Goal: Check status: Check status

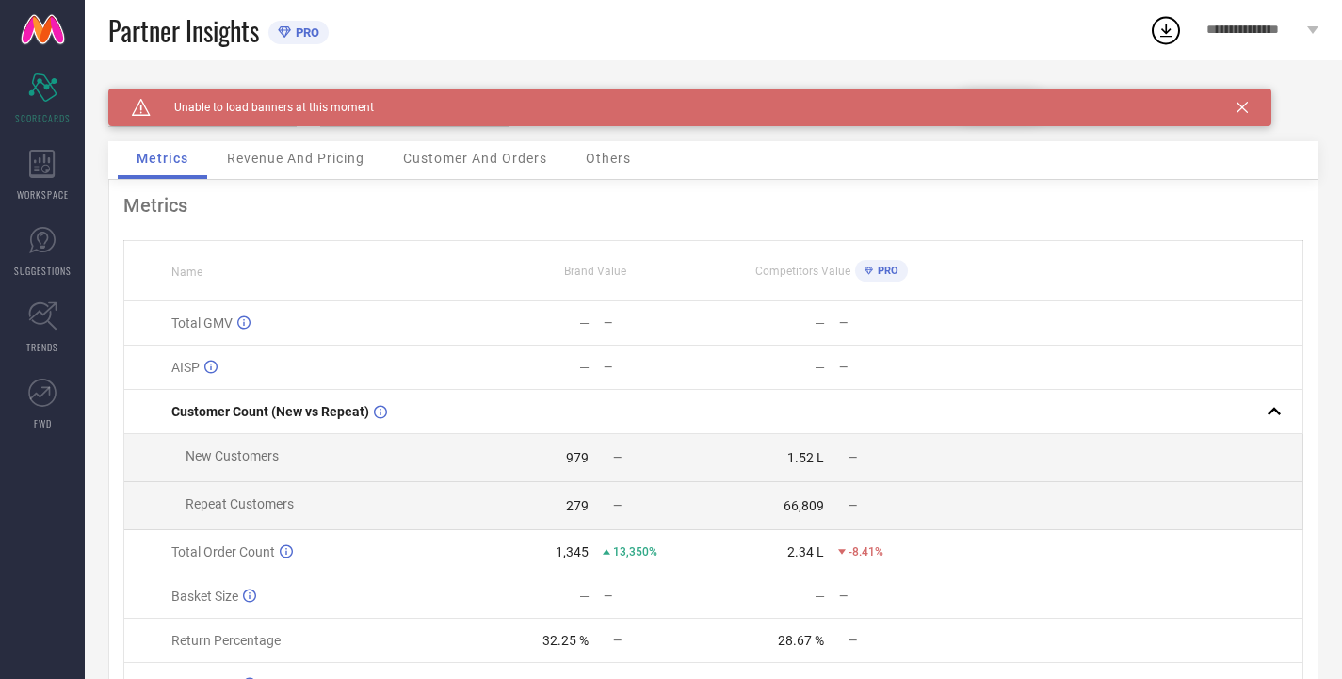
click at [1239, 104] on icon at bounding box center [1242, 107] width 11 height 11
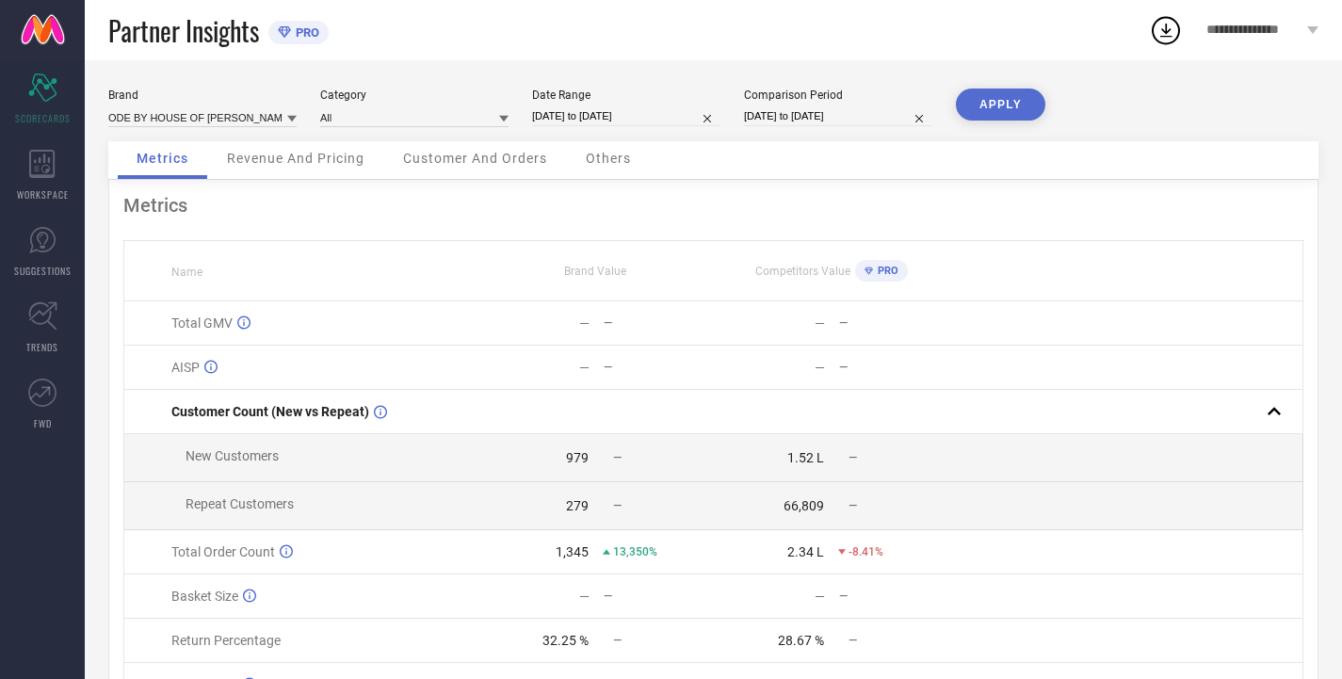
click at [293, 117] on icon at bounding box center [291, 119] width 9 height 7
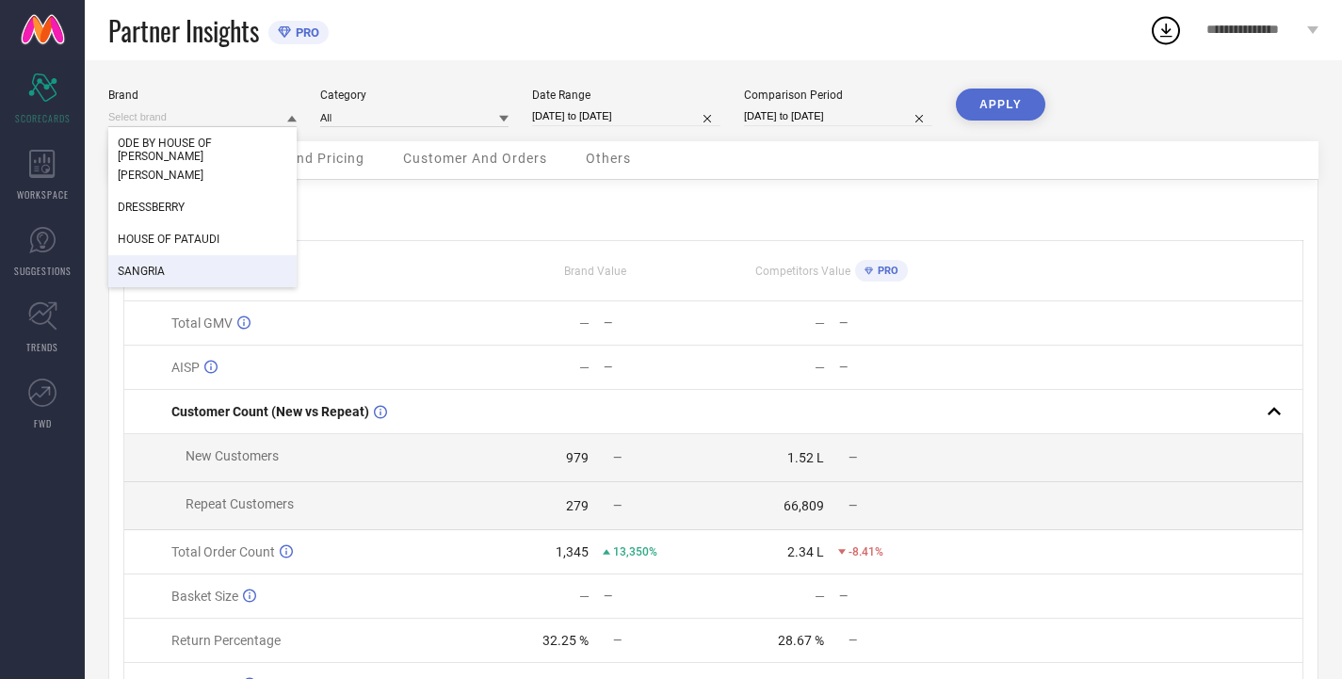
click at [178, 262] on div "SANGRIA" at bounding box center [202, 271] width 188 height 32
type input "All"
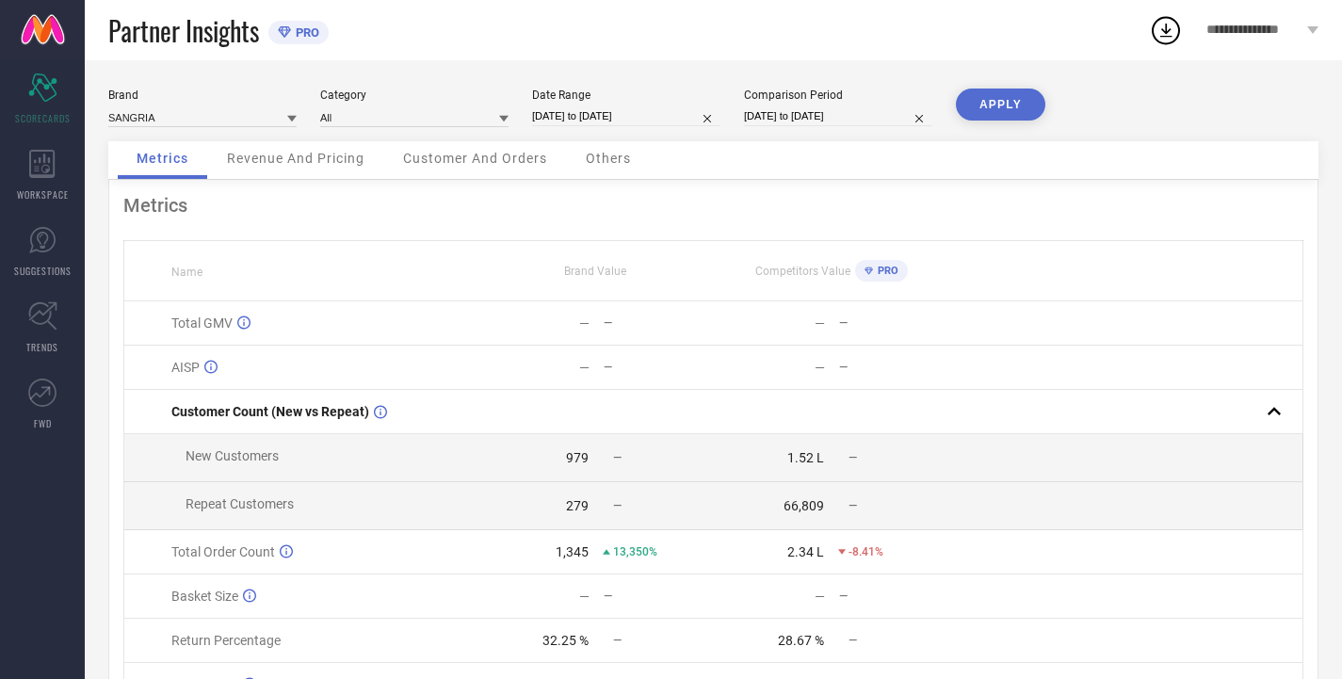
click at [504, 121] on icon at bounding box center [503, 119] width 9 height 7
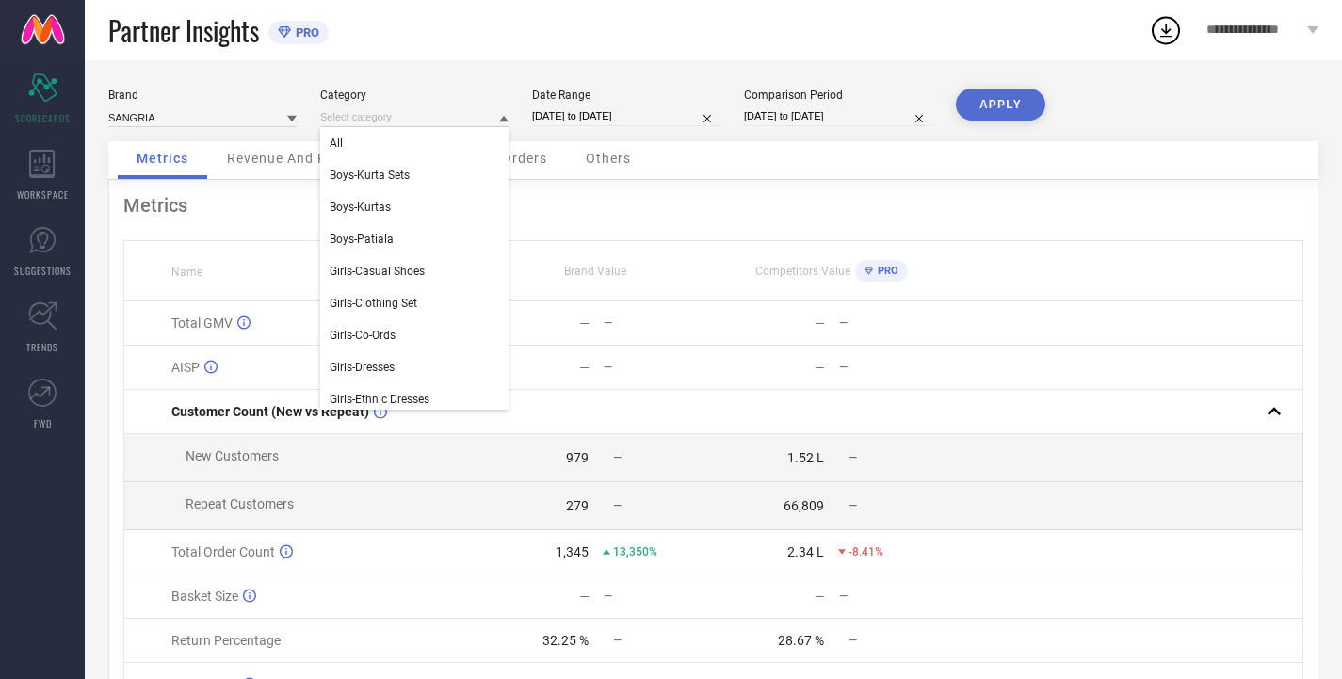
click at [504, 121] on icon at bounding box center [503, 119] width 9 height 7
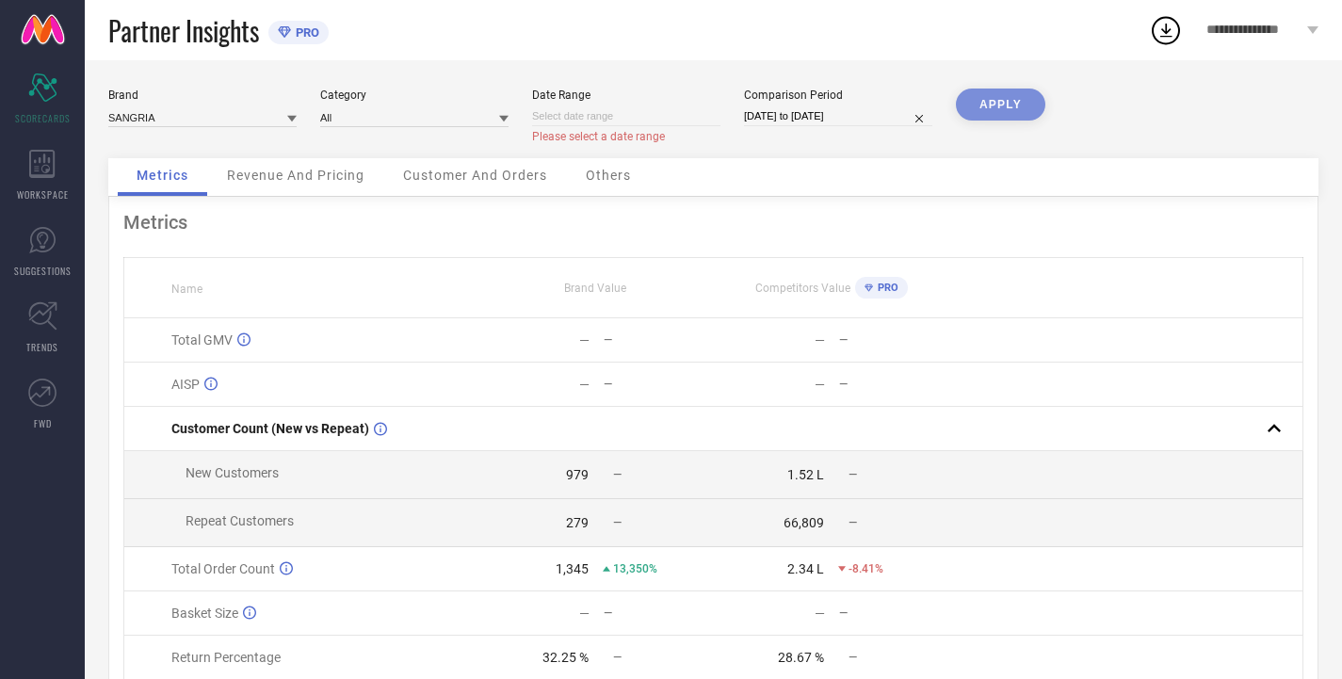
select select "9"
select select "2025"
select select "10"
select select "2025"
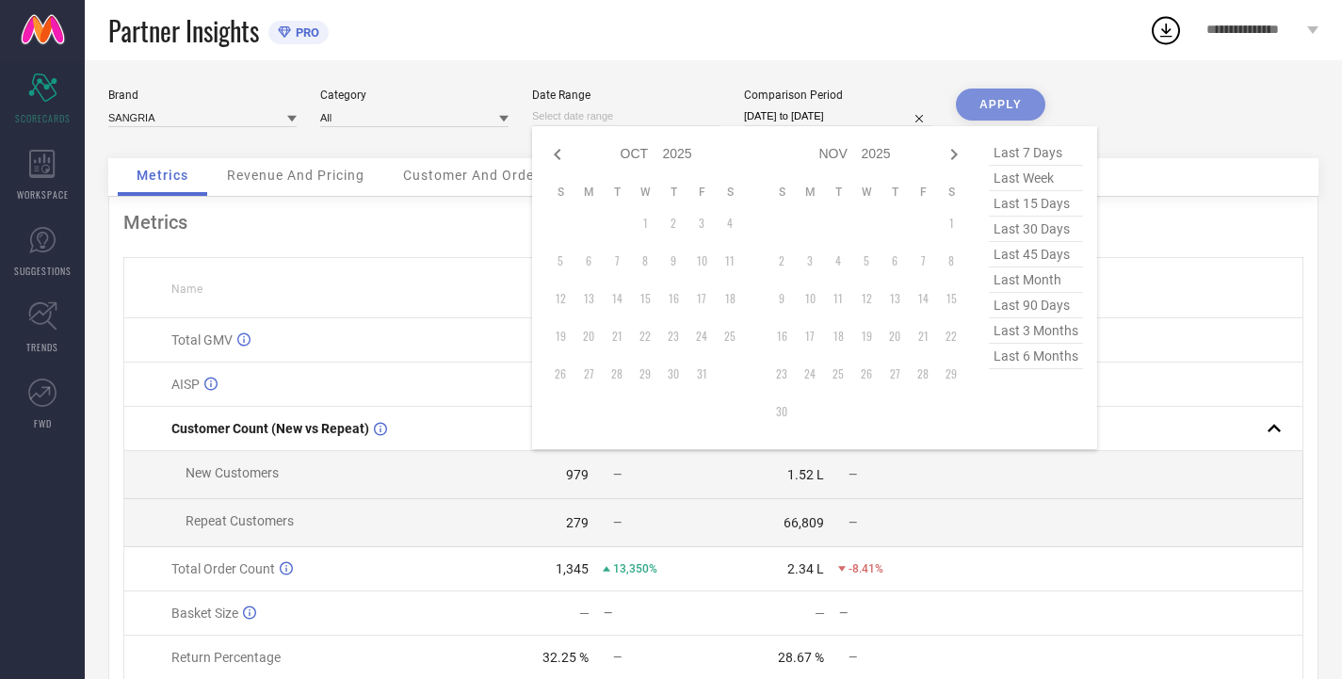
click at [679, 111] on input at bounding box center [626, 116] width 188 height 20
click at [559, 154] on icon at bounding box center [557, 154] width 23 height 23
select select "8"
select select "2025"
select select "9"
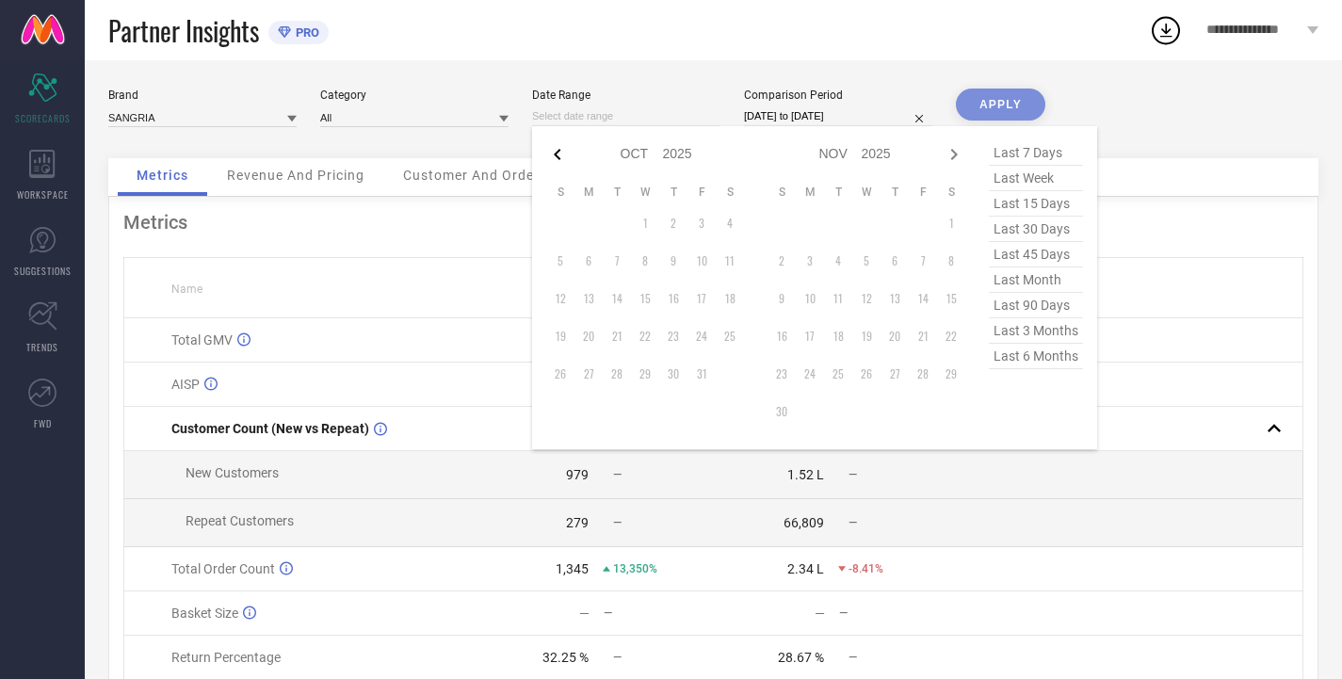
select select "2025"
click at [678, 153] on select "2015 2016 2017 2018 2019 2020 2021 2022 2023 2024 2025 2026 2027 2028 2029 2030…" at bounding box center [678, 153] width 30 height 27
select select "8"
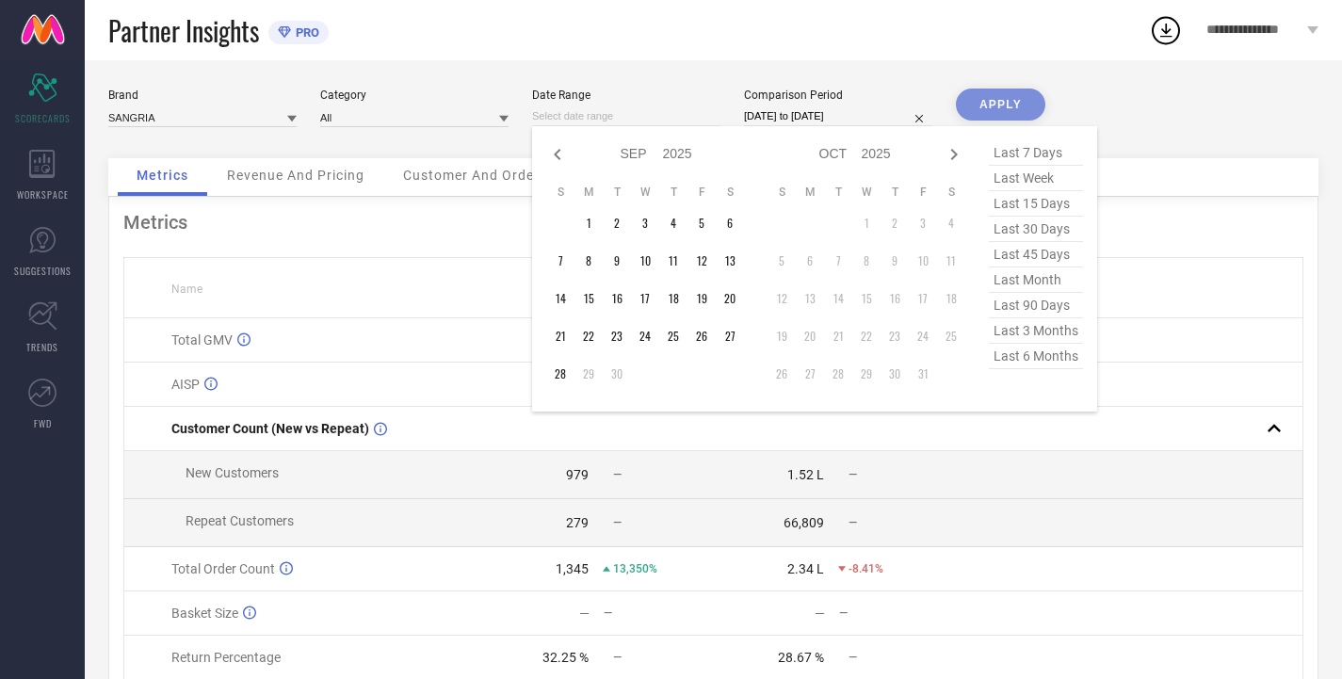
select select "2024"
select select "9"
select select "2024"
click at [562, 220] on td "1" at bounding box center [560, 223] width 28 height 28
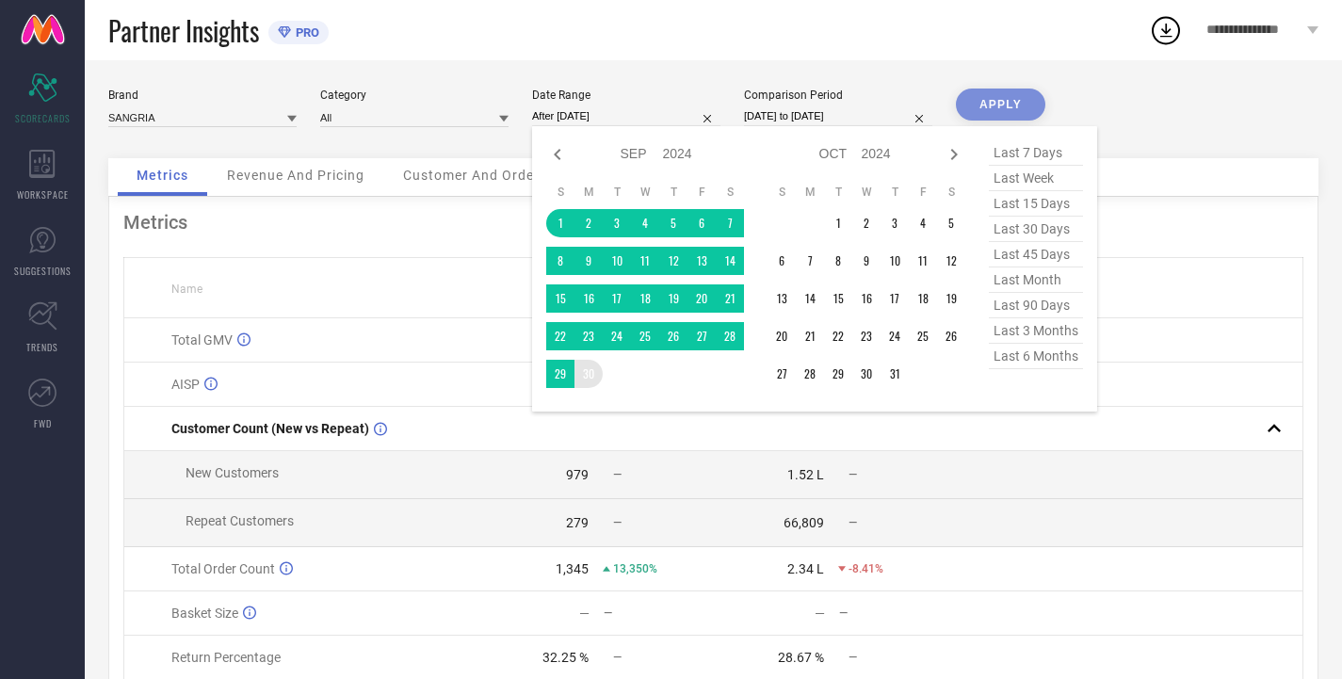
type input "[DATE] to [DATE]"
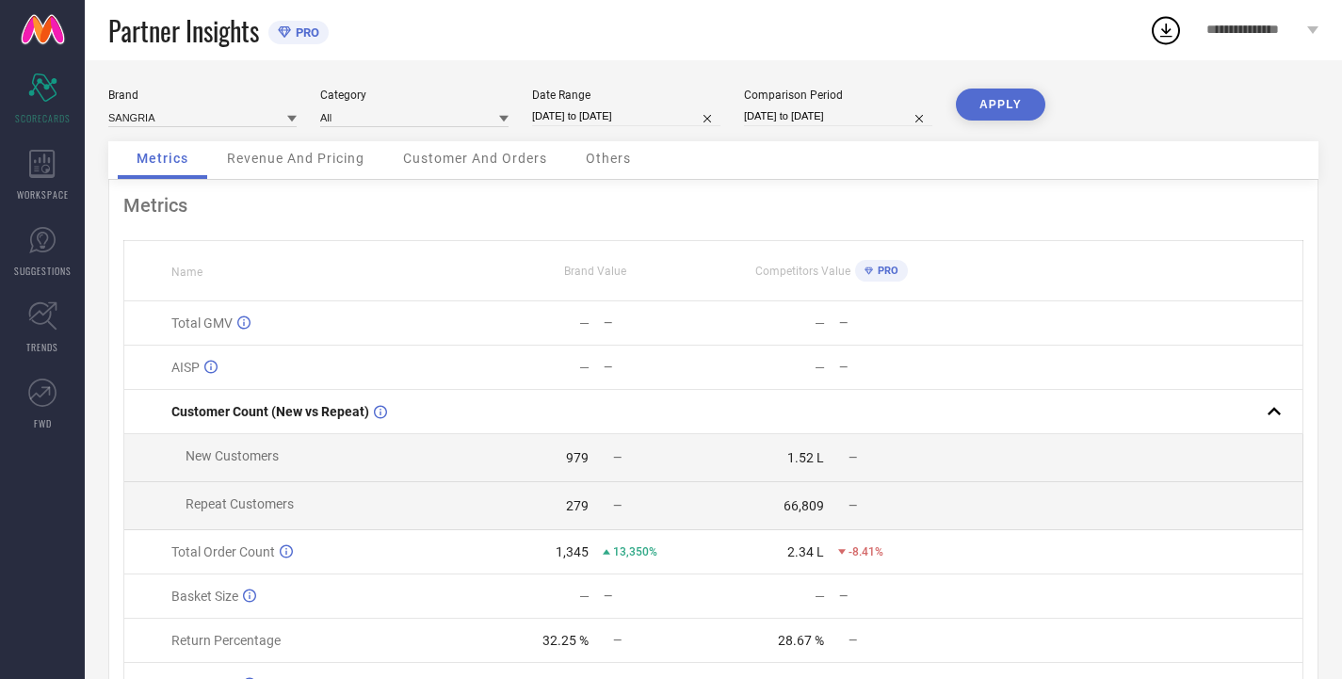
click at [1010, 100] on button "APPLY" at bounding box center [1000, 105] width 89 height 32
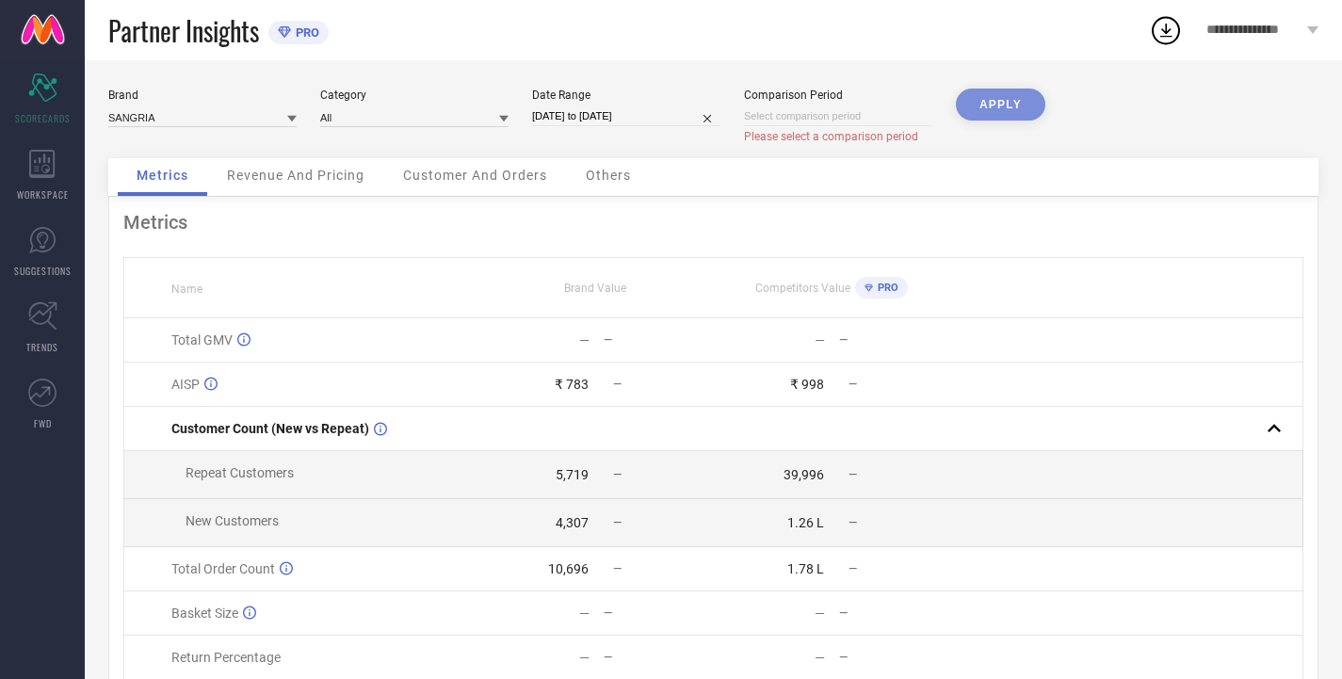
click at [987, 105] on div "APPLY" at bounding box center [1000, 124] width 89 height 70
click at [699, 138] on div "Date Range [DATE] to [DATE]" at bounding box center [626, 117] width 188 height 56
select select "9"
select select "2025"
select select "10"
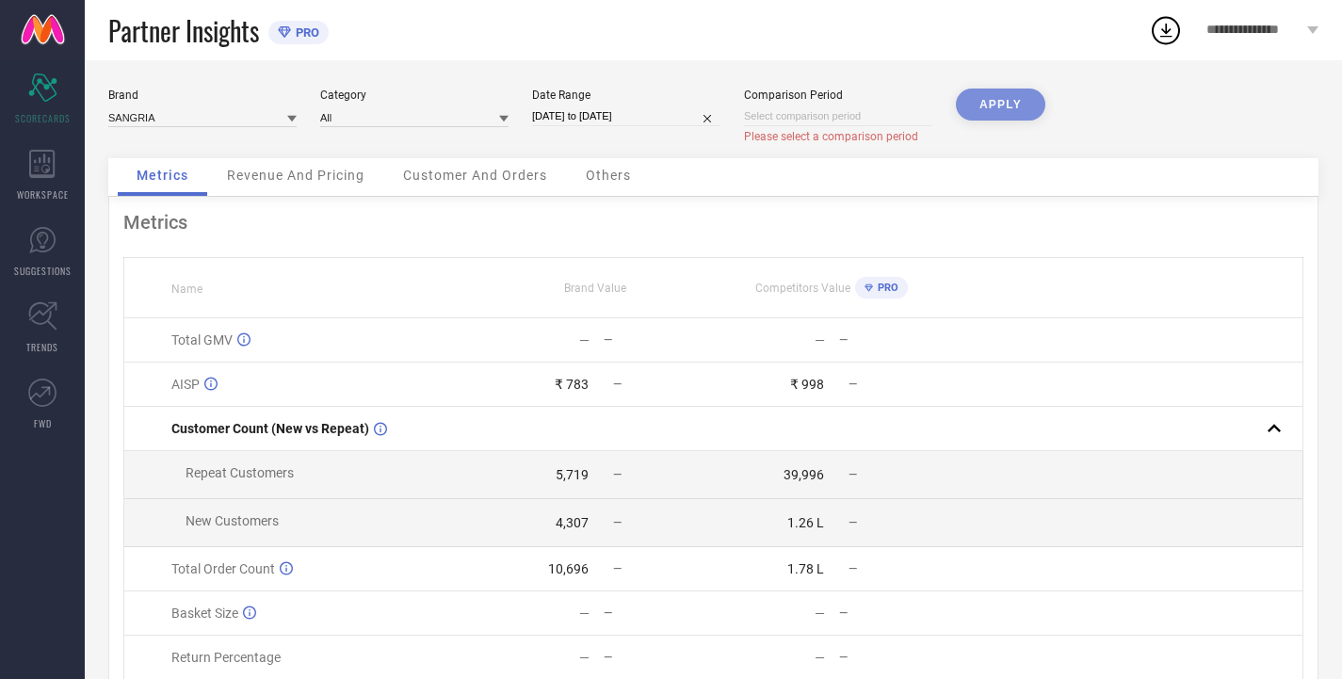
select select "2025"
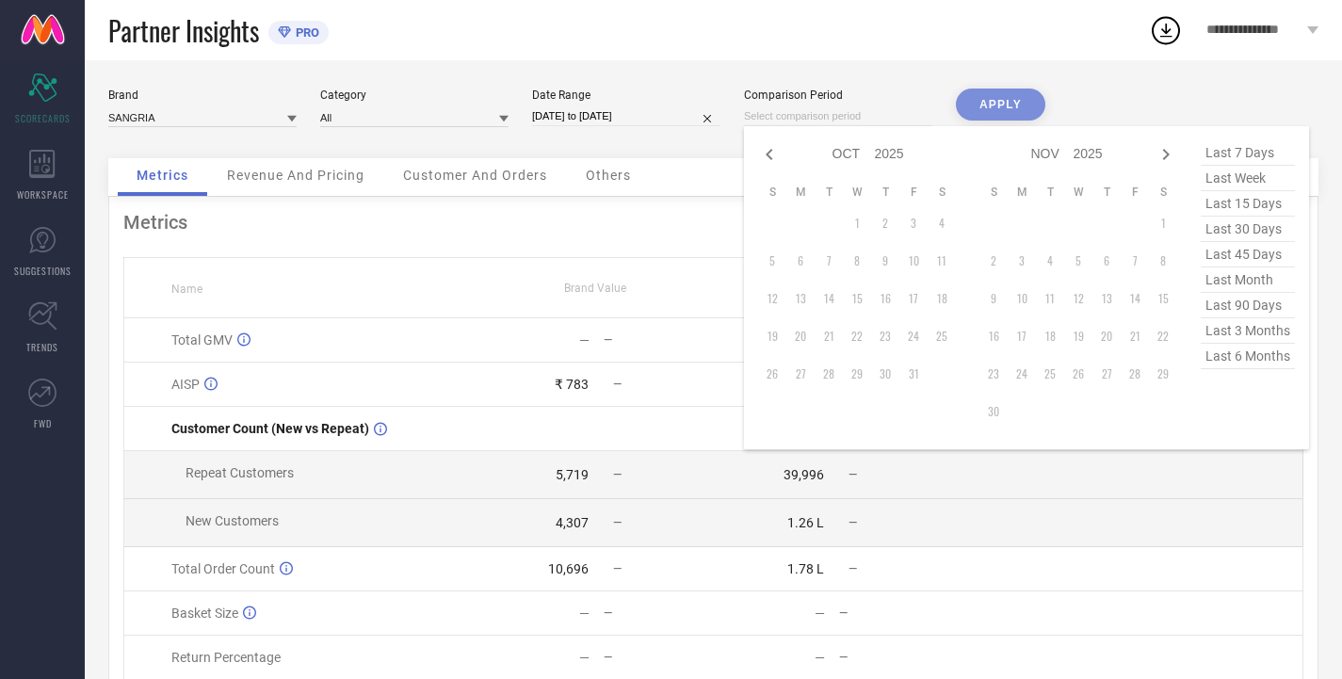
click at [809, 116] on input at bounding box center [838, 116] width 188 height 20
click at [768, 154] on icon at bounding box center [769, 154] width 7 height 11
select select "8"
select select "2025"
select select "9"
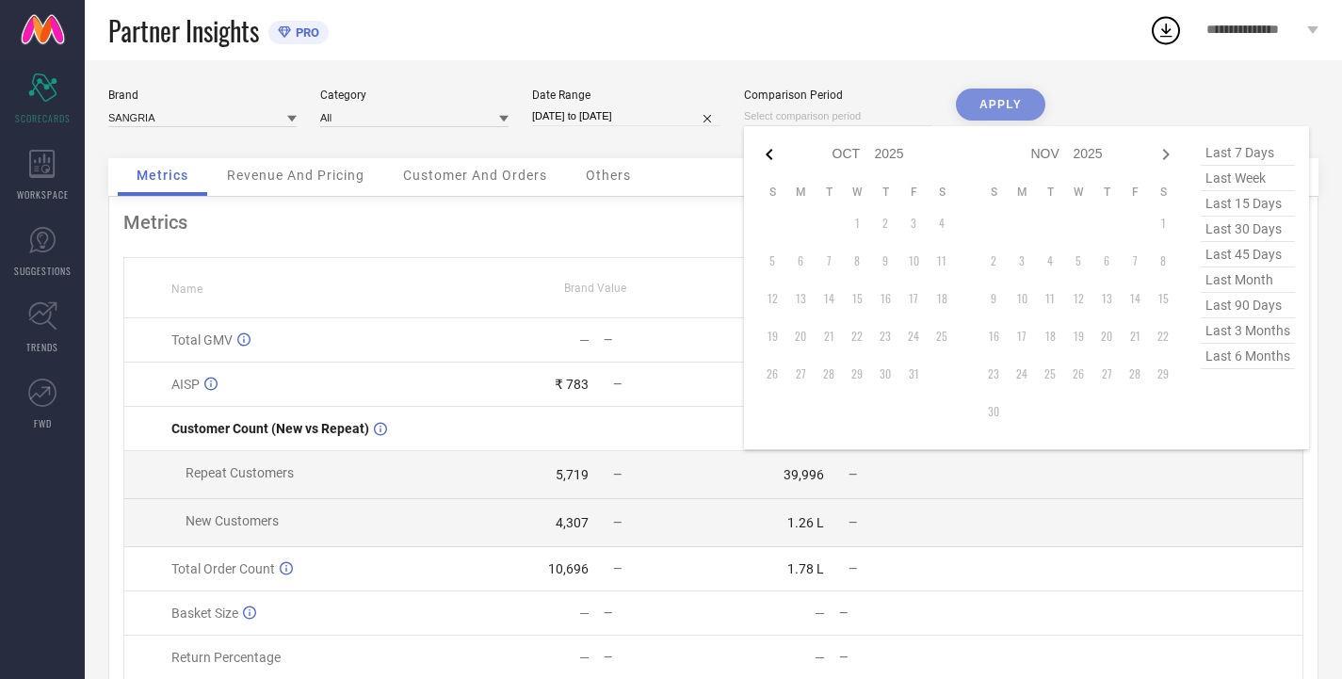
select select "2025"
click at [799, 226] on td "1" at bounding box center [800, 223] width 28 height 28
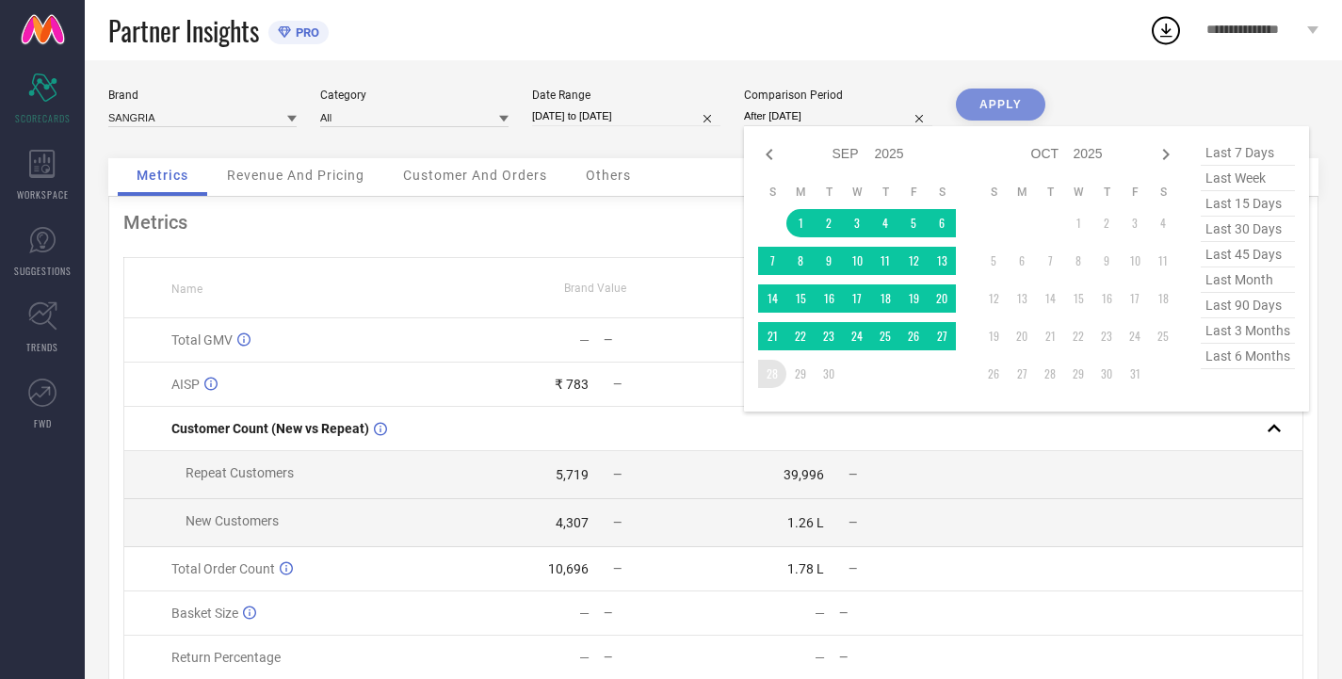
type input "[DATE] to [DATE]"
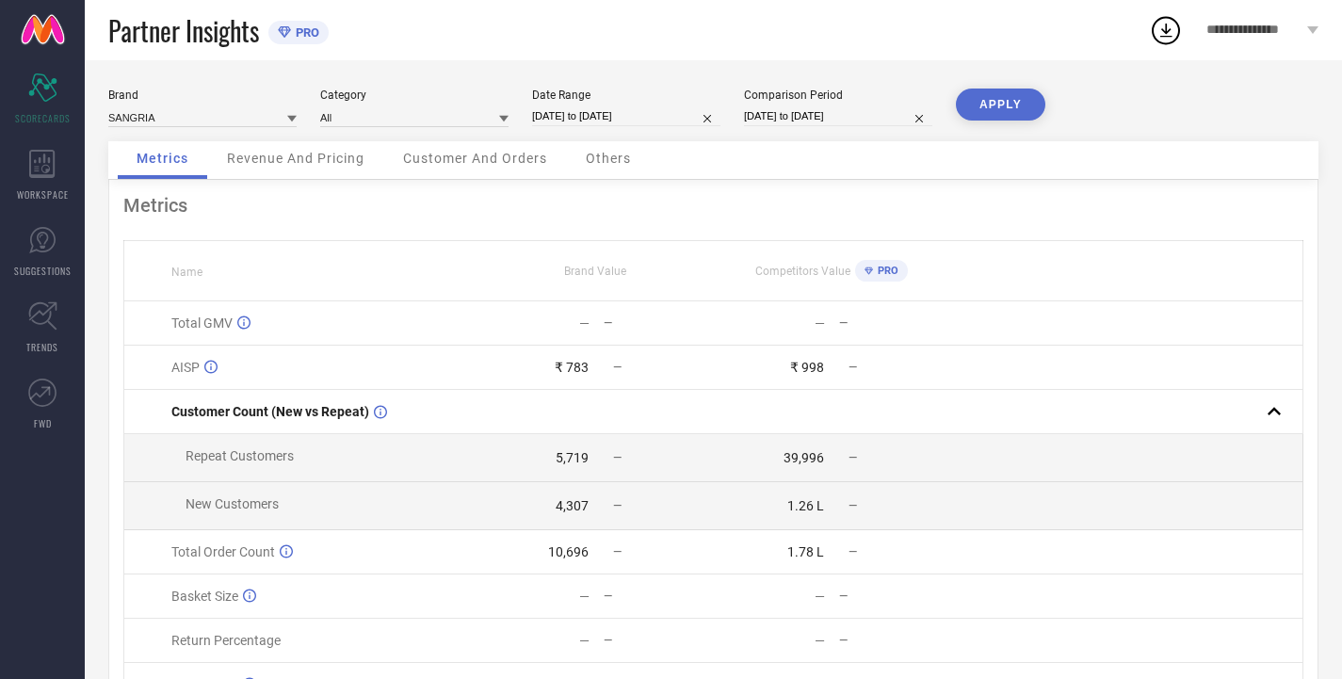
click at [1004, 100] on button "APPLY" at bounding box center [1000, 105] width 89 height 32
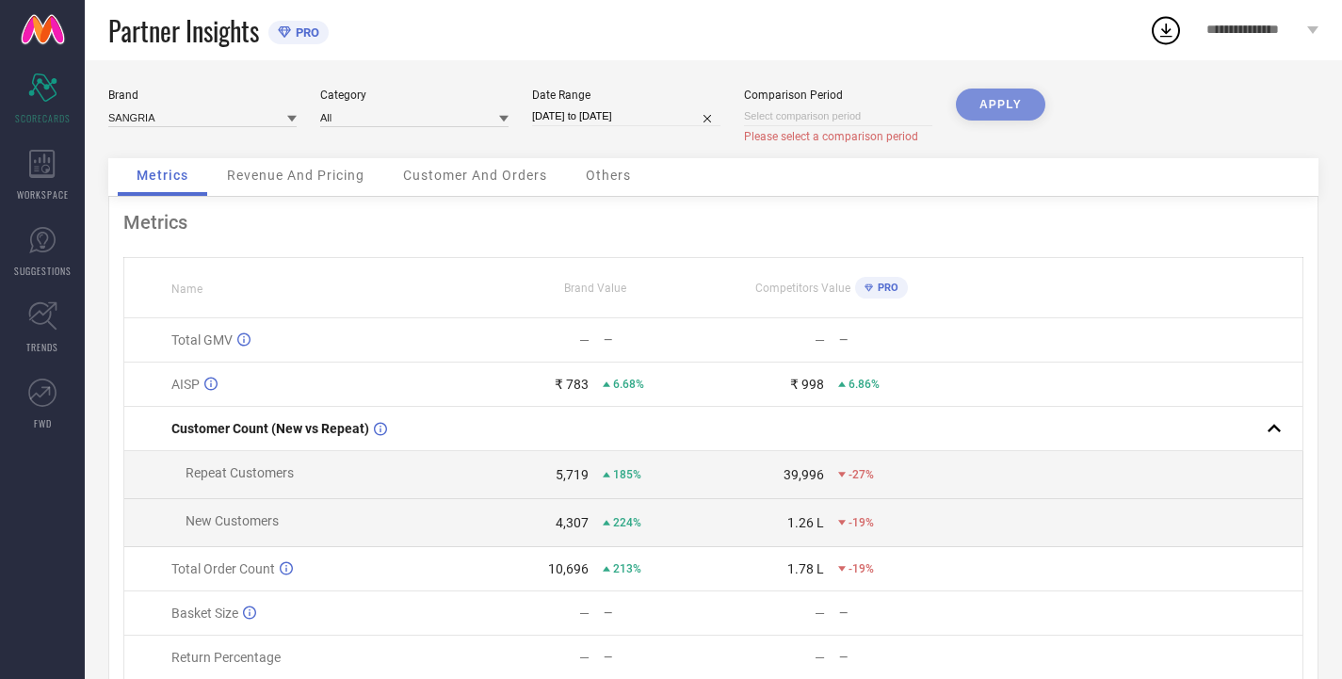
select select "9"
select select "2025"
select select "10"
select select "2025"
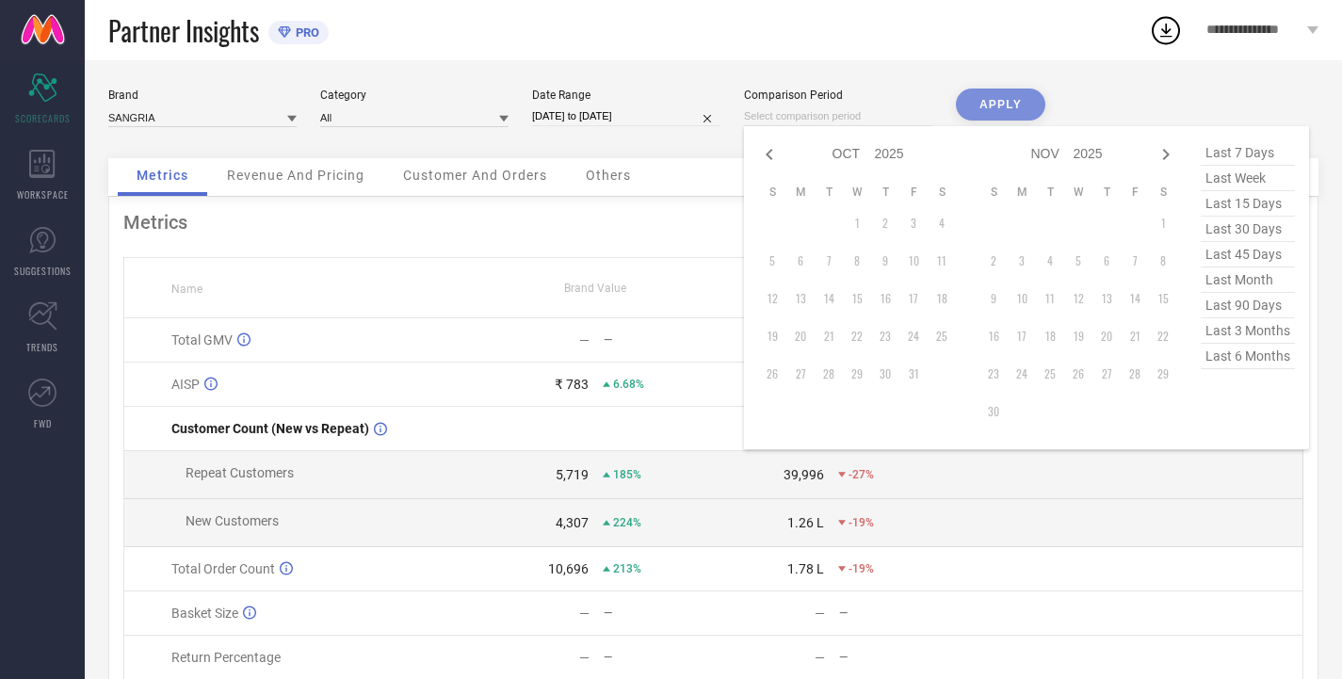
click at [802, 107] on input at bounding box center [838, 116] width 188 height 20
click at [769, 152] on icon at bounding box center [769, 154] width 7 height 11
select select "8"
select select "2025"
select select "9"
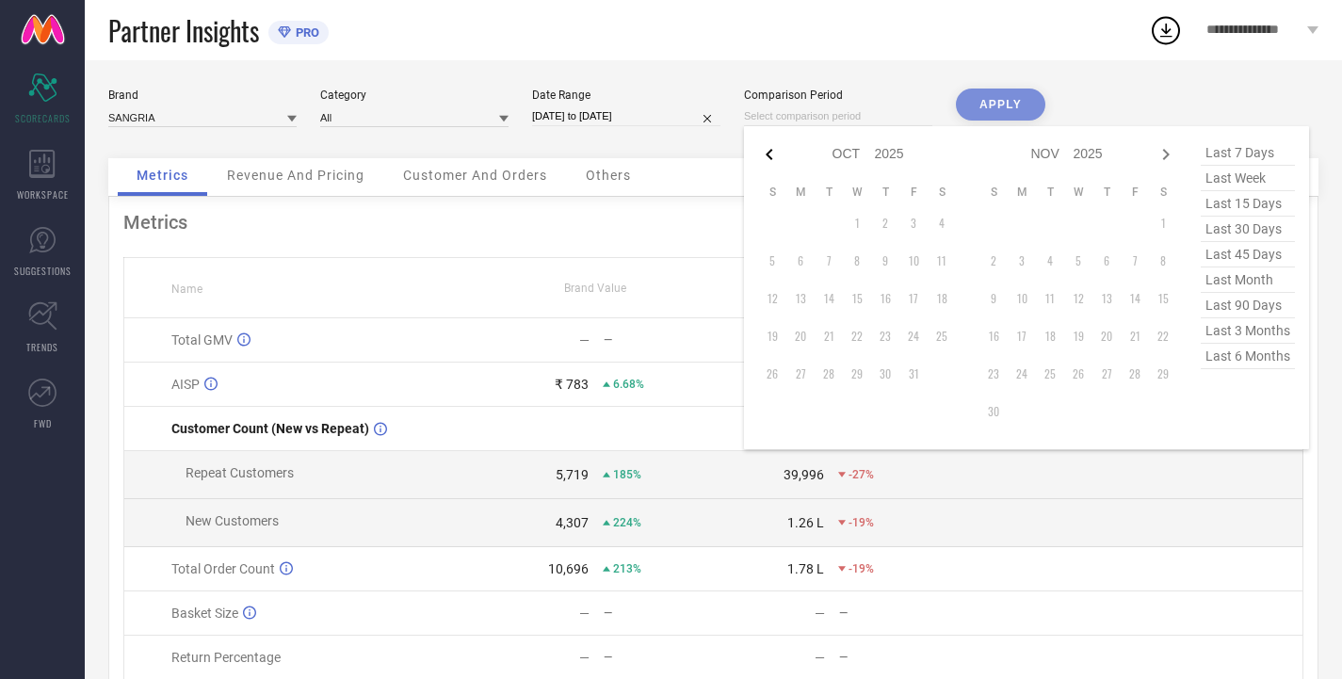
select select "2025"
click at [889, 152] on select "2015 2016 2017 2018 2019 2020 2021 2022 2023 2024 2025 2026 2027 2028 2029 2030…" at bounding box center [890, 153] width 30 height 27
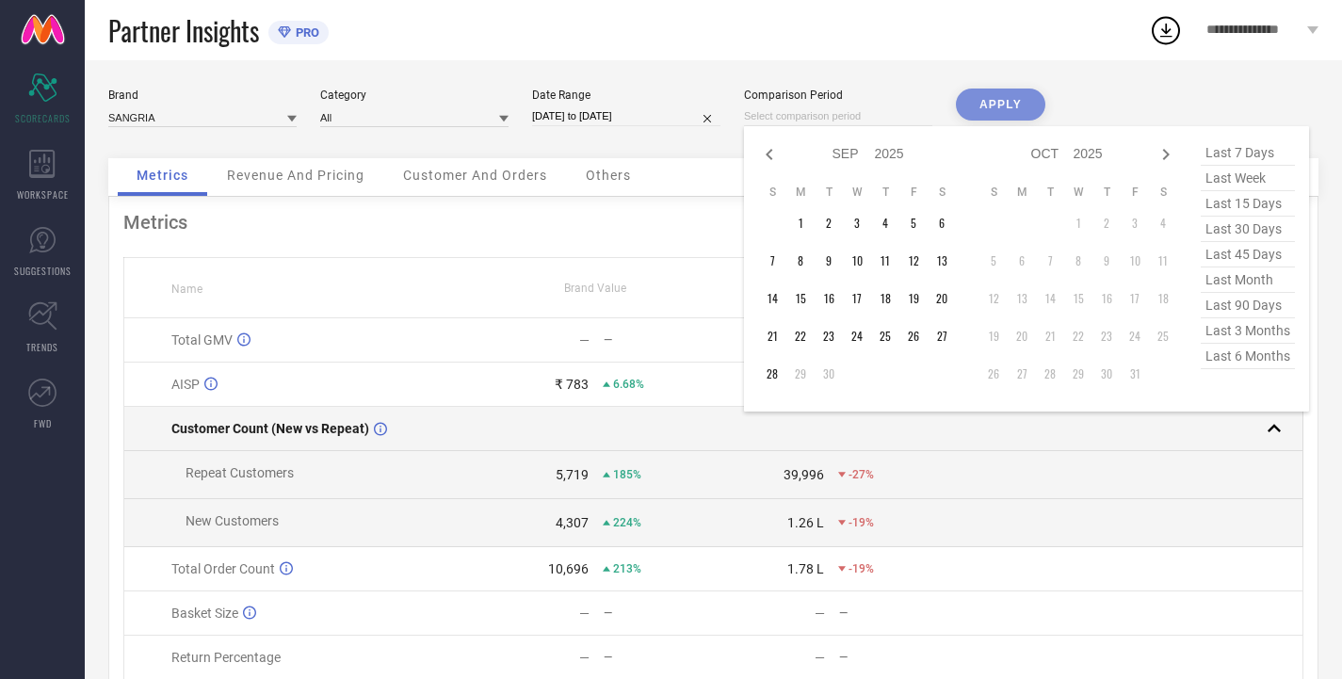
select select "8"
select select "2024"
select select "9"
select select "2024"
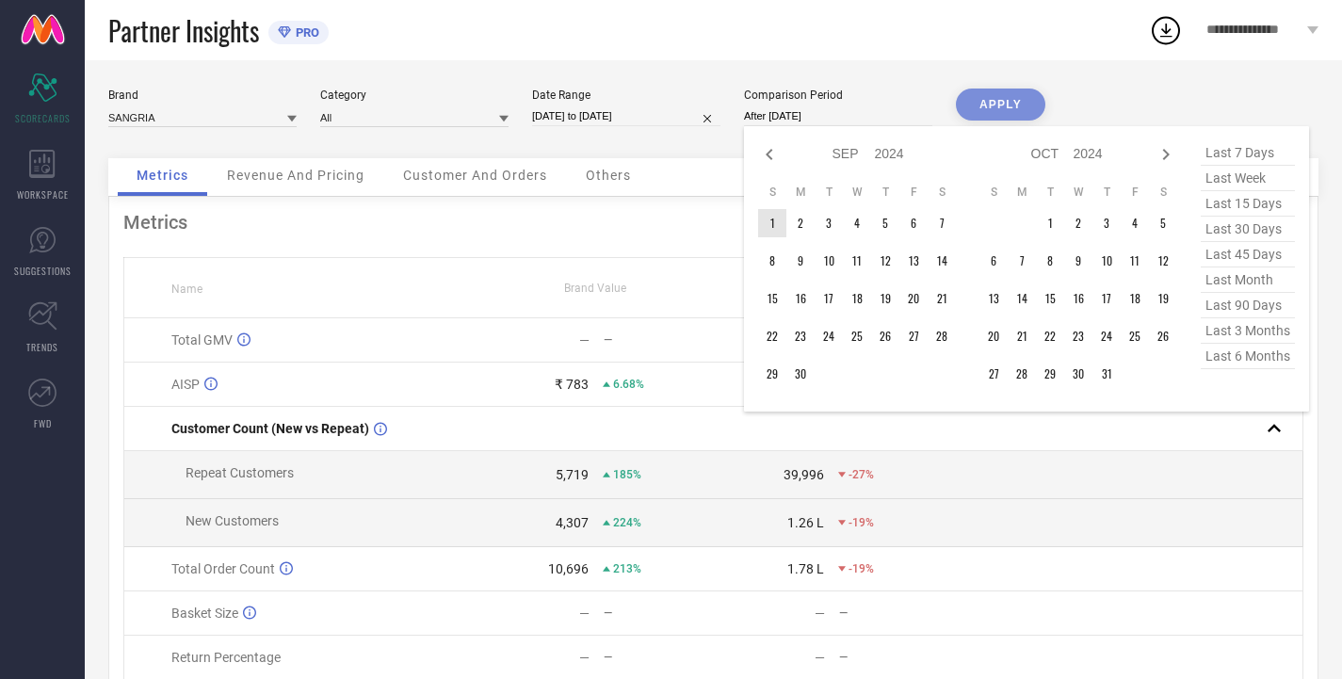
click at [772, 226] on td "1" at bounding box center [772, 223] width 28 height 28
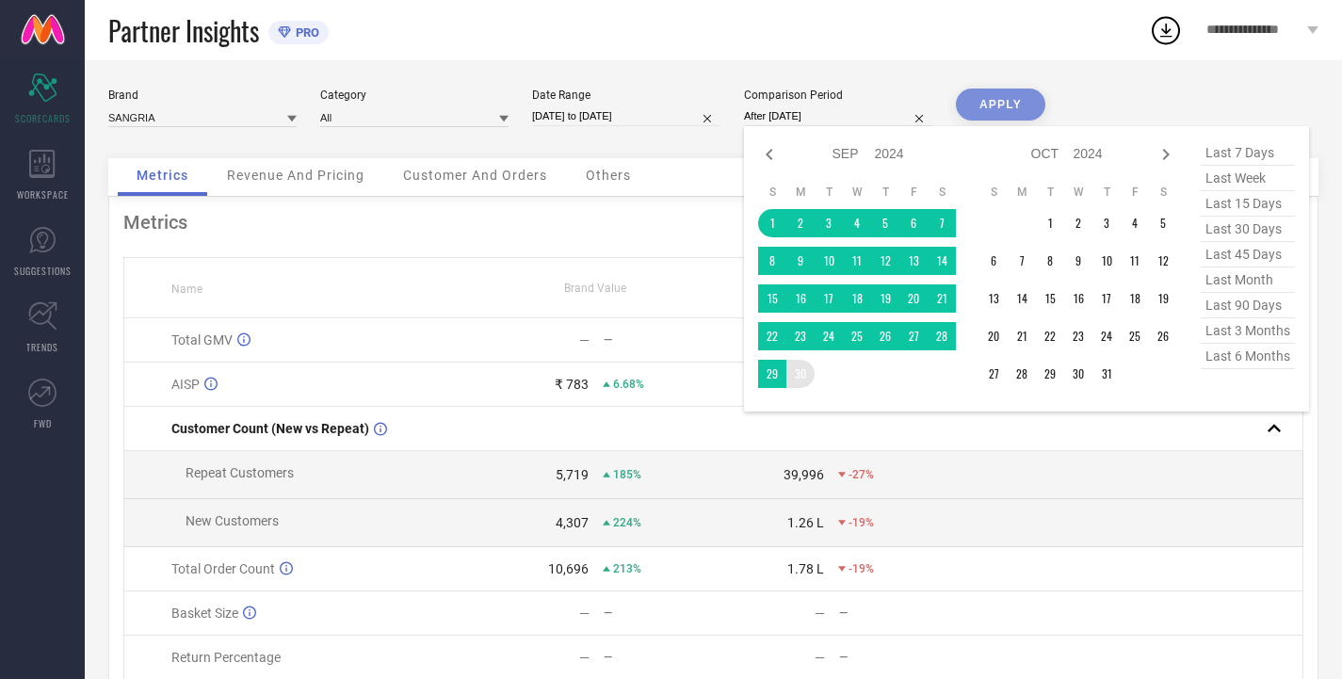
type input "[DATE] to [DATE]"
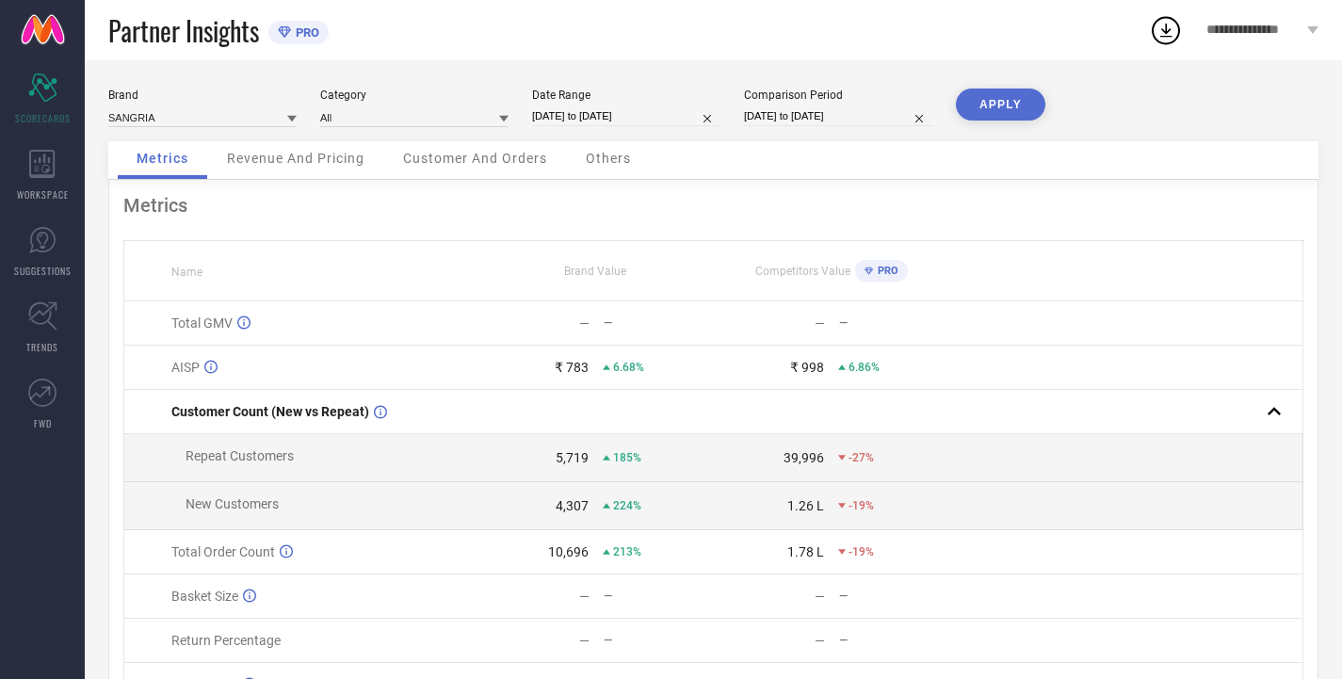
click at [1009, 102] on button "APPLY" at bounding box center [1000, 105] width 89 height 32
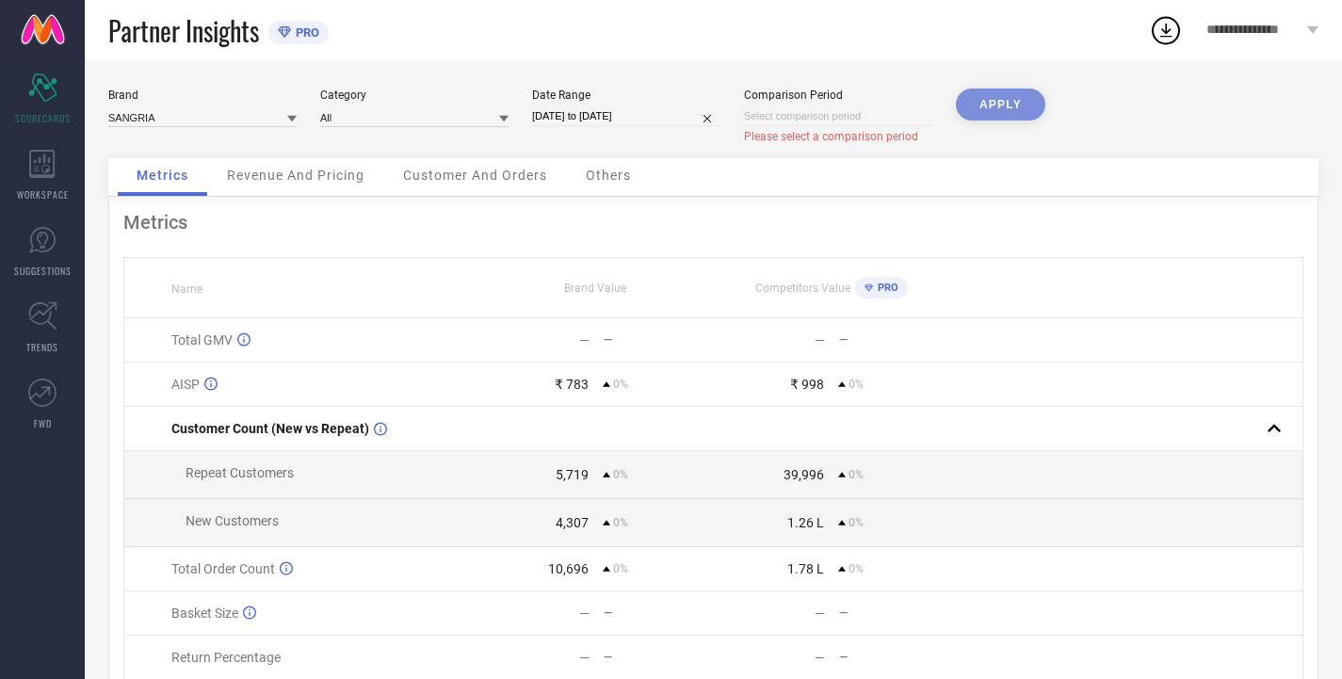
select select "9"
select select "2025"
select select "10"
select select "2025"
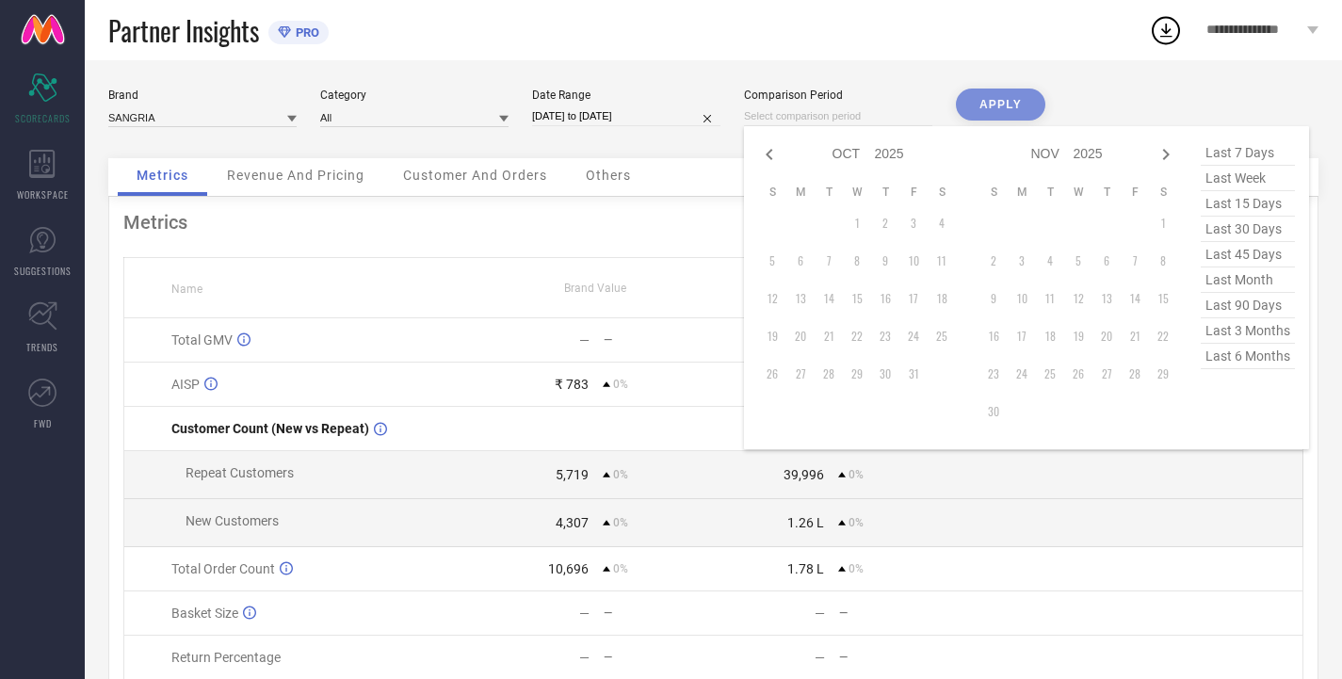
click at [799, 109] on input at bounding box center [838, 116] width 188 height 20
click at [891, 152] on select "2015 2016 2017 2018 2019 2020 2021 2022 2023 2024 2025 2026 2027 2028 2029 2030…" at bounding box center [890, 153] width 30 height 27
click at [875, 140] on select "2015 2016 2017 2018 2019 2020 2021 2022 2023 2024 2025 2026 2027 2028 2029 2030…" at bounding box center [890, 153] width 30 height 27
click at [769, 154] on icon at bounding box center [769, 154] width 7 height 11
select select "8"
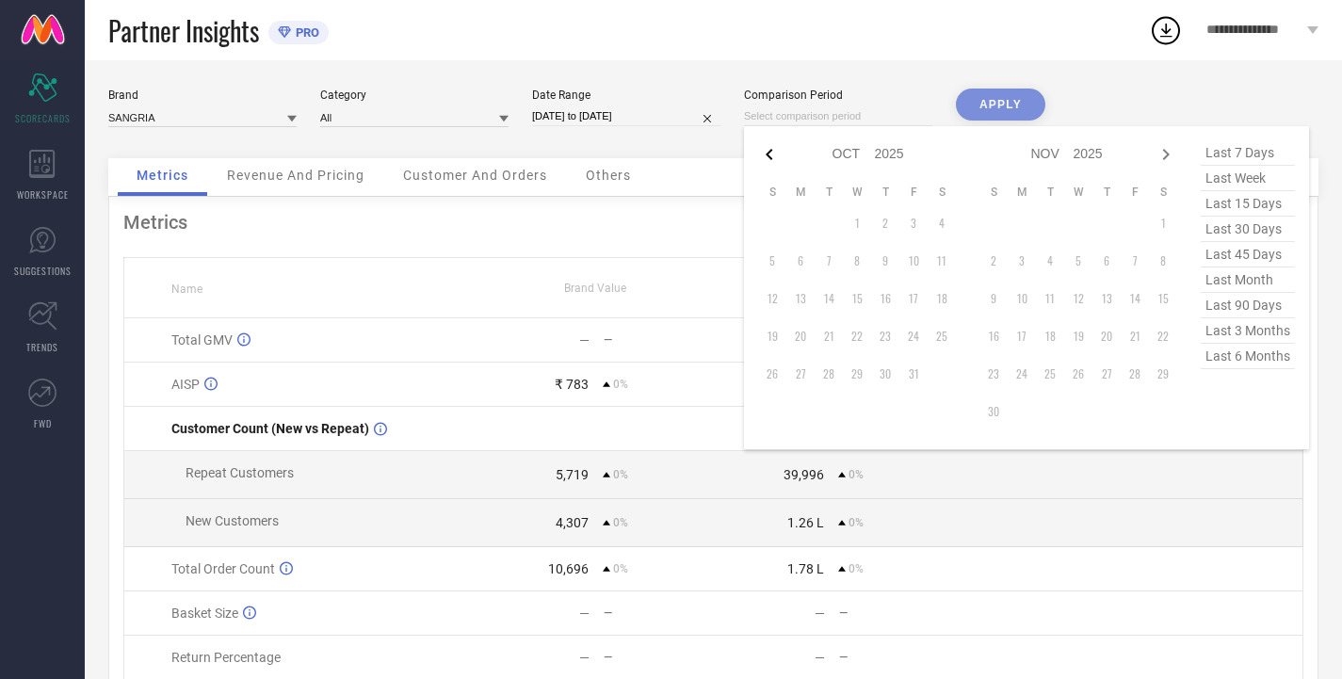
select select "2025"
select select "9"
select select "2025"
click at [798, 221] on td "1" at bounding box center [800, 223] width 28 height 28
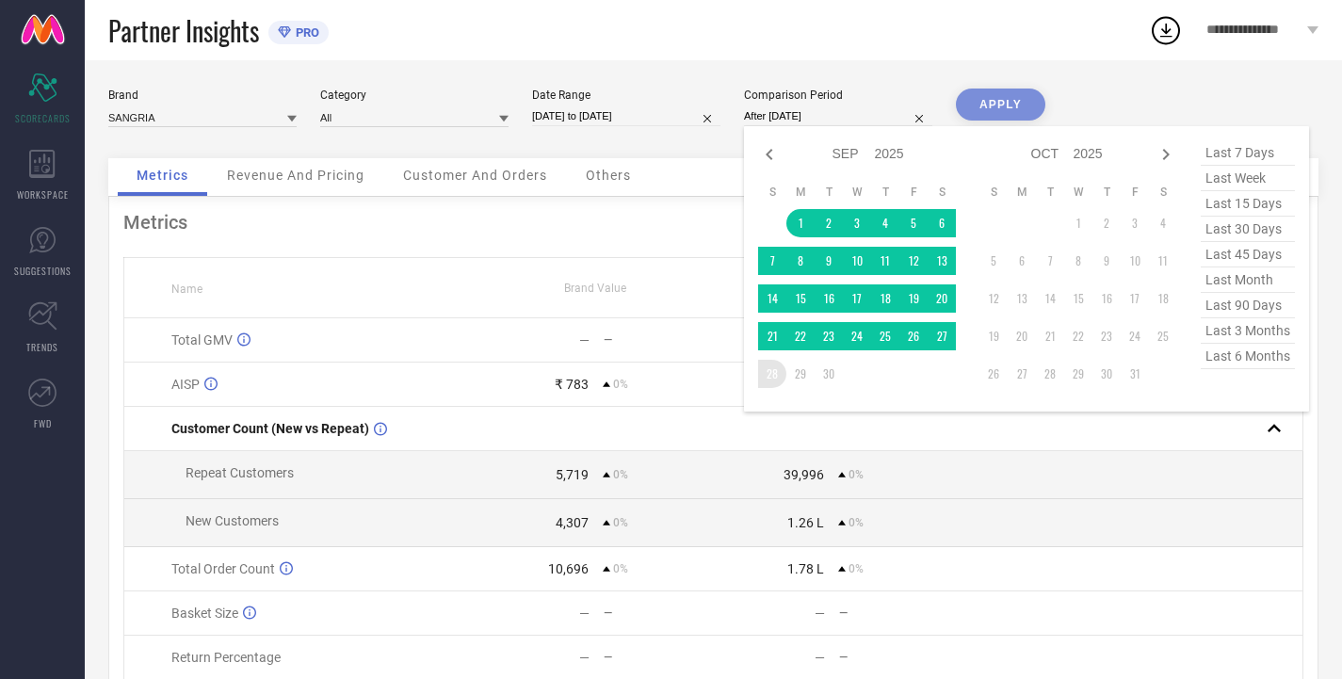
type input "[DATE] to [DATE]"
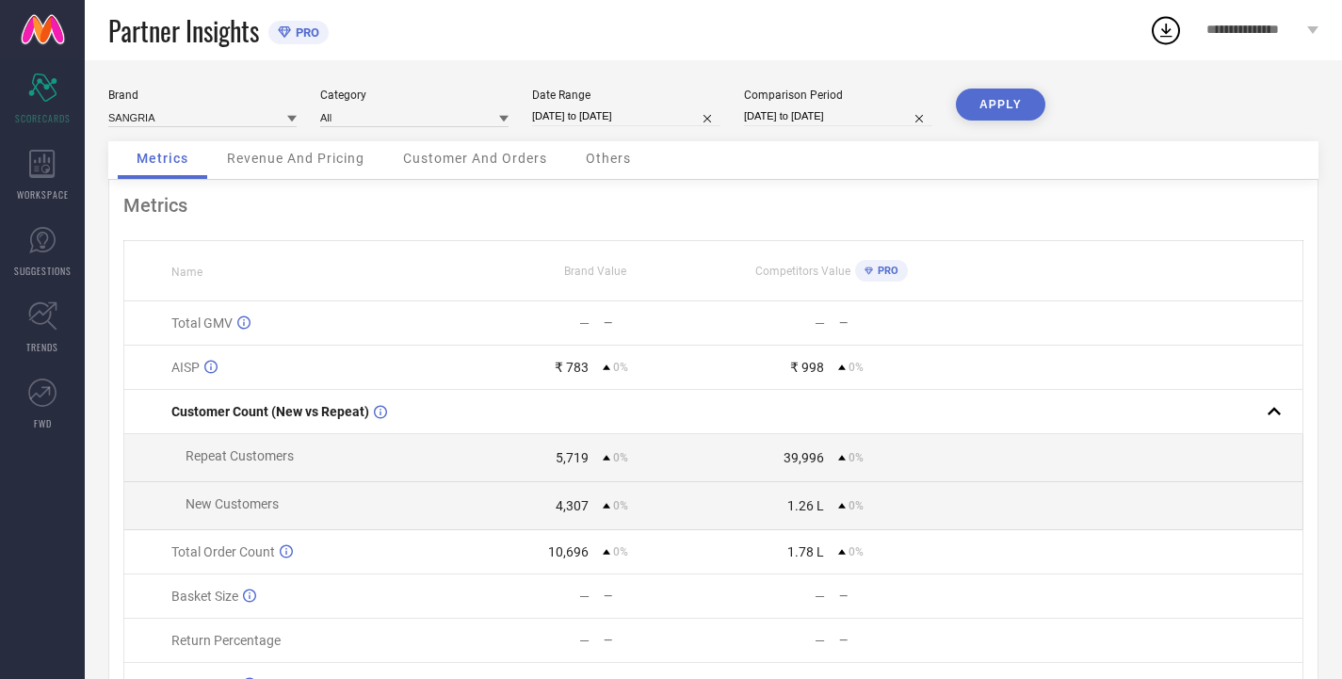
click at [989, 104] on button "APPLY" at bounding box center [1000, 105] width 89 height 32
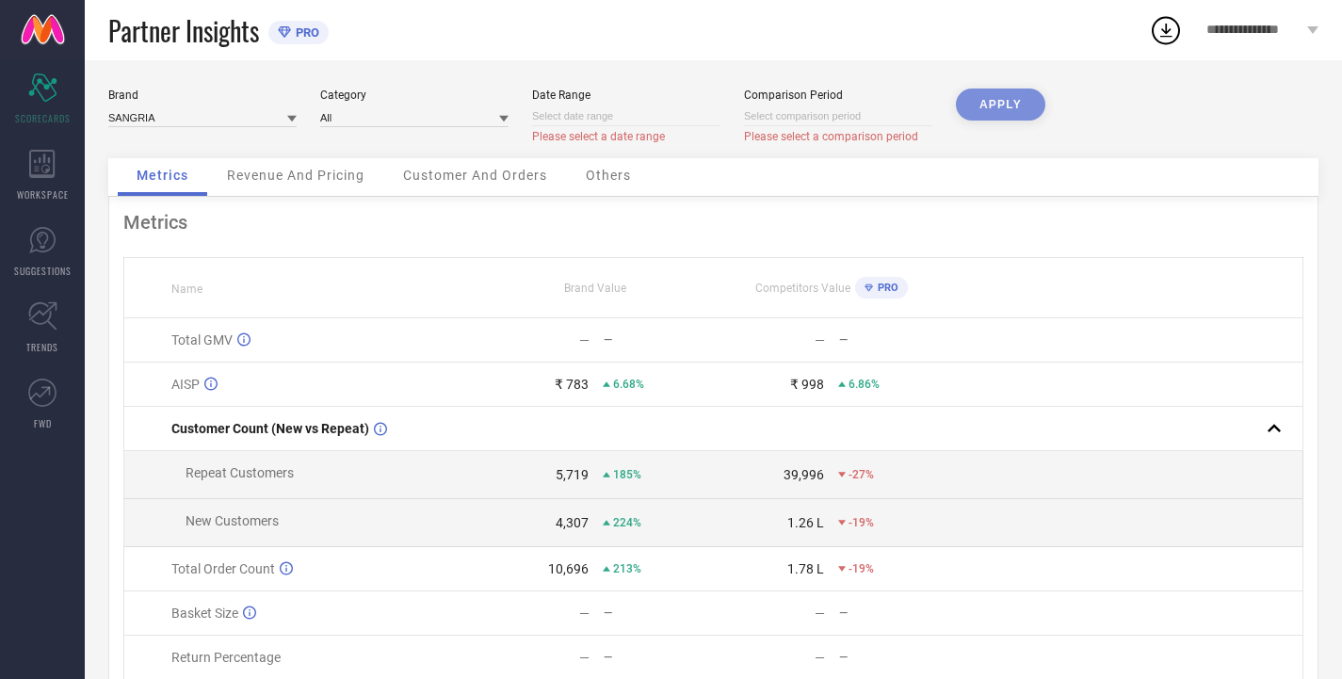
select select "9"
select select "2025"
select select "10"
select select "2025"
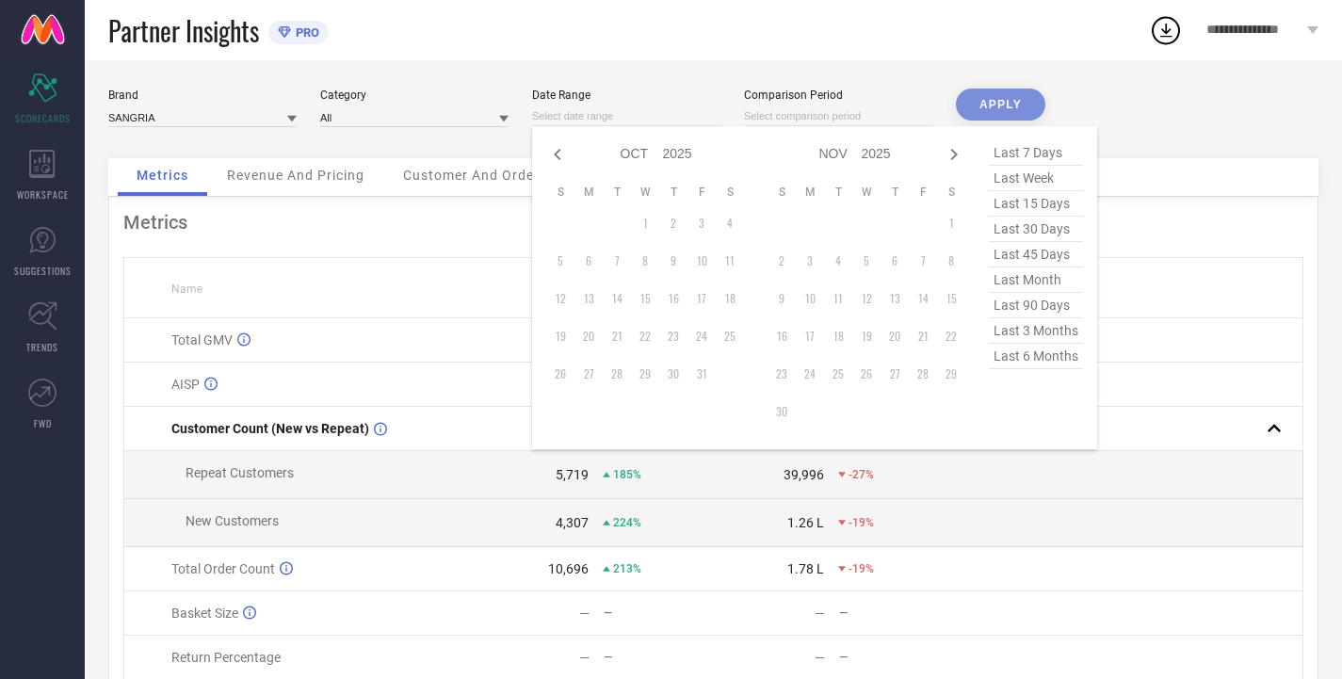
click at [644, 115] on input at bounding box center [626, 116] width 188 height 20
click at [555, 159] on icon at bounding box center [557, 154] width 23 height 23
select select "8"
select select "2025"
select select "9"
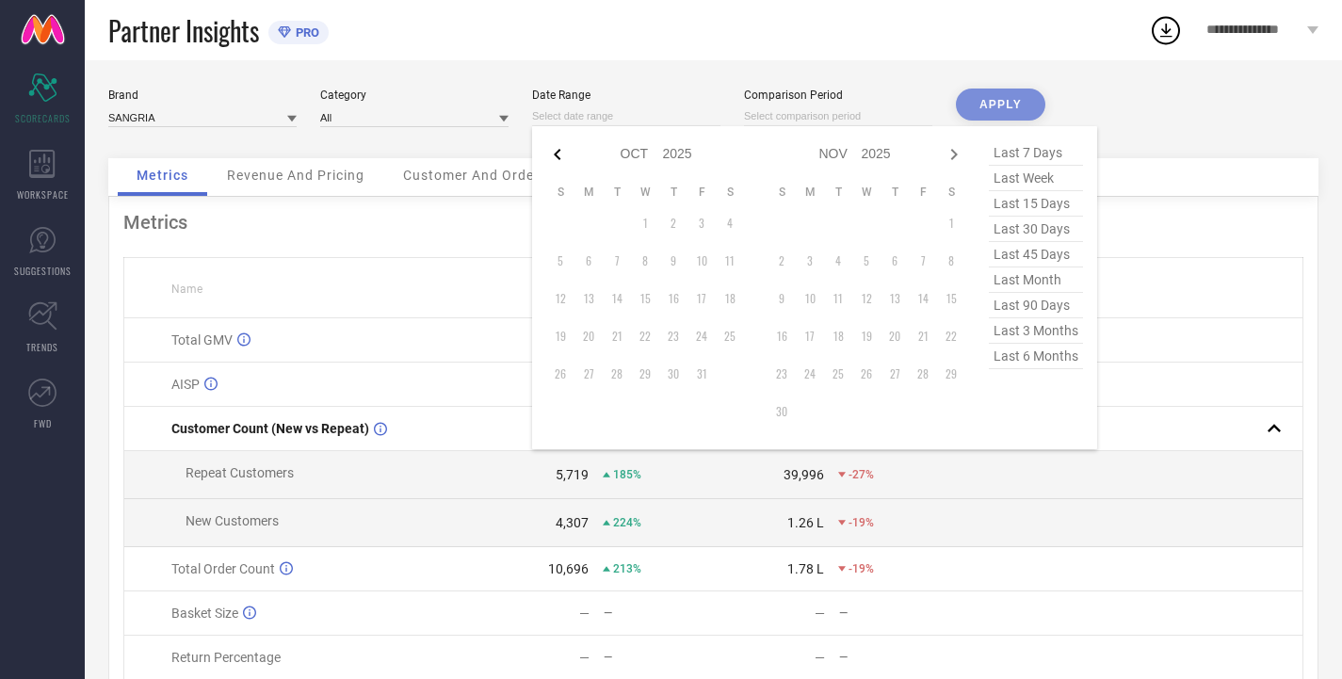
select select "2025"
click at [589, 216] on td "1" at bounding box center [589, 223] width 28 height 28
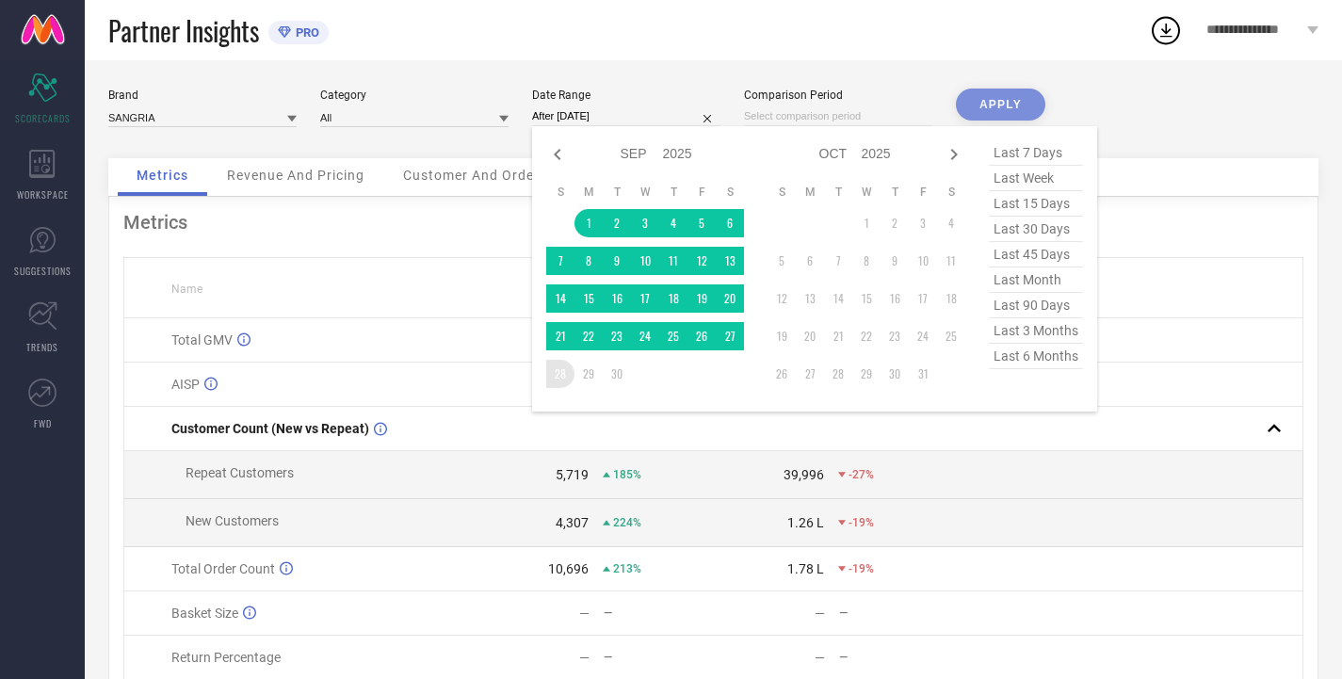
type input "[DATE] to [DATE]"
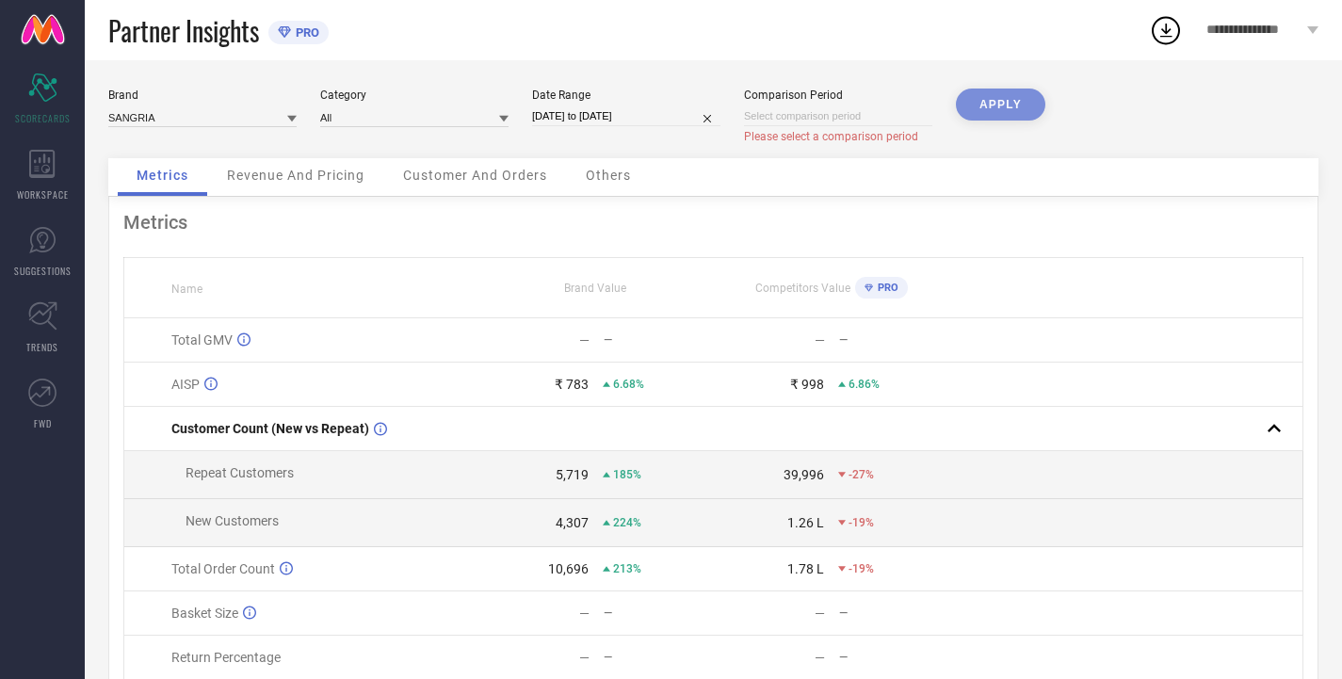
click at [799, 117] on input at bounding box center [838, 116] width 188 height 20
select select "9"
select select "2025"
select select "10"
select select "2025"
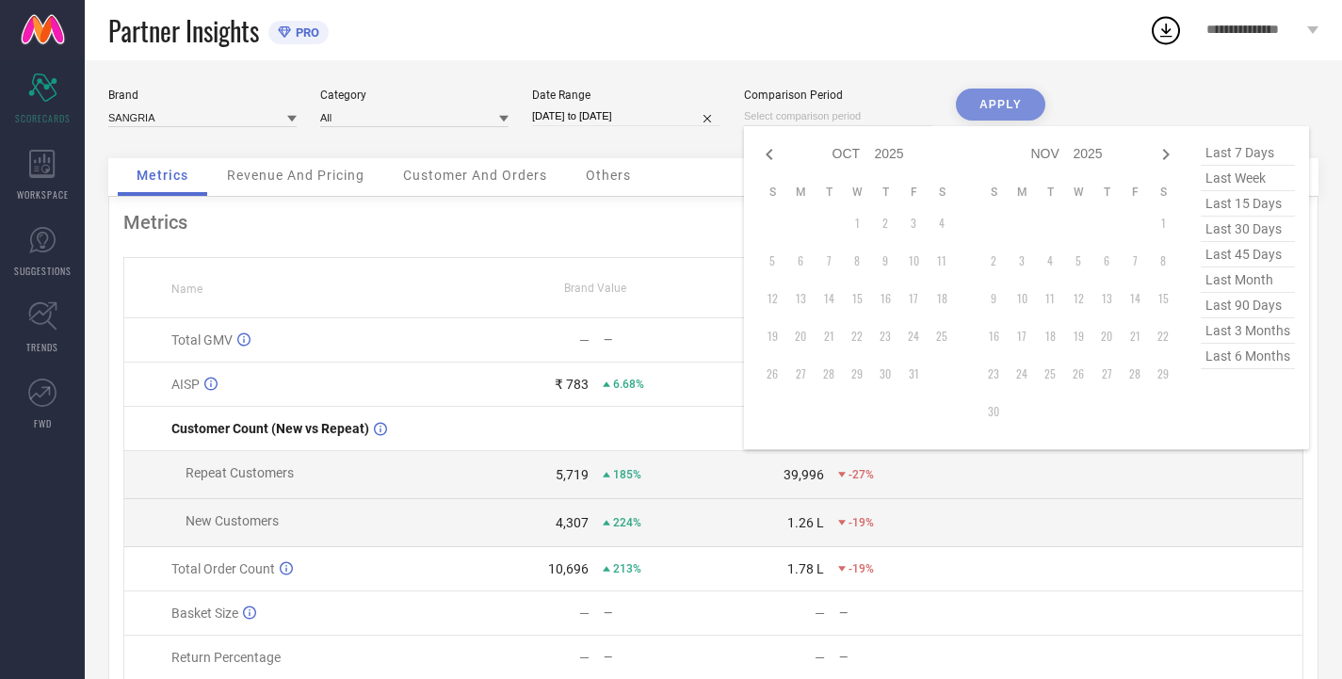
click at [889, 155] on select "2015 2016 2017 2018 2019 2020 2021 2022 2023 2024 2025 2026 2027 2028 2029 2030…" at bounding box center [890, 153] width 30 height 27
select select "9"
select select "2024"
select select "10"
select select "2024"
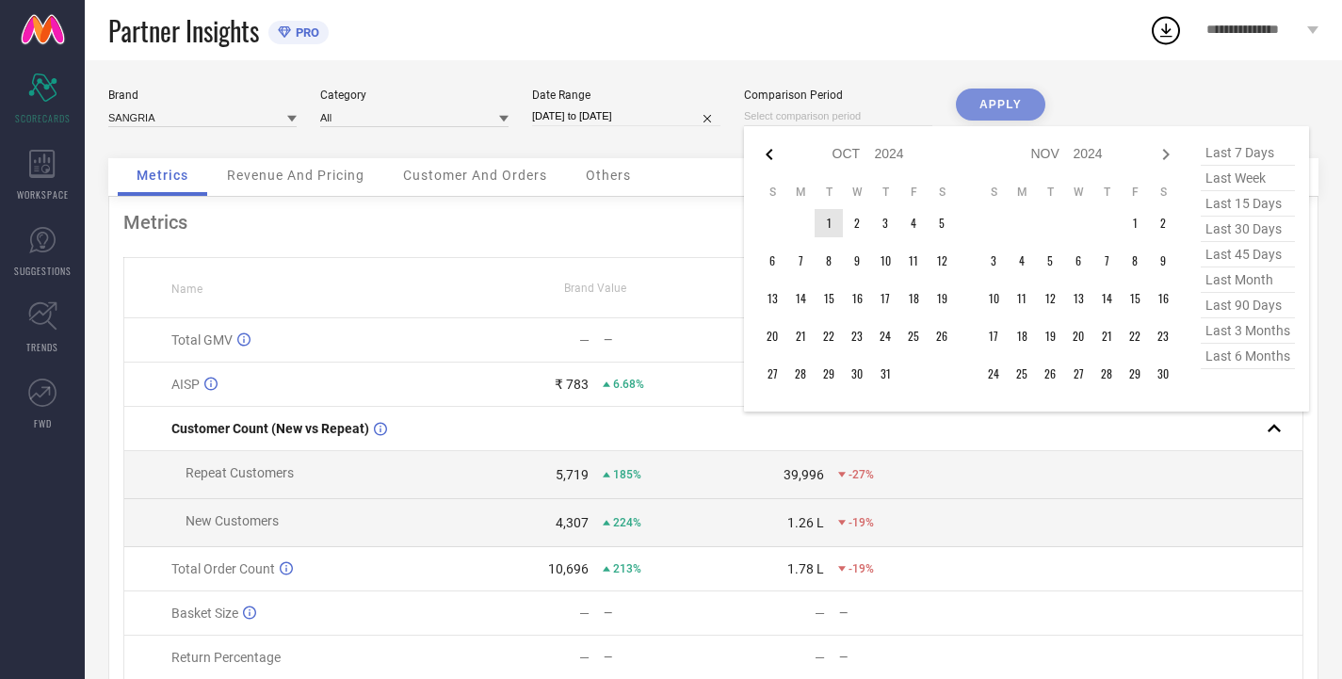
click at [767, 152] on icon at bounding box center [769, 154] width 23 height 23
select select "8"
select select "2024"
select select "9"
select select "2024"
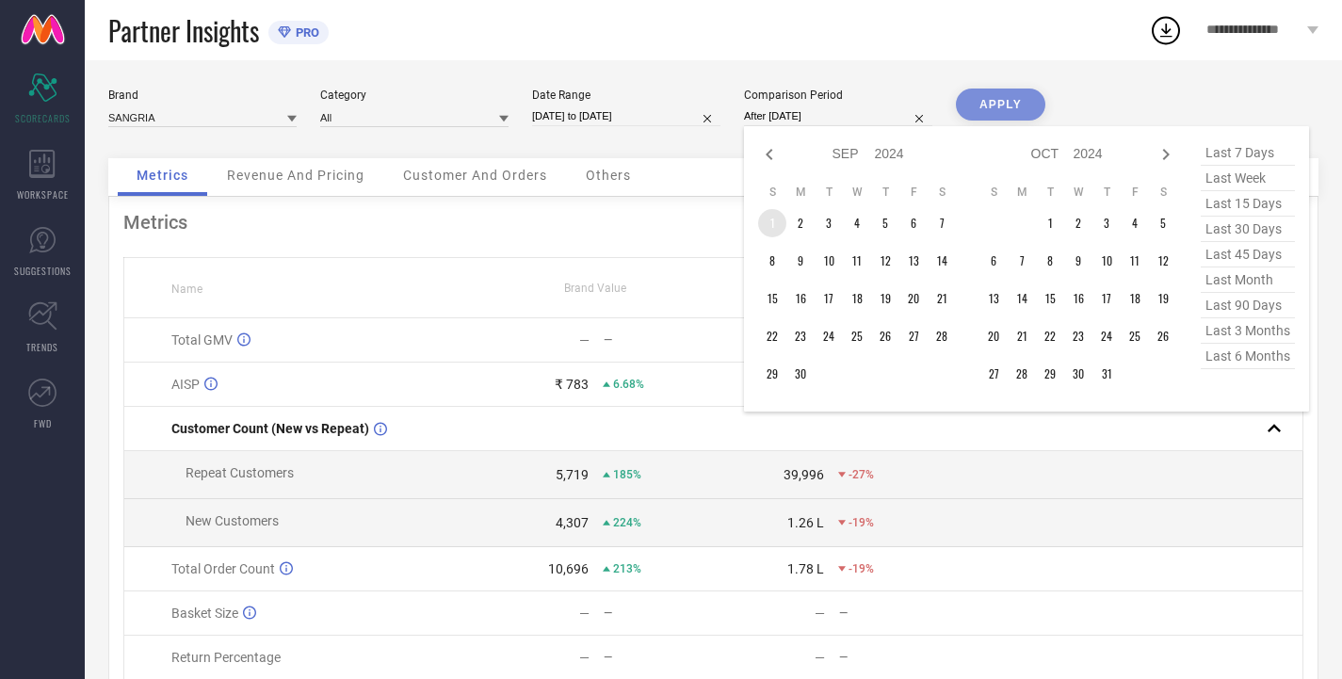
click at [777, 223] on td "1" at bounding box center [772, 223] width 28 height 28
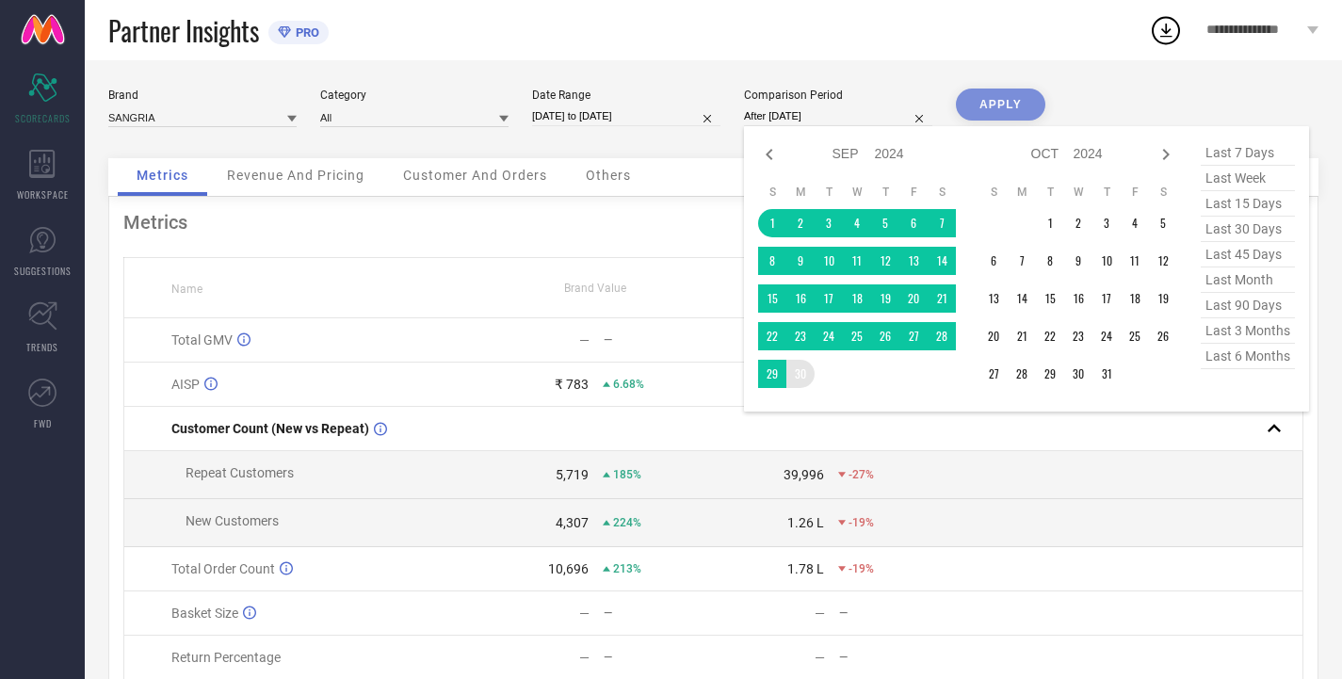
type input "[DATE] to [DATE]"
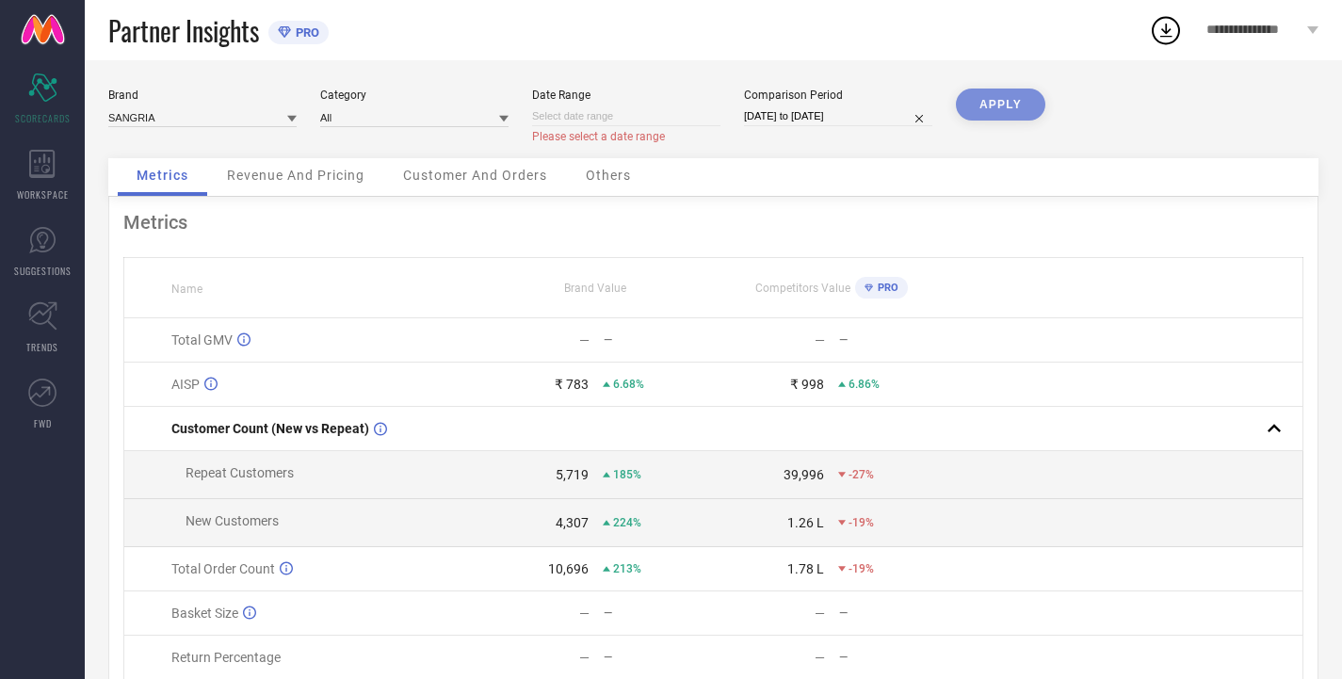
click at [619, 108] on input at bounding box center [626, 116] width 188 height 20
select select "9"
select select "2025"
select select "10"
select select "2025"
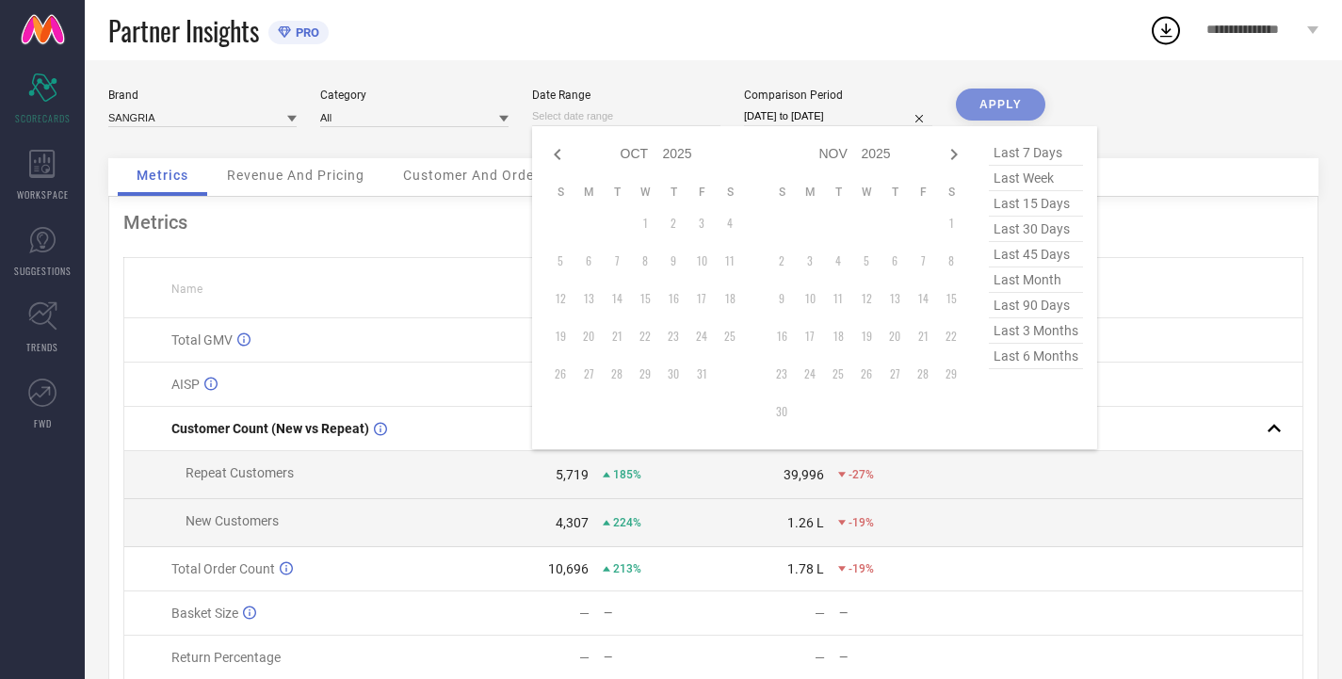
click at [666, 152] on select "2015 2016 2017 2018 2019 2020 2021 2022 2023 2024 2025 2026 2027 2028 2029 2030…" at bounding box center [678, 153] width 30 height 27
select select "9"
select select "2024"
select select "10"
select select "2024"
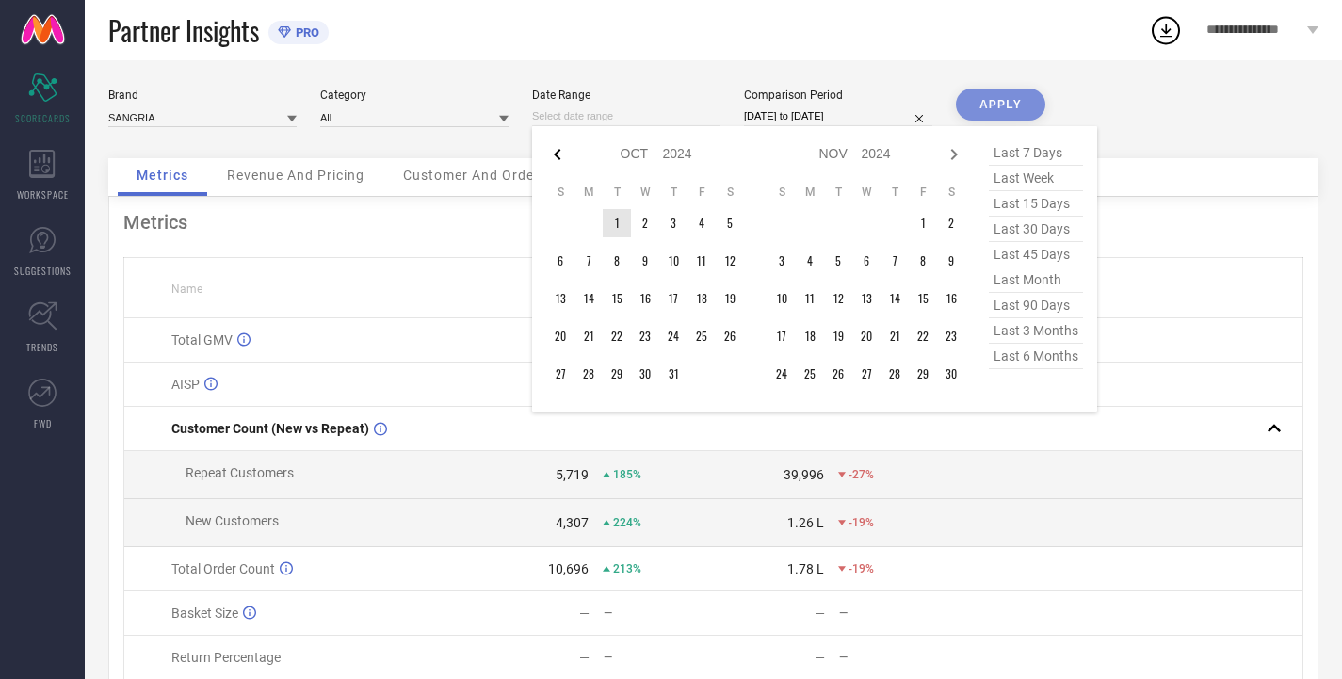
click at [550, 157] on icon at bounding box center [557, 154] width 23 height 23
select select "8"
select select "2024"
select select "9"
select select "2024"
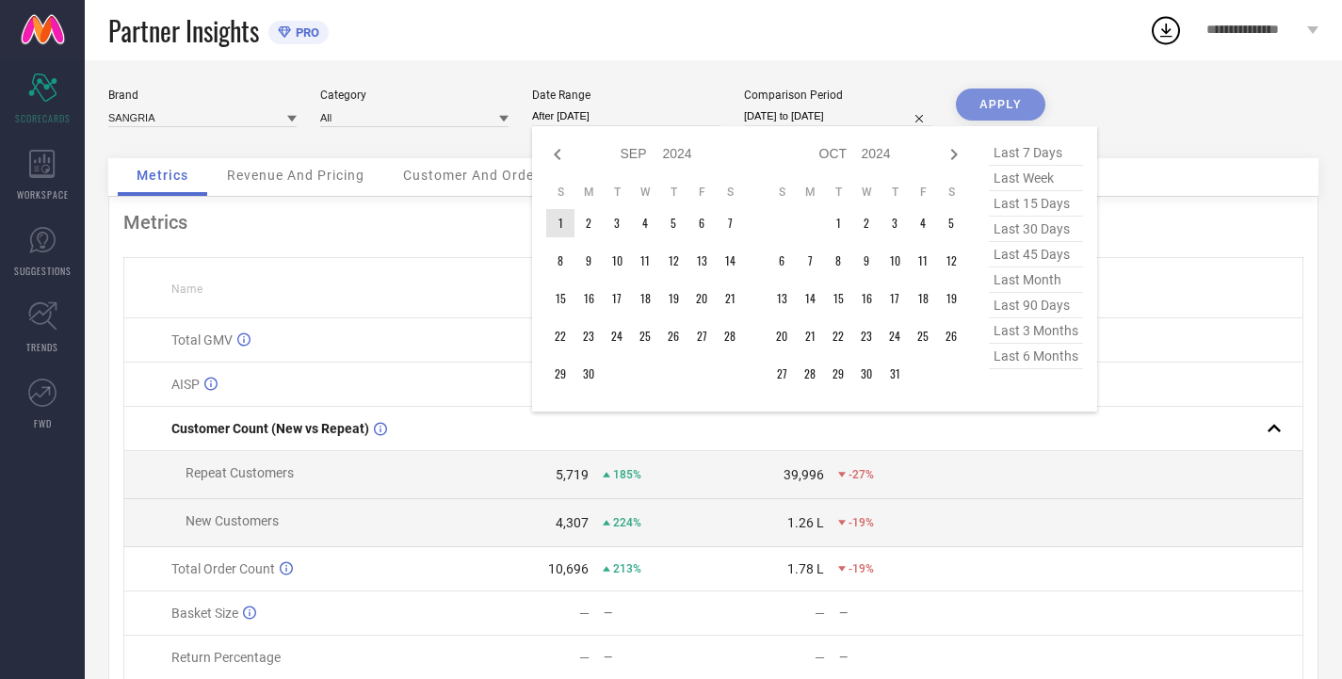
click at [554, 228] on td "1" at bounding box center [560, 223] width 28 height 28
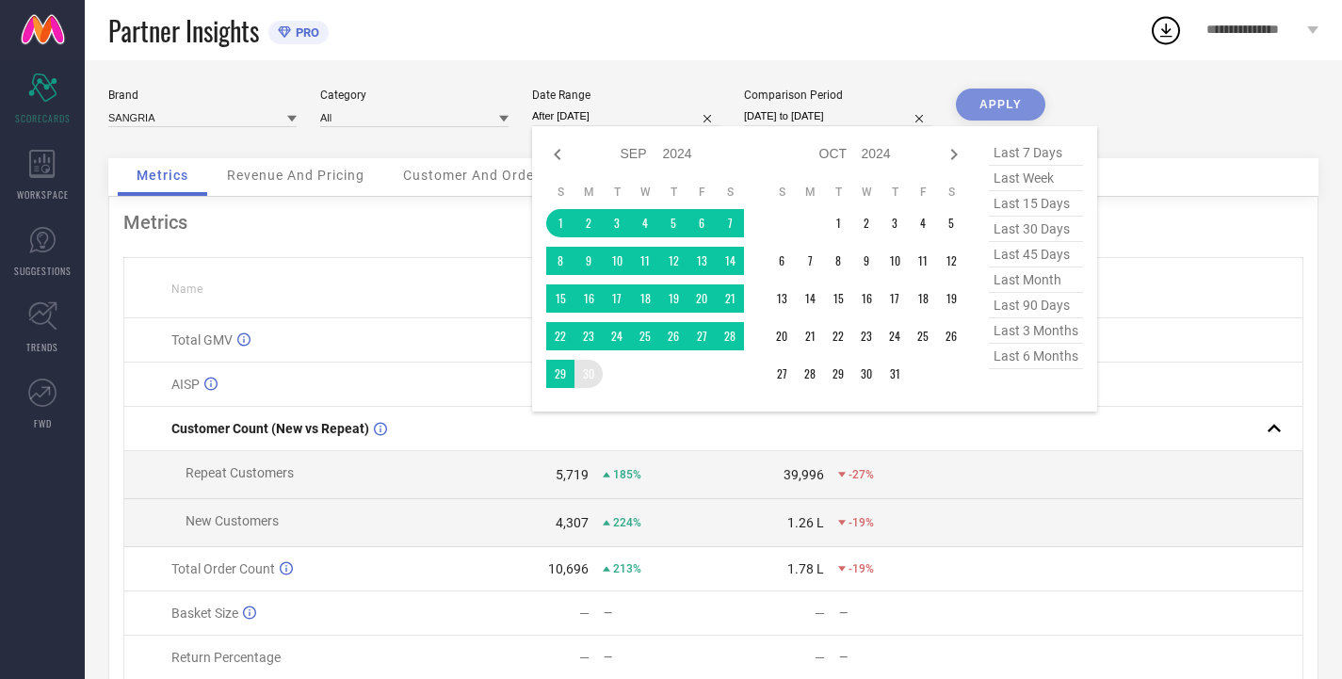
type input "[DATE] to [DATE]"
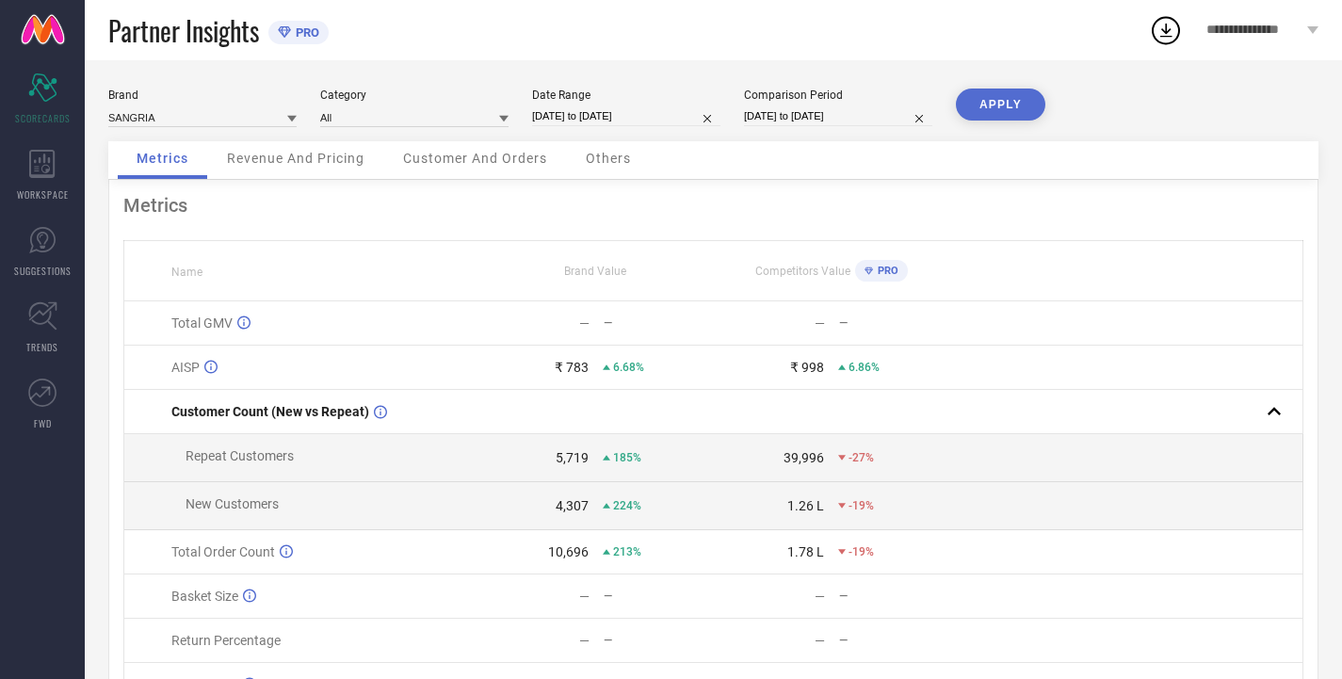
click at [1000, 111] on button "APPLY" at bounding box center [1000, 105] width 89 height 32
click at [291, 117] on icon at bounding box center [291, 119] width 9 height 7
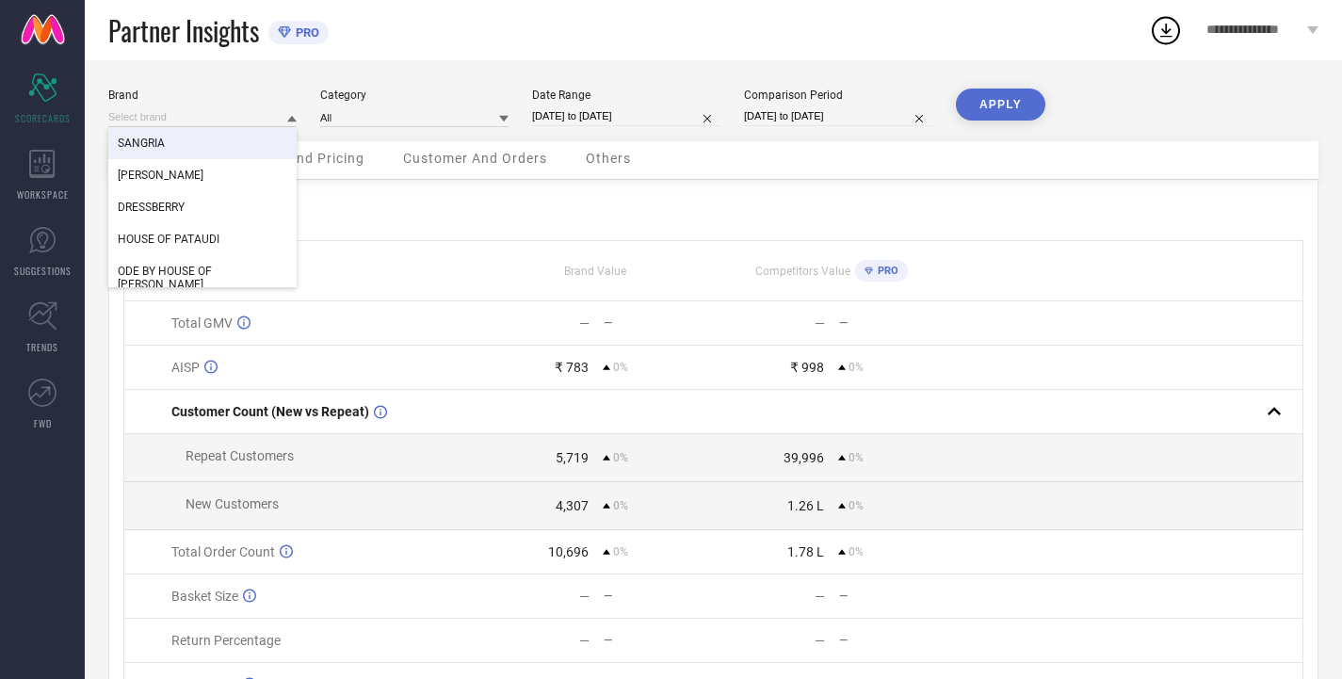
click at [159, 144] on span "SANGRIA" at bounding box center [141, 143] width 47 height 13
click at [1012, 99] on button "APPLY" at bounding box center [1000, 105] width 89 height 32
click at [287, 116] on icon at bounding box center [291, 118] width 9 height 9
click at [205, 195] on div "DRESSBERRY" at bounding box center [202, 207] width 188 height 32
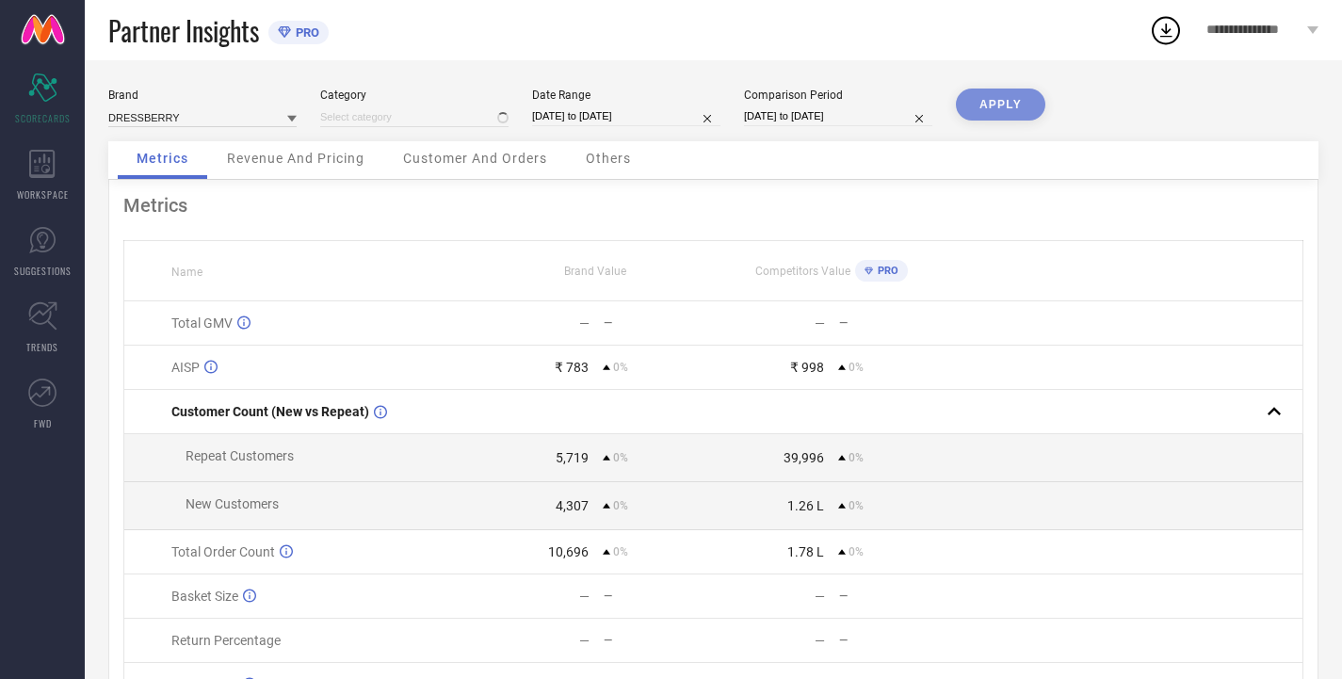
type input "All"
click at [977, 104] on button "APPLY" at bounding box center [1000, 105] width 89 height 32
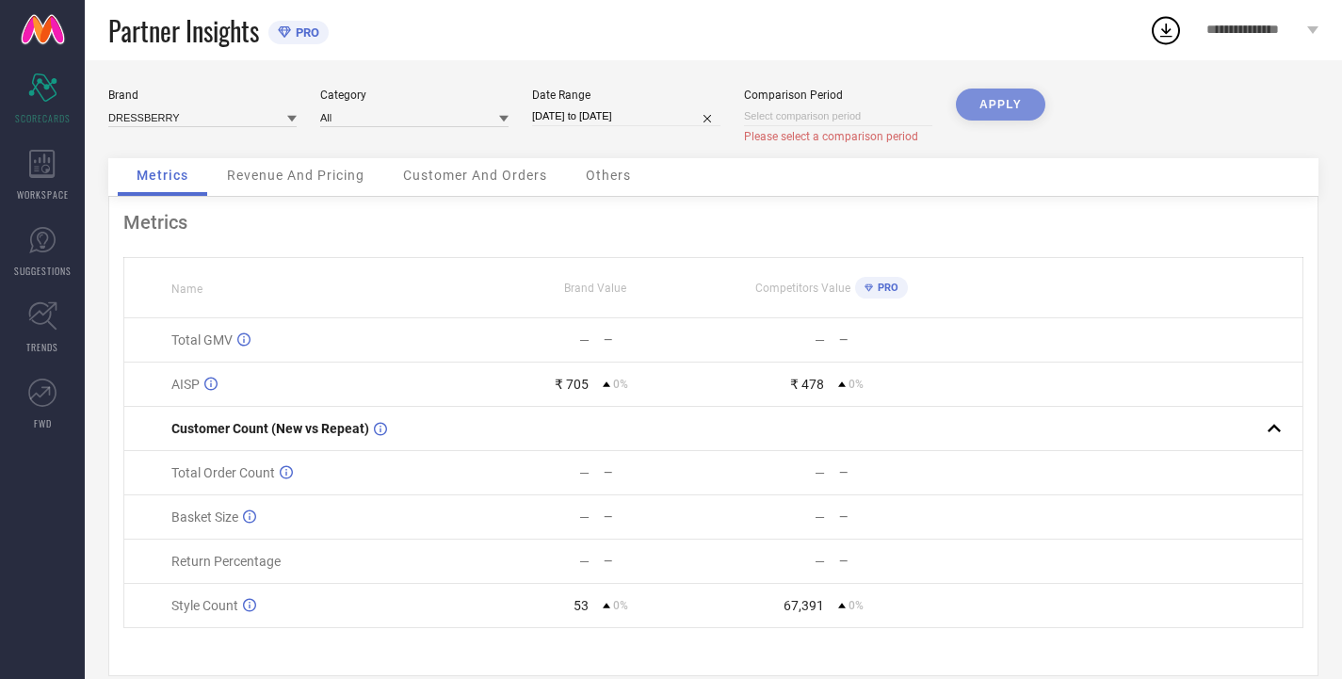
select select "9"
select select "2025"
select select "10"
select select "2025"
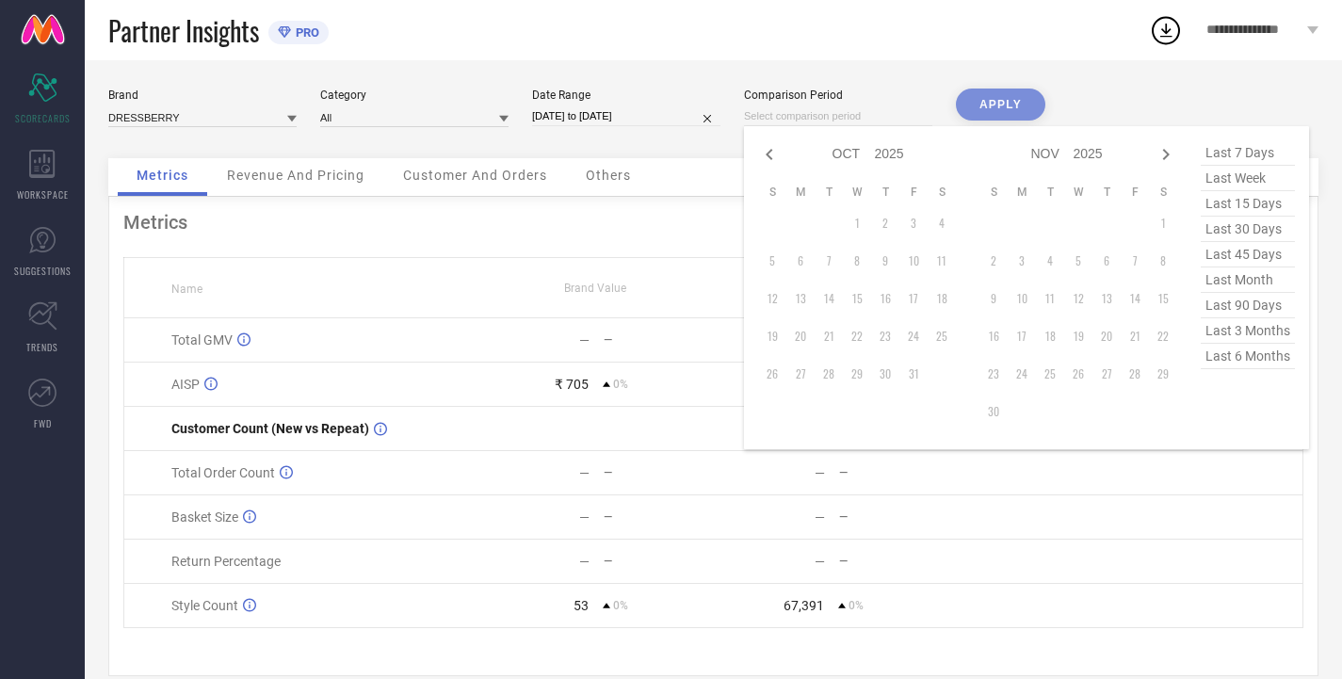
click at [816, 115] on input at bounding box center [838, 116] width 188 height 20
click at [889, 152] on select "2015 2016 2017 2018 2019 2020 2021 2022 2023 2024 2025 2026 2027 2028 2029 2030…" at bounding box center [890, 153] width 30 height 27
click at [875, 140] on select "2015 2016 2017 2018 2019 2020 2021 2022 2023 2024 2025 2026 2027 2028 2029 2030…" at bounding box center [890, 153] width 30 height 27
click at [770, 154] on icon at bounding box center [769, 154] width 23 height 23
select select "8"
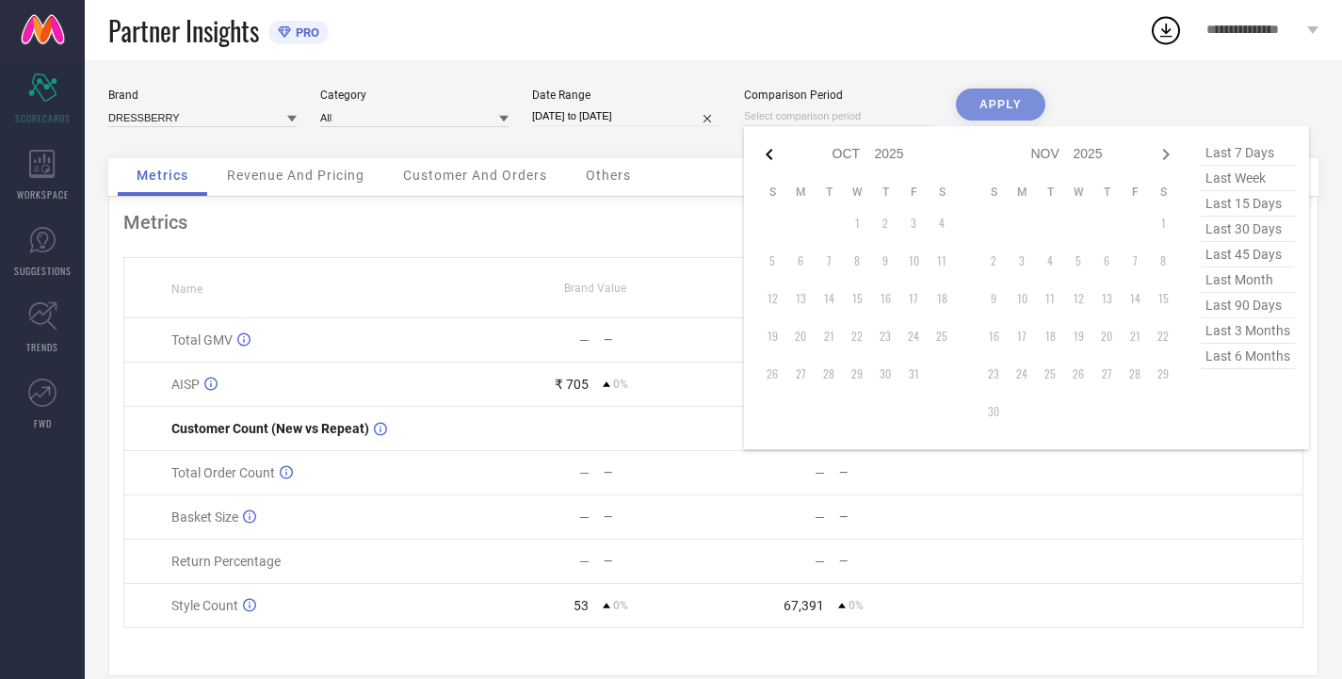
select select "2025"
select select "9"
select select "2025"
click at [798, 219] on td "1" at bounding box center [800, 223] width 28 height 28
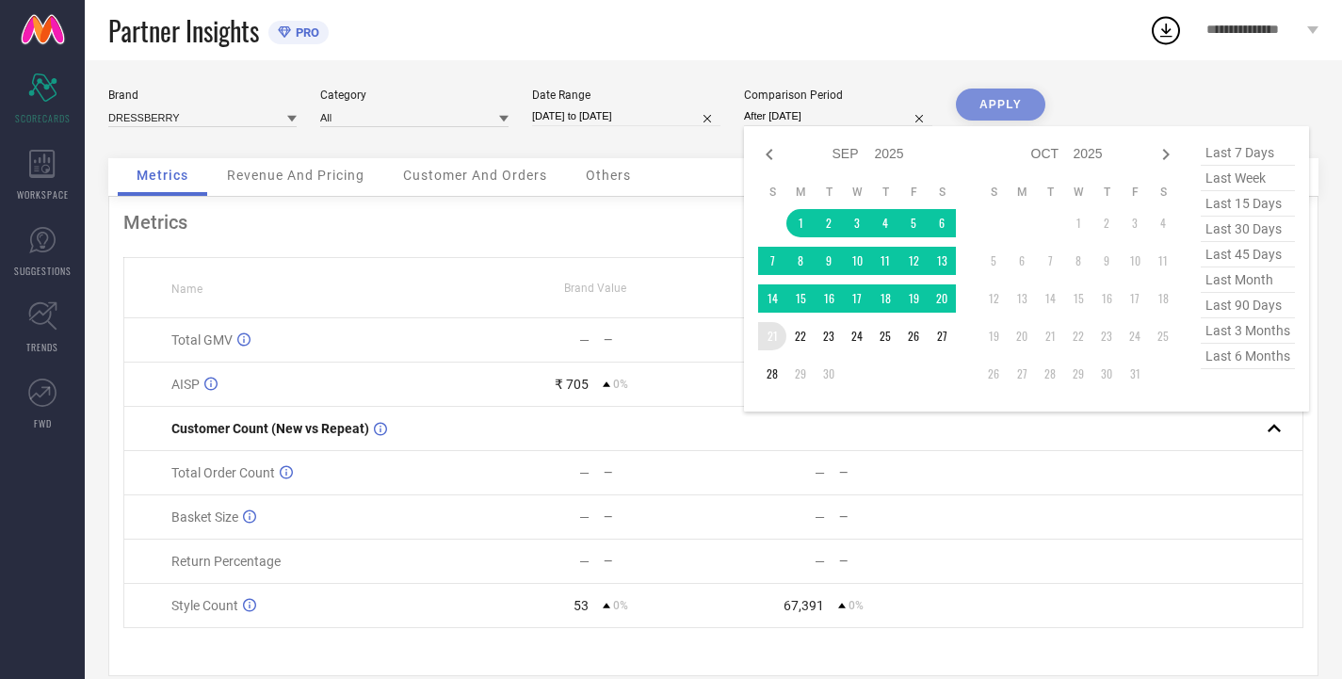
type input "[DATE] to [DATE]"
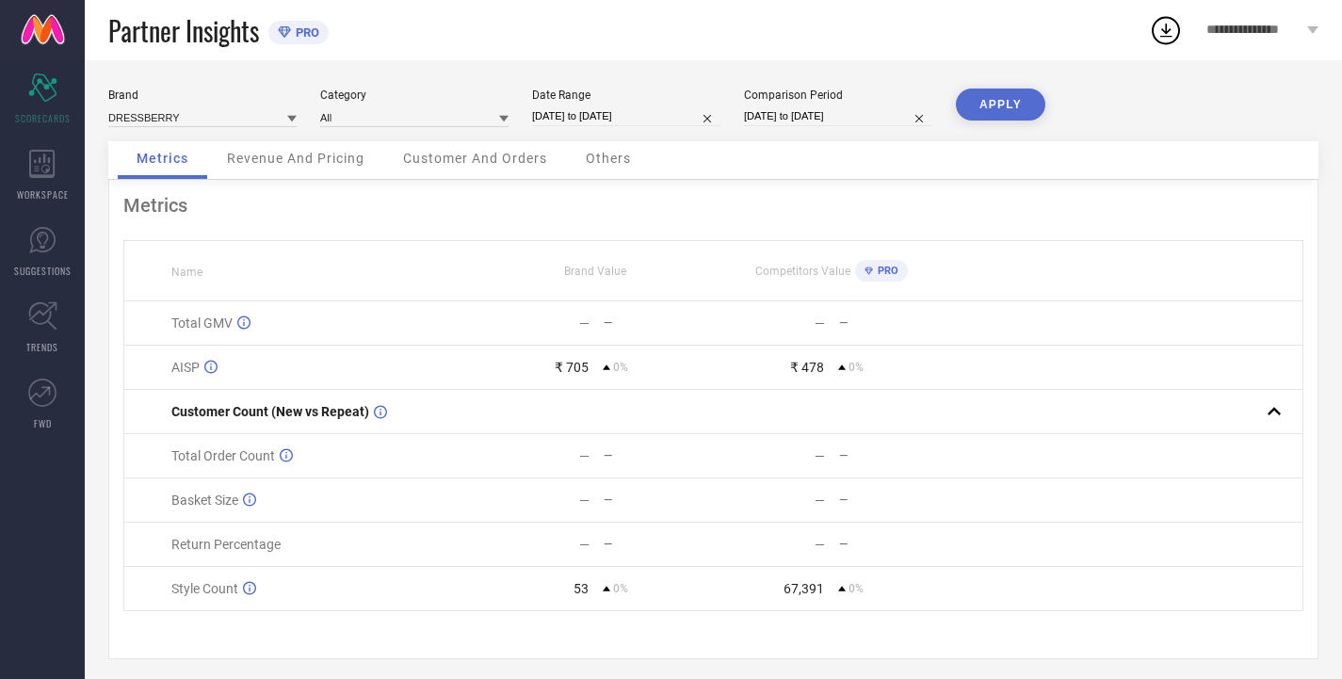
click at [990, 103] on button "APPLY" at bounding box center [1000, 105] width 89 height 32
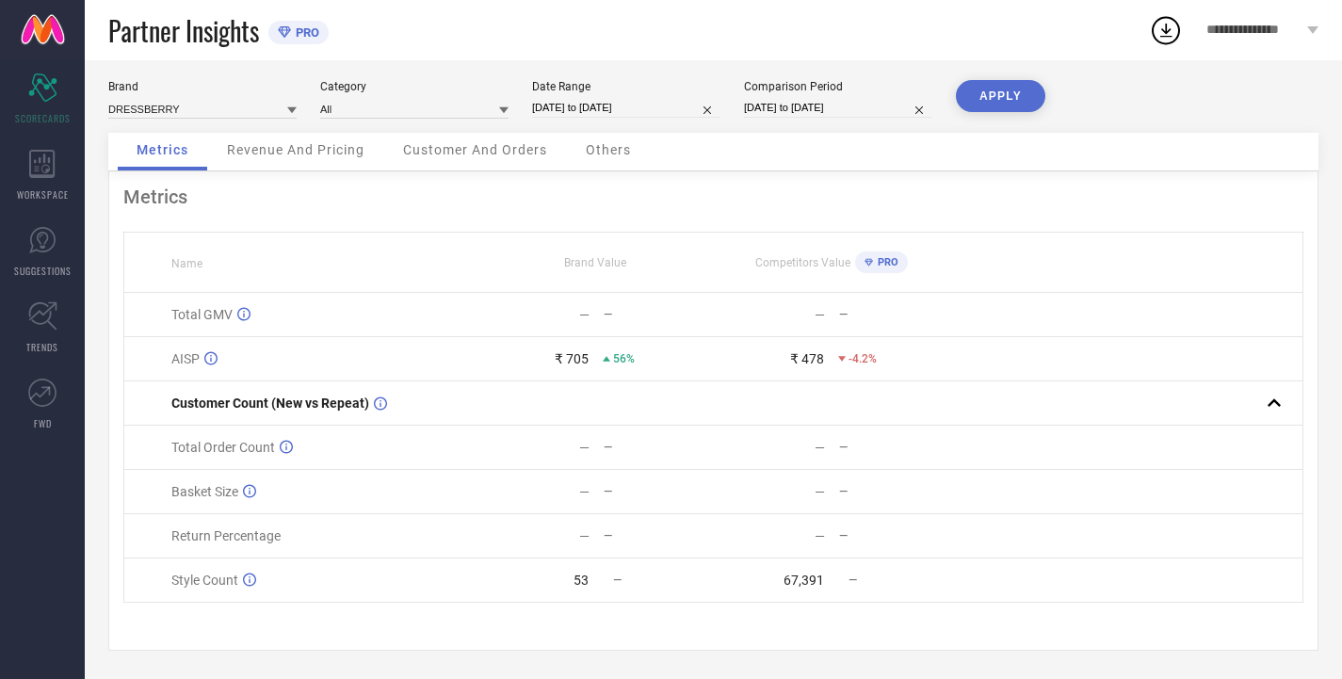
scroll to position [16, 0]
click at [292, 107] on icon at bounding box center [291, 110] width 9 height 7
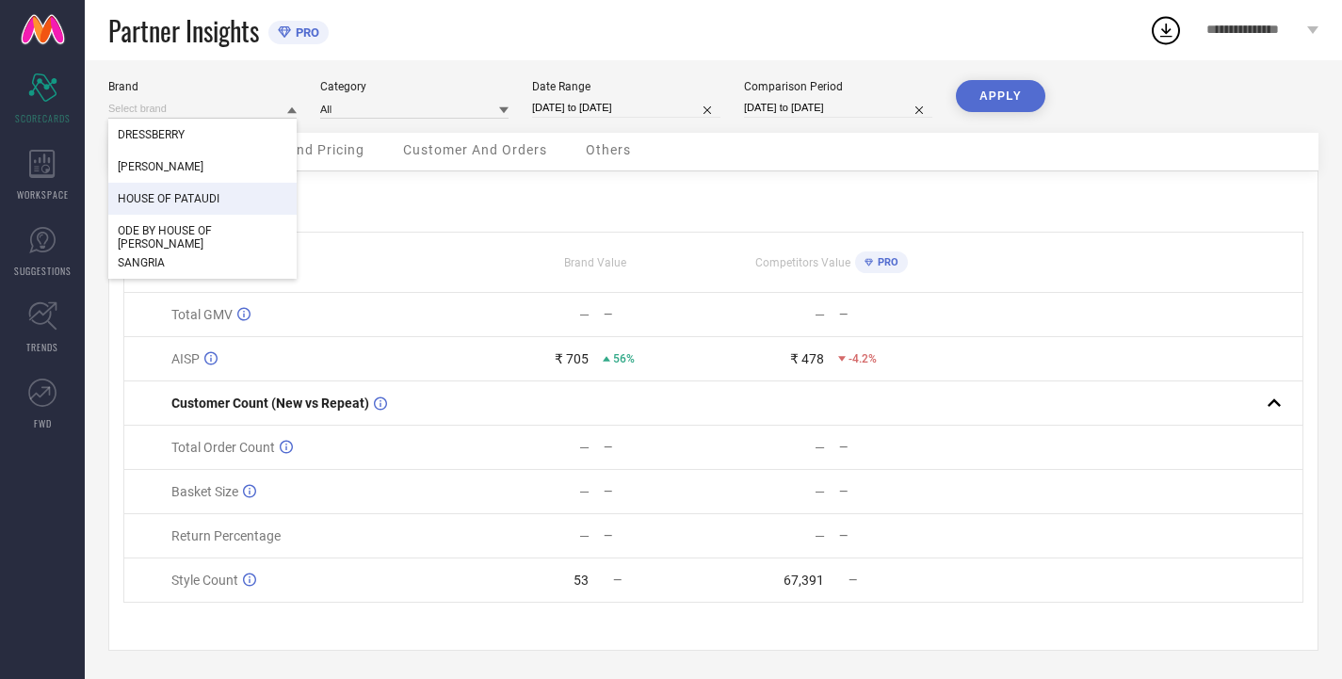
click at [223, 185] on div "HOUSE OF PATAUDI" at bounding box center [202, 199] width 188 height 32
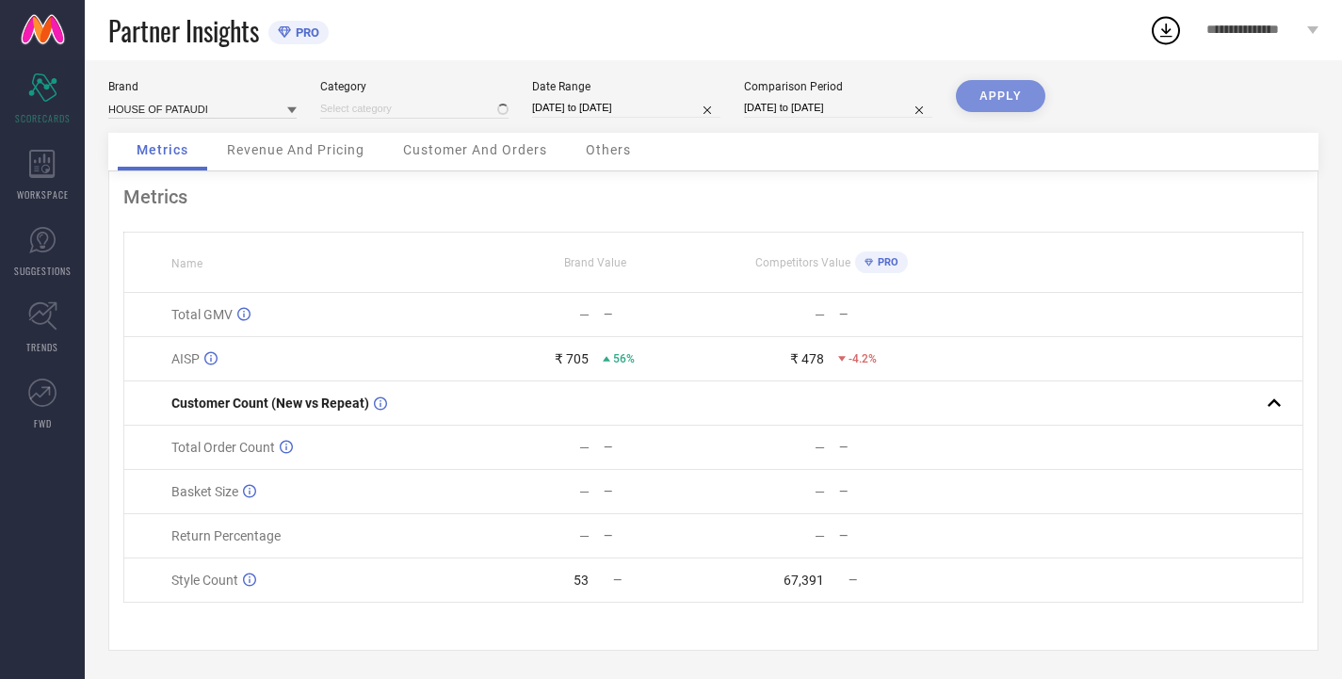
type input "All"
click at [1021, 86] on button "APPLY" at bounding box center [1000, 96] width 89 height 32
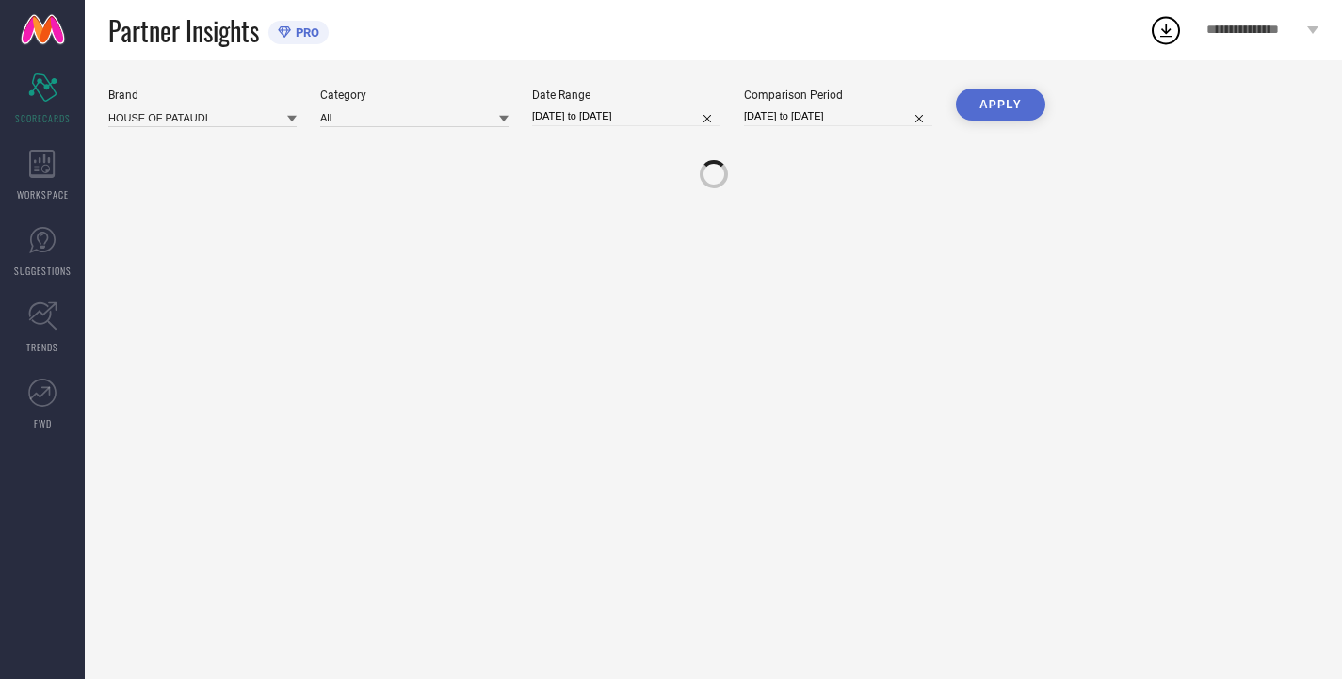
scroll to position [0, 0]
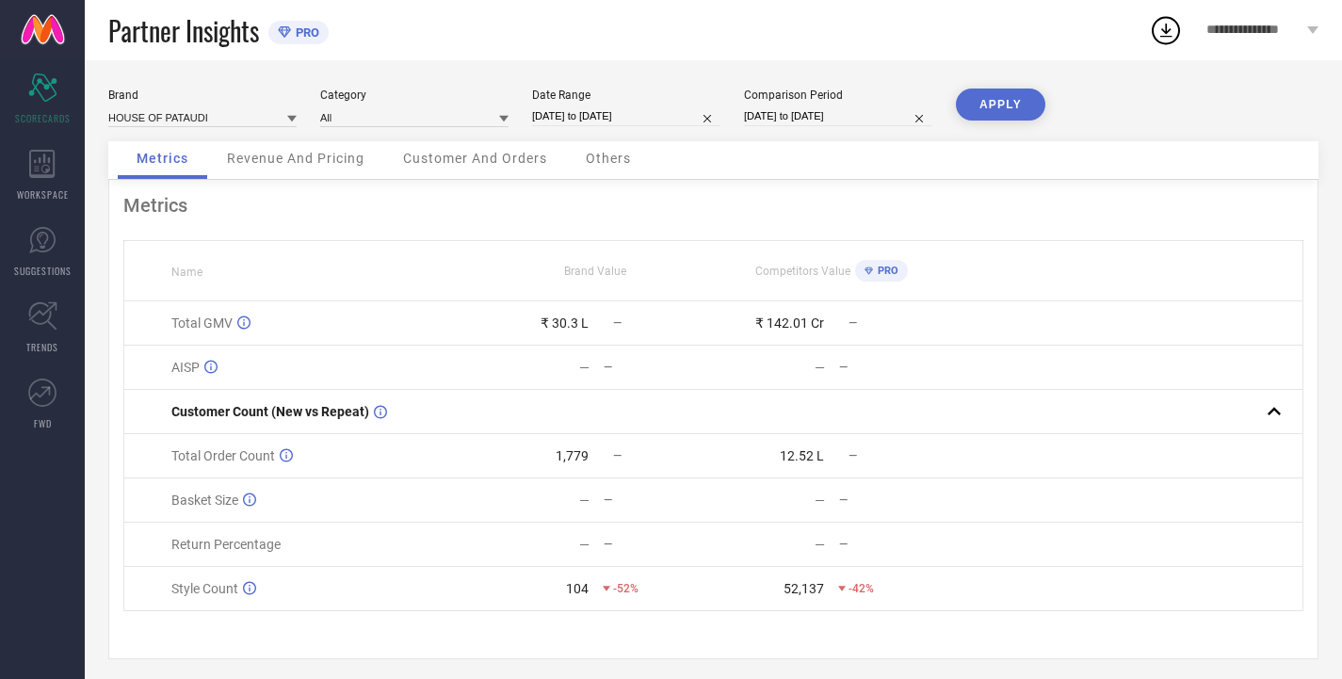
click at [989, 100] on button "APPLY" at bounding box center [1000, 105] width 89 height 32
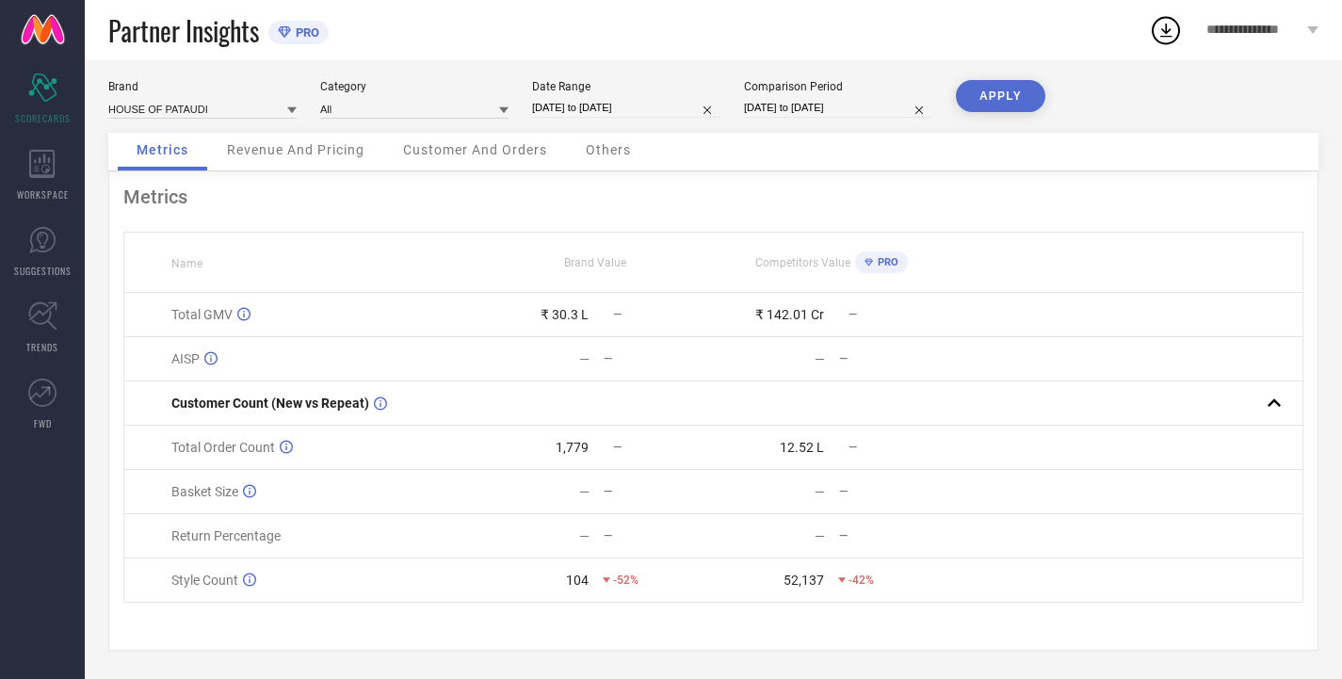
click at [1011, 92] on button "APPLY" at bounding box center [1000, 96] width 89 height 32
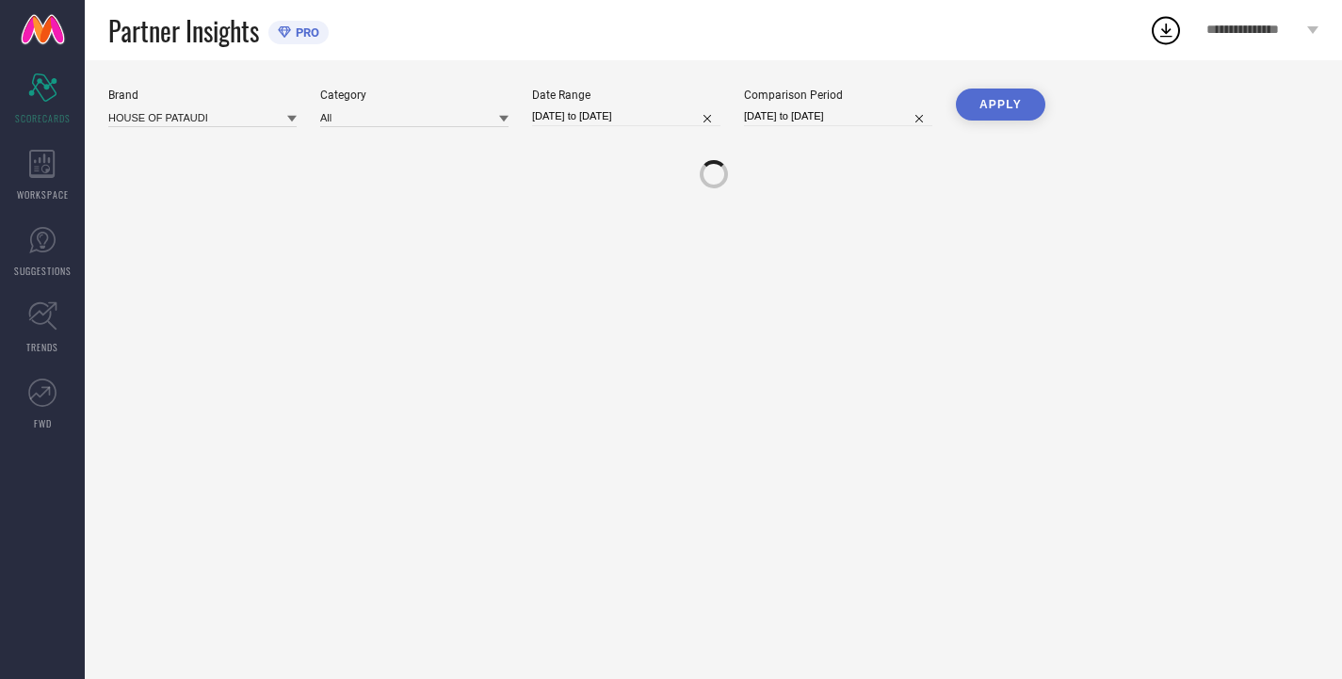
scroll to position [0, 0]
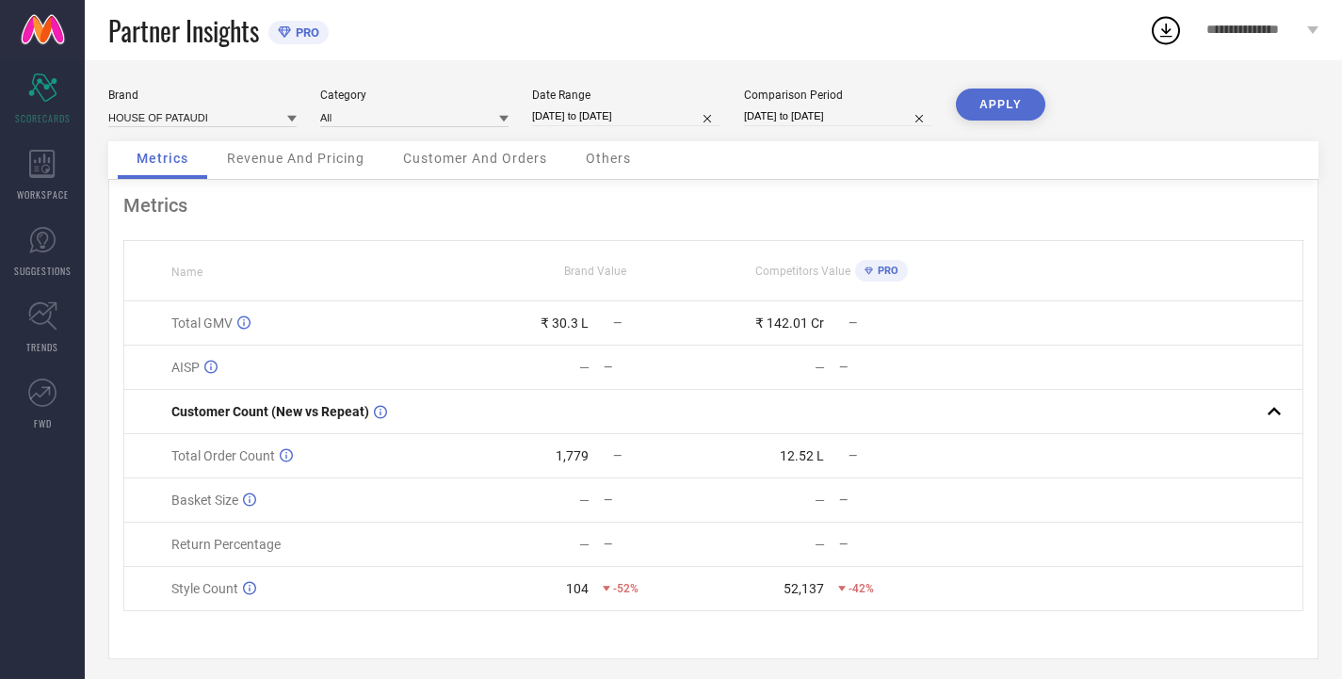
click at [292, 114] on icon at bounding box center [291, 118] width 9 height 9
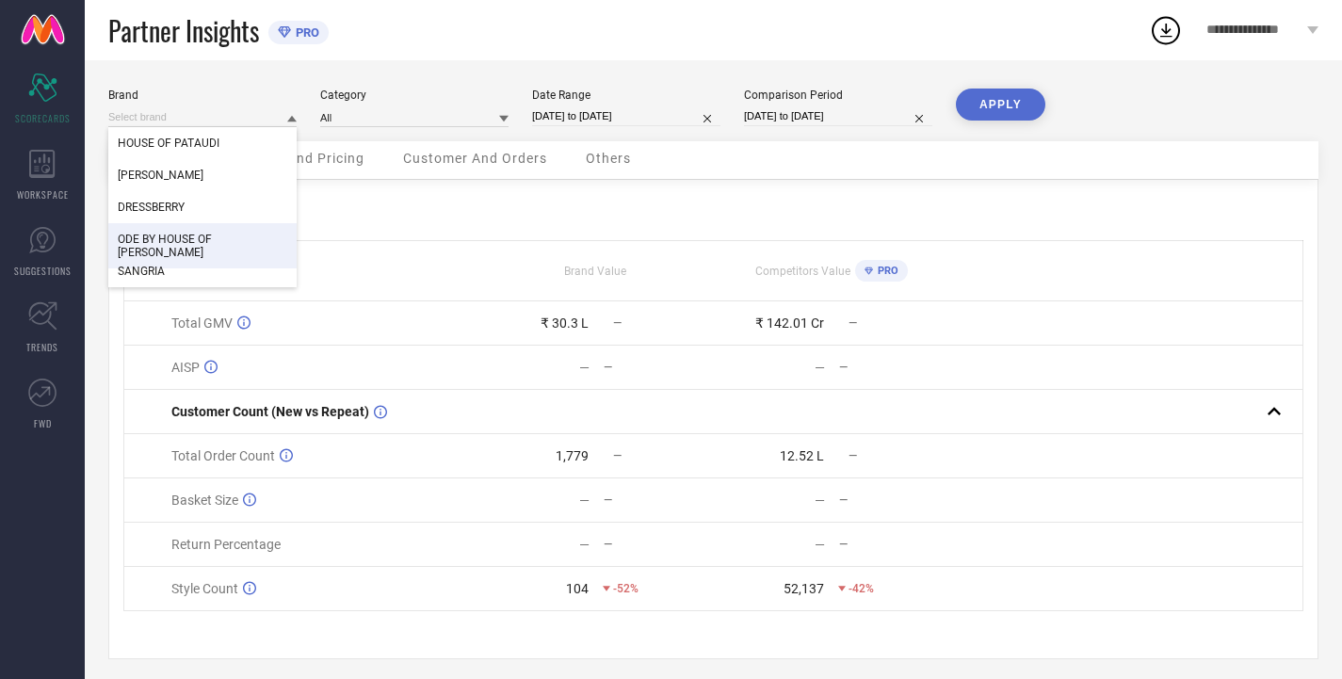
click at [208, 240] on span "ODE BY HOUSE OF [PERSON_NAME]" at bounding box center [203, 246] width 170 height 26
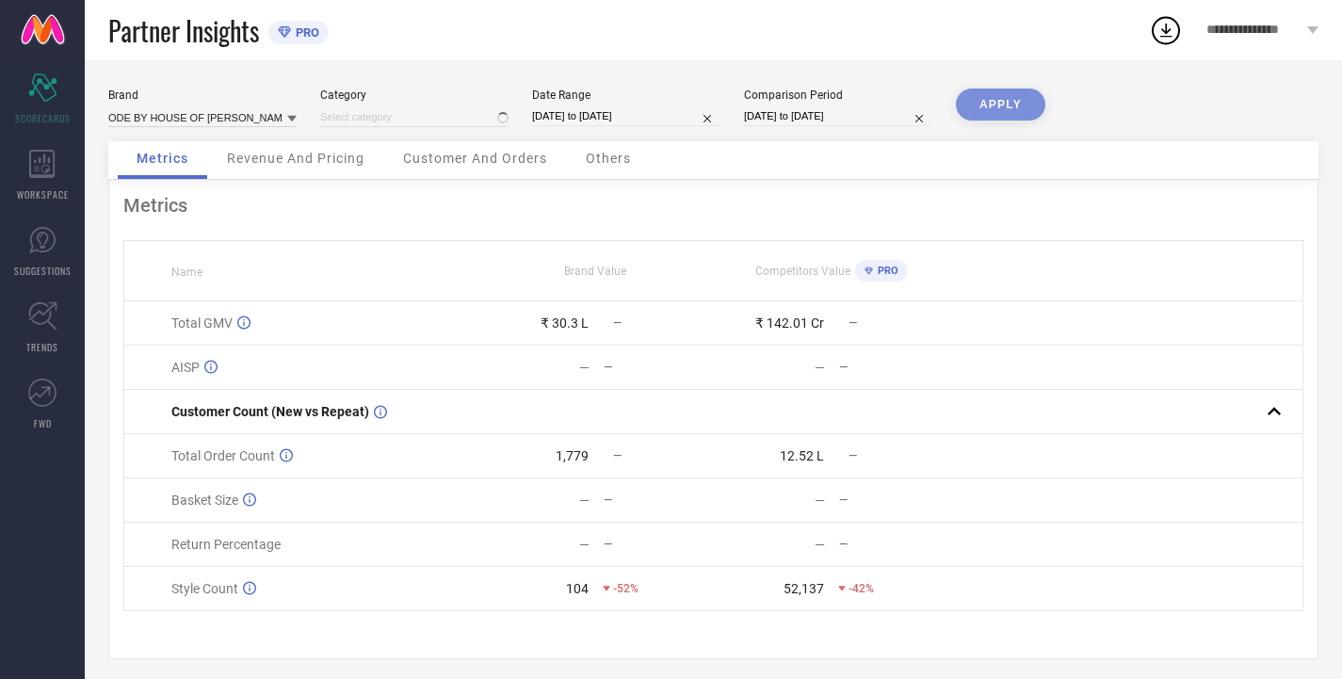
type input "All"
click at [988, 103] on button "APPLY" at bounding box center [1000, 105] width 89 height 32
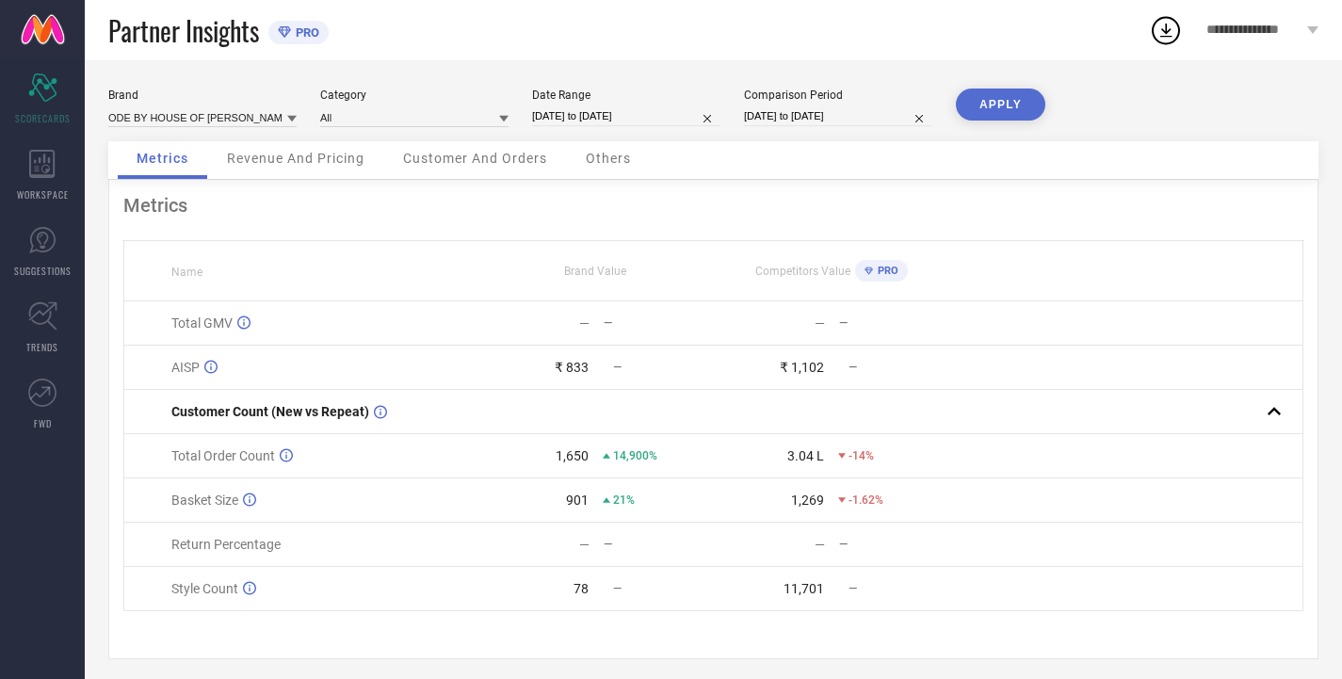
click at [294, 119] on icon at bounding box center [291, 119] width 9 height 7
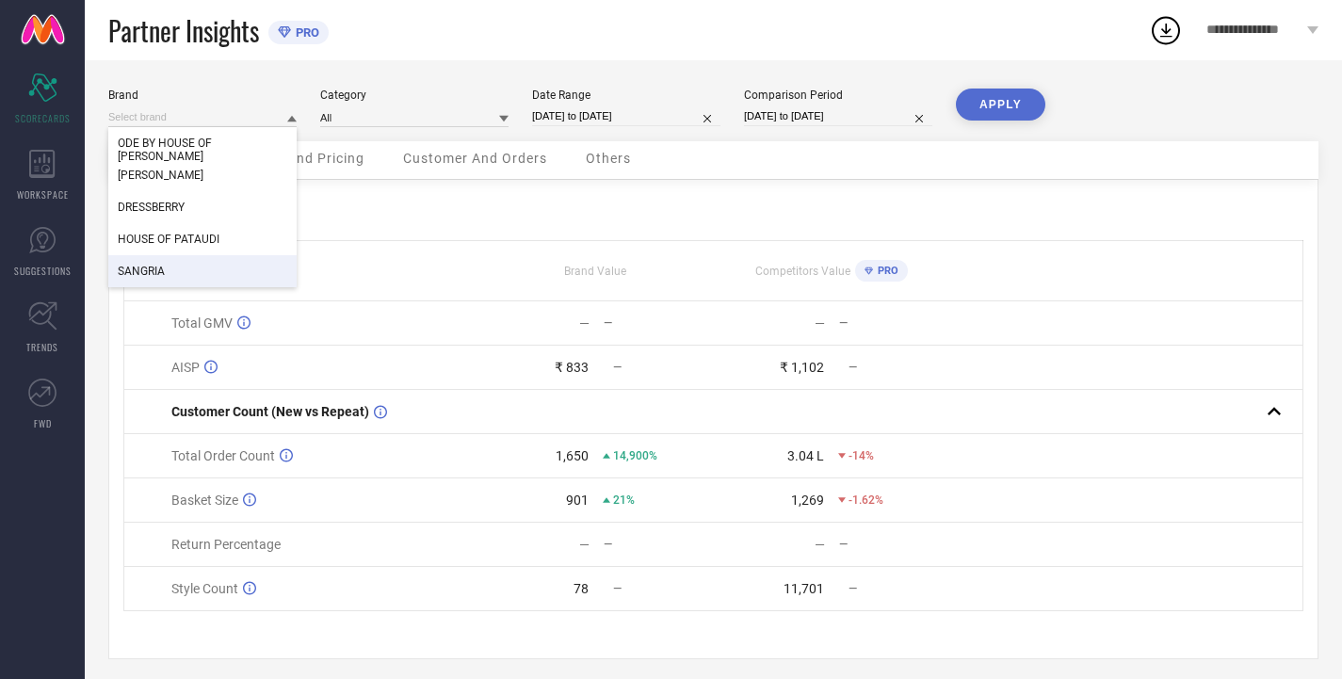
click at [214, 257] on div "SANGRIA" at bounding box center [202, 271] width 188 height 32
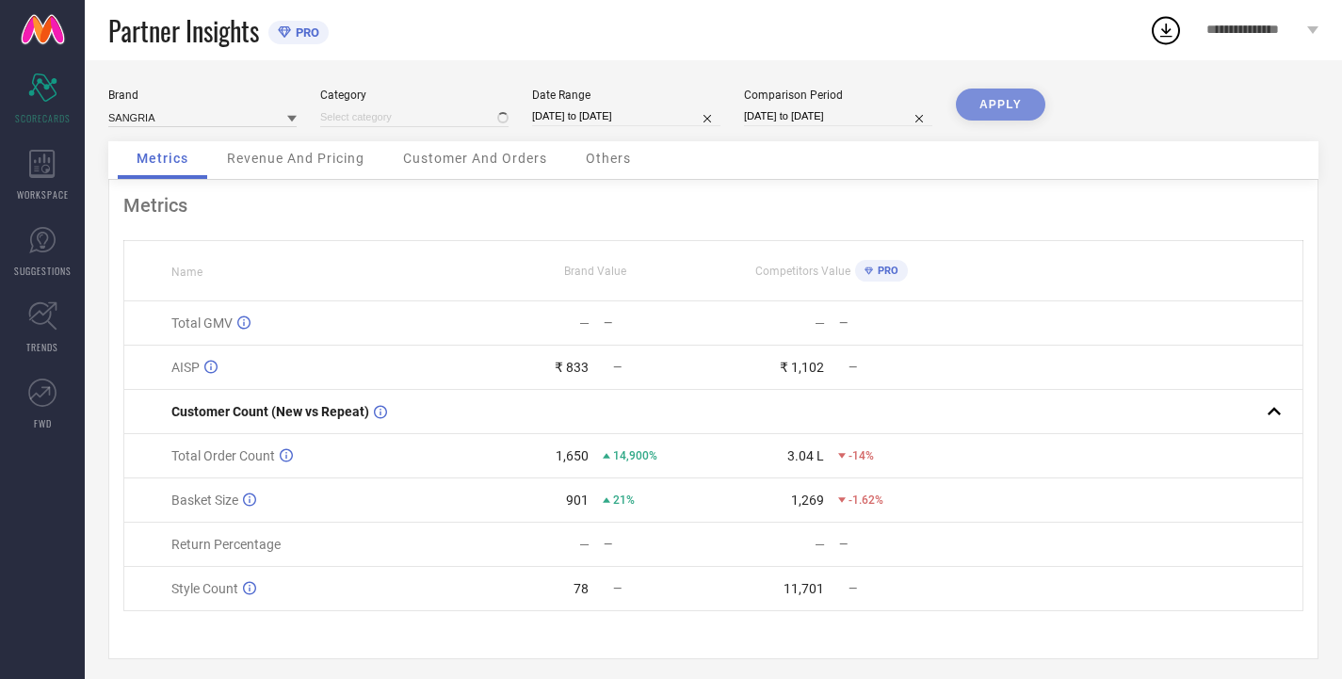
type input "All"
click at [986, 89] on button "APPLY" at bounding box center [1000, 105] width 89 height 32
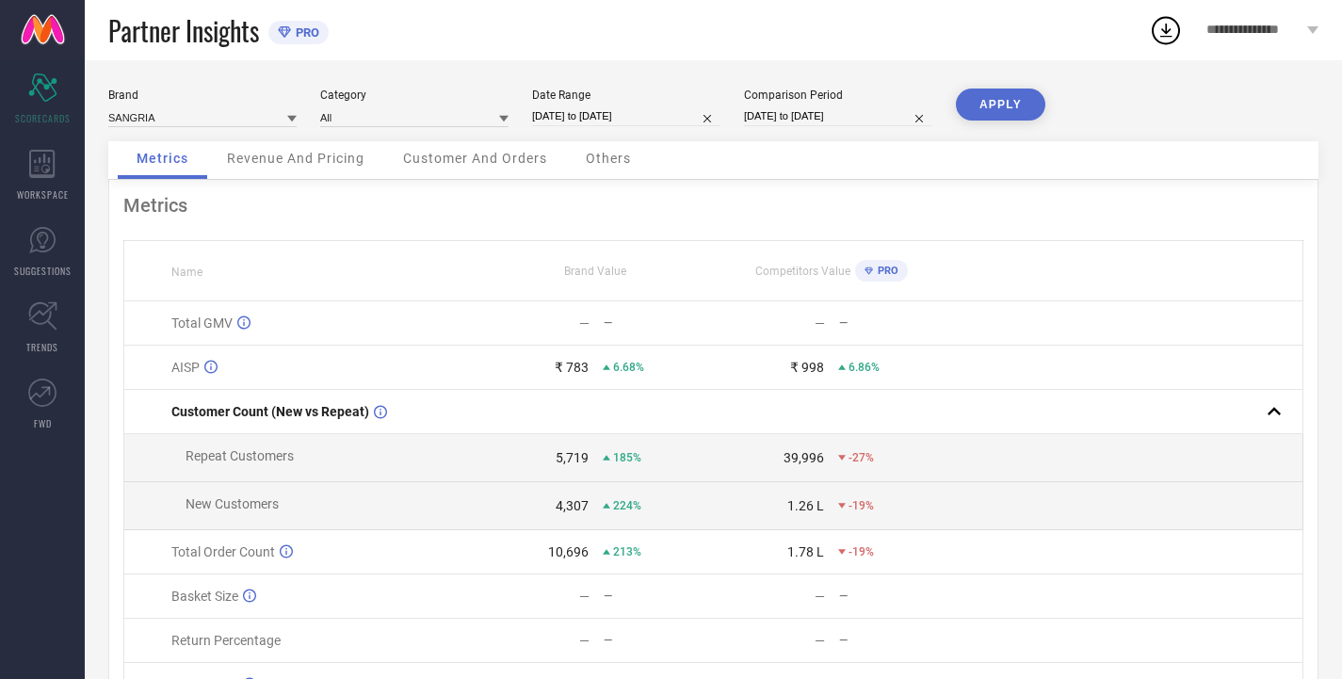
click at [678, 115] on input "[DATE] to [DATE]" at bounding box center [626, 116] width 188 height 20
select select "8"
select select "2024"
select select "9"
select select "2024"
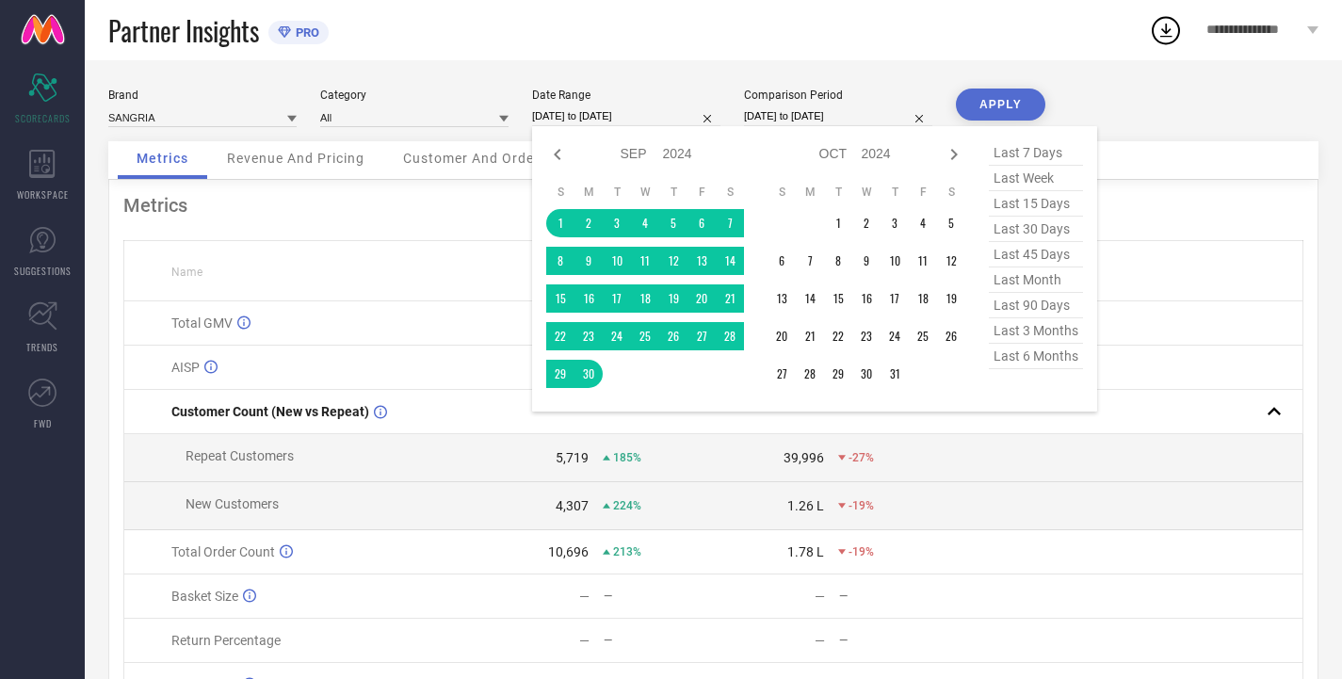
click at [683, 152] on select "2014 2015 2016 2017 2018 2019 2020 2021 2022 2023 2024 2025 2026 2027 2028 2029…" at bounding box center [678, 153] width 30 height 27
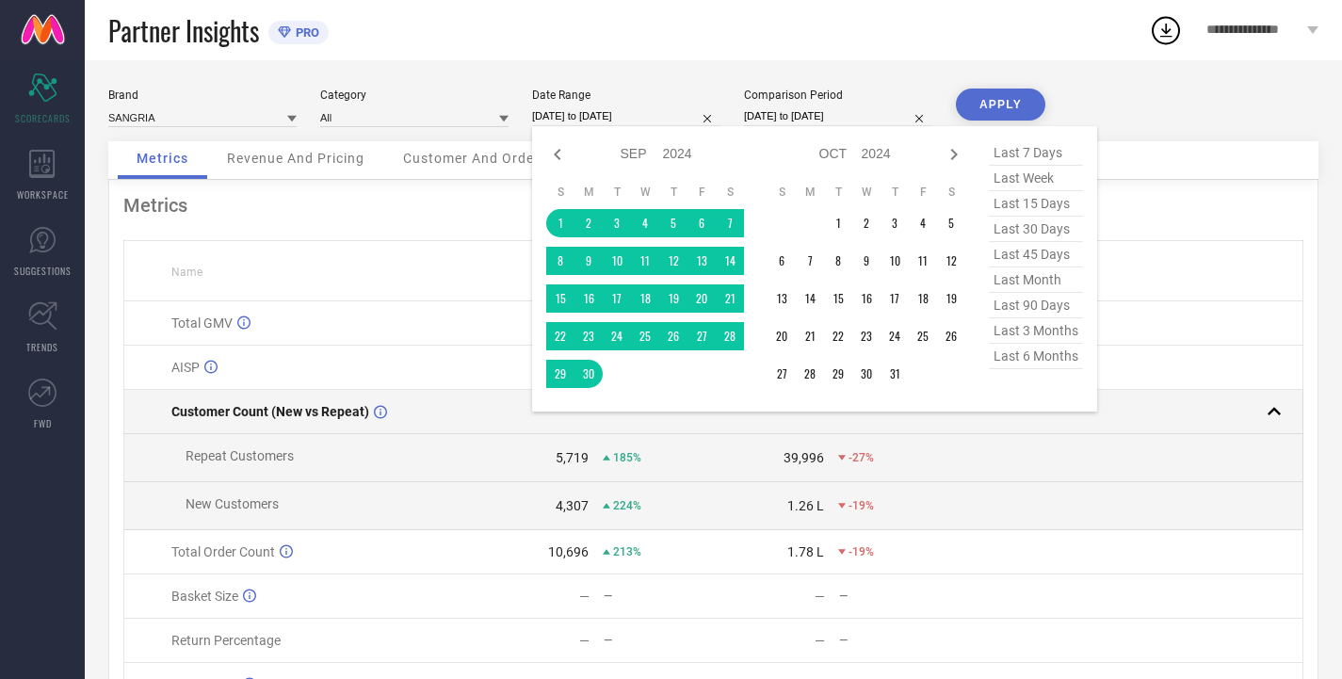
select select "8"
select select "2025"
select select "9"
select select "2025"
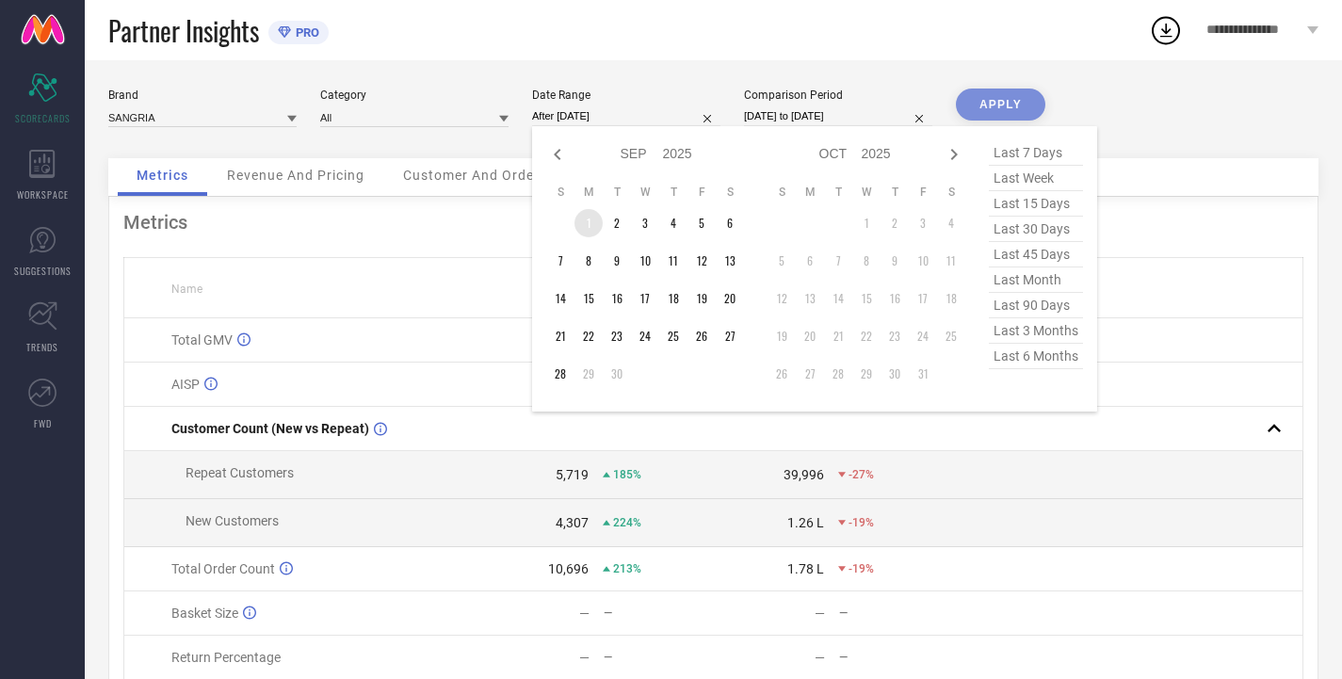
drag, startPoint x: 585, startPoint y: 221, endPoint x: 557, endPoint y: 328, distance: 110.1
click at [583, 227] on td "1" at bounding box center [589, 223] width 28 height 28
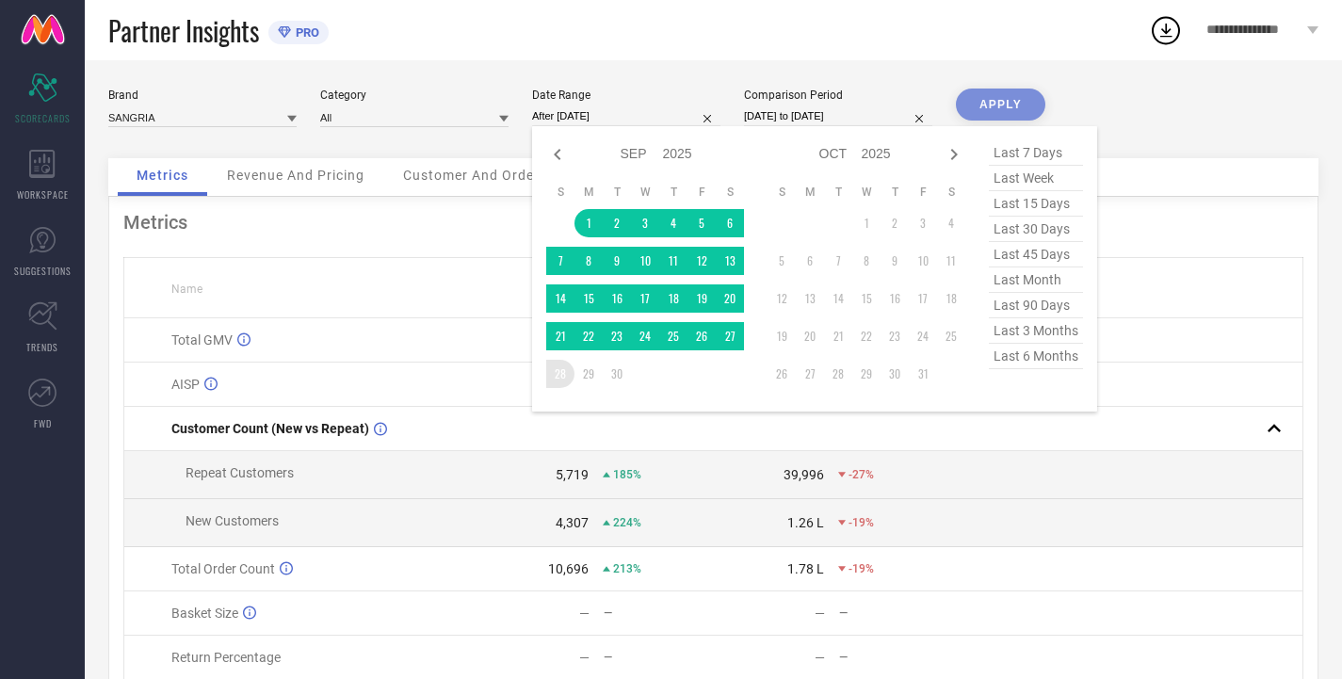
type input "[DATE] to [DATE]"
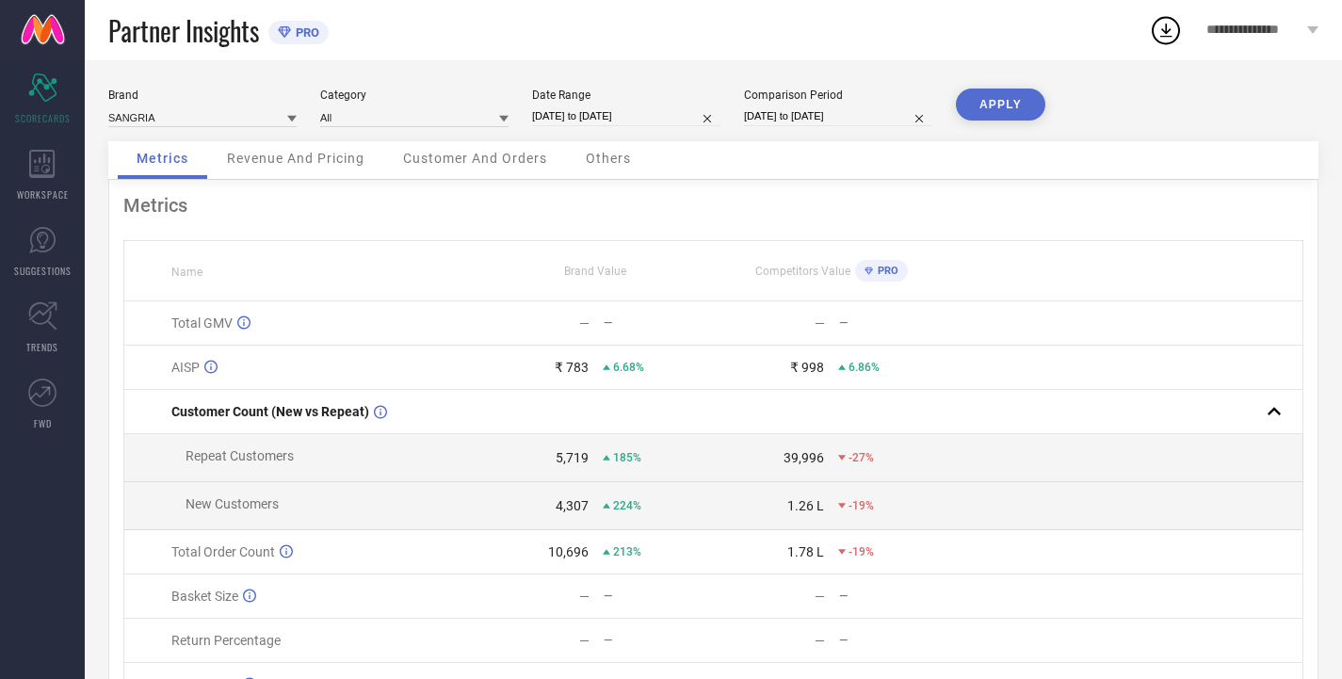
click at [999, 107] on button "APPLY" at bounding box center [1000, 105] width 89 height 32
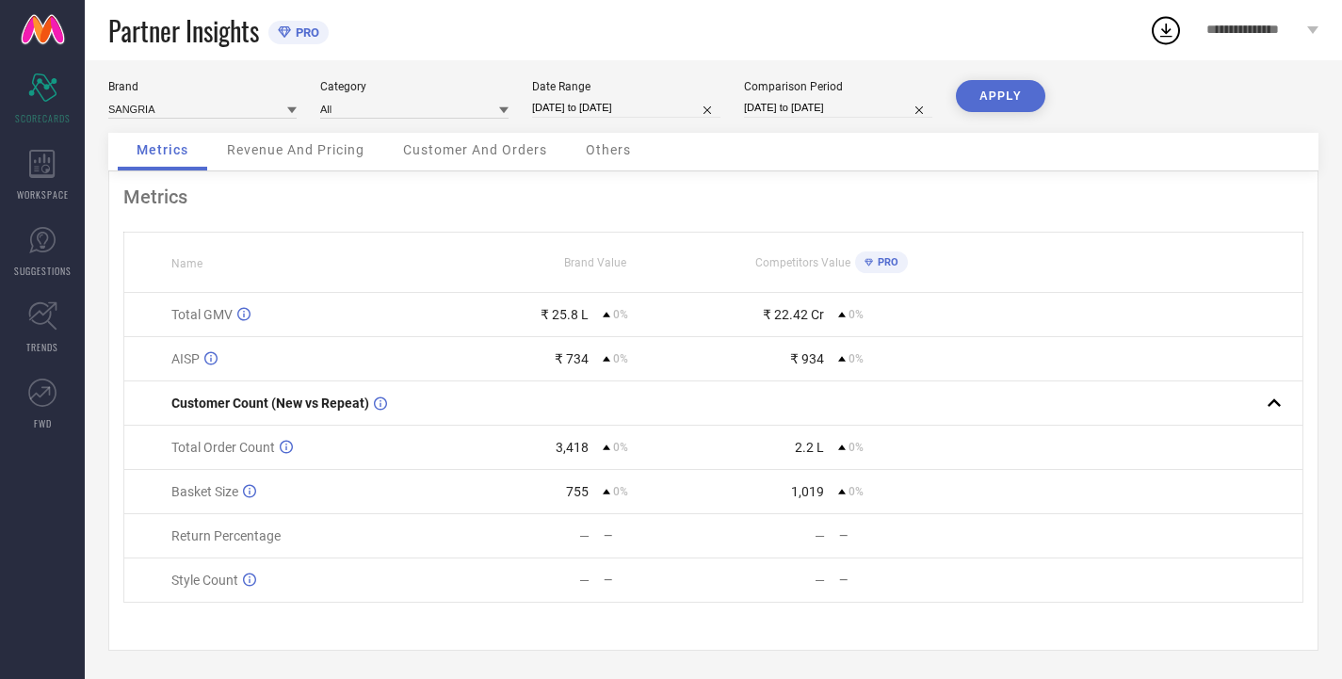
scroll to position [16, 0]
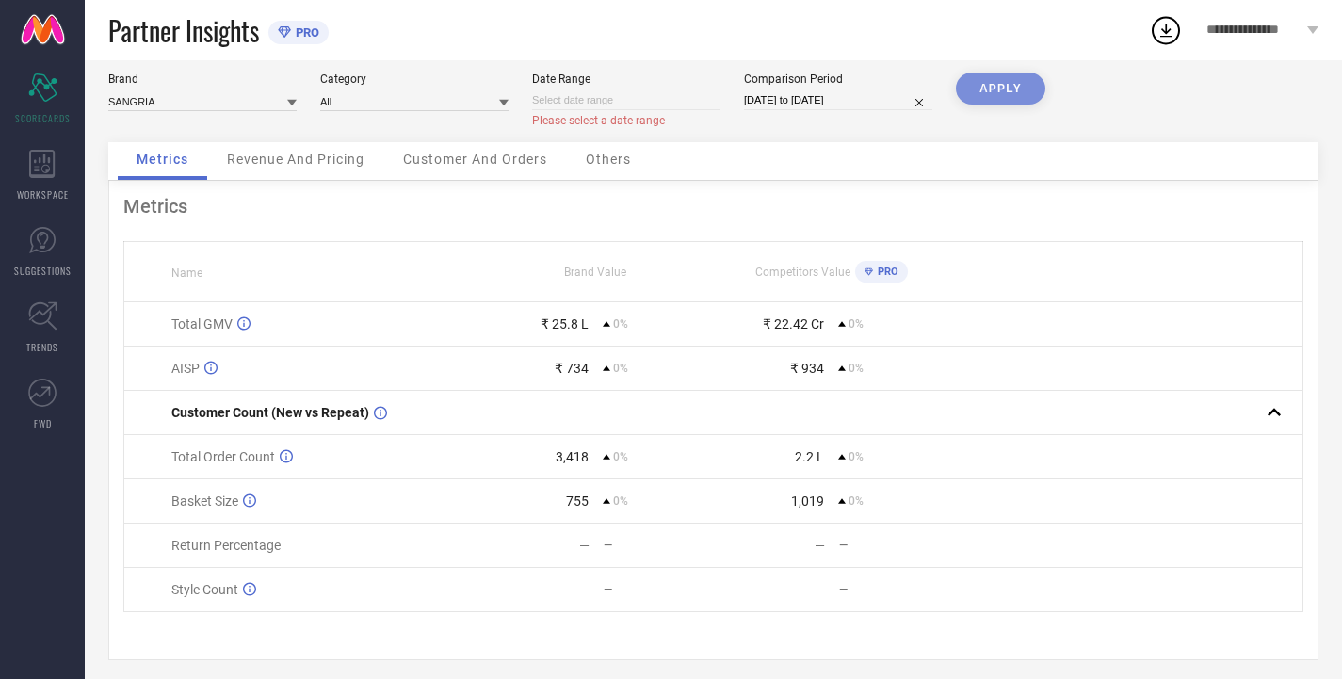
click at [606, 101] on input at bounding box center [626, 100] width 188 height 20
select select "9"
select select "2025"
select select "10"
select select "2025"
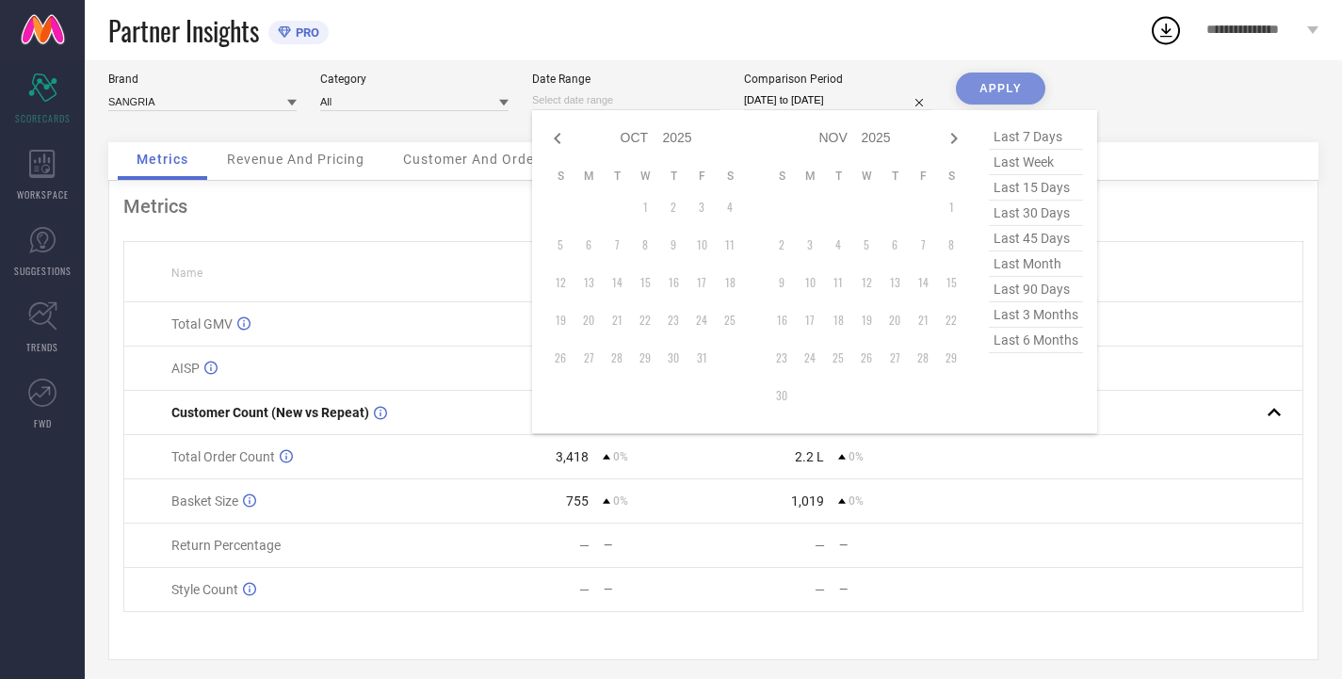
click at [671, 135] on select "2015 2016 2017 2018 2019 2020 2021 2022 2023 2024 2025 2026 2027 2028 2029 2030…" at bounding box center [678, 137] width 30 height 27
select select "9"
select select "2024"
select select "10"
select select "2024"
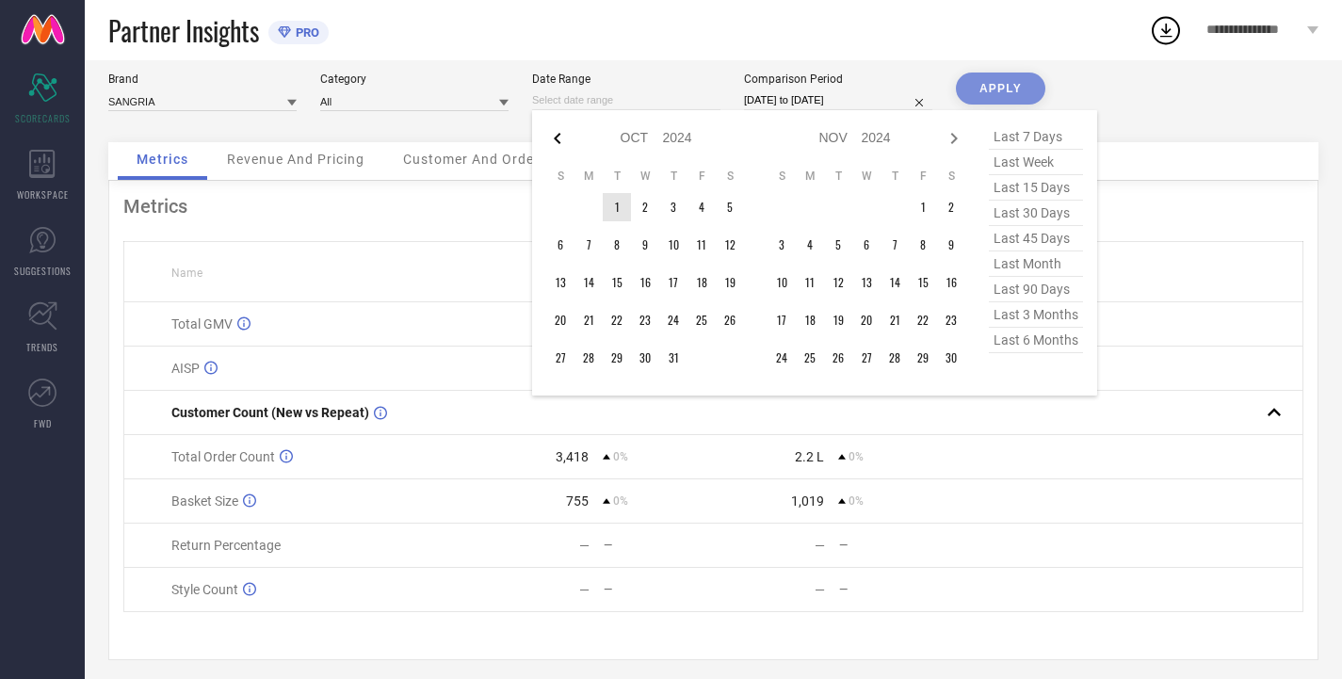
click at [555, 138] on icon at bounding box center [557, 138] width 7 height 11
select select "8"
select select "2024"
select select "9"
select select "2024"
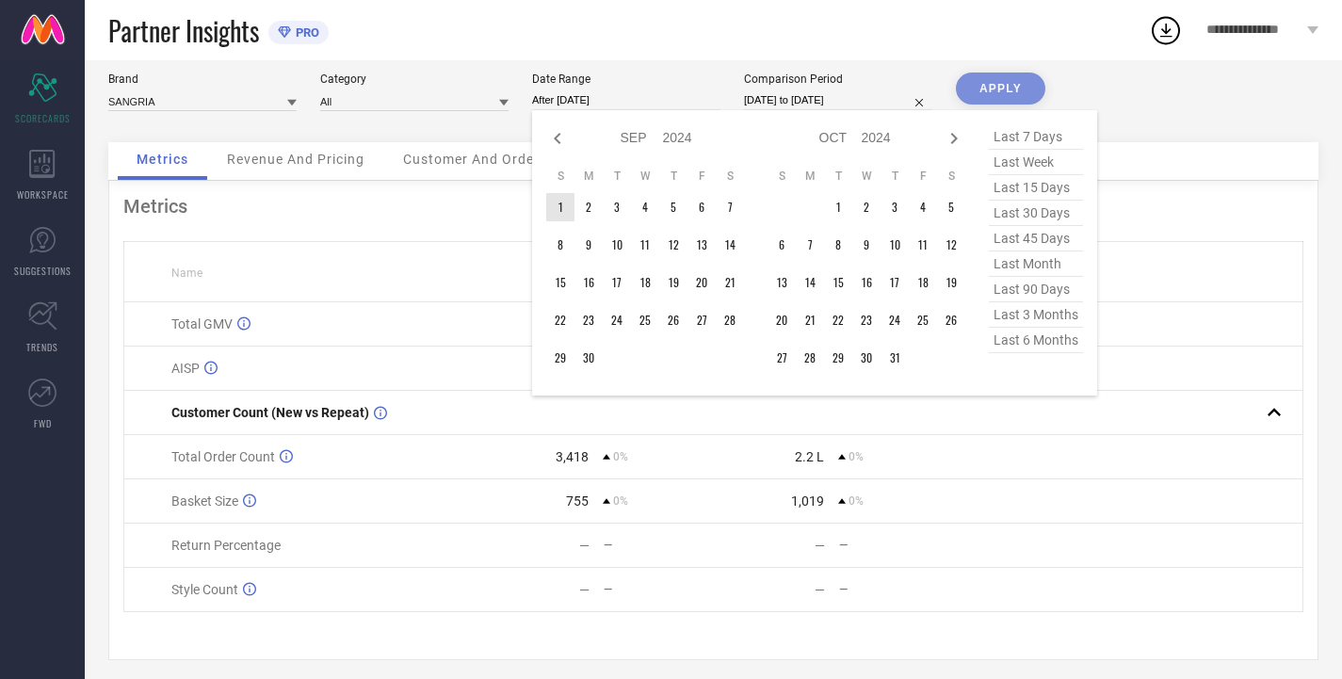
drag, startPoint x: 558, startPoint y: 202, endPoint x: 591, endPoint y: 275, distance: 80.9
click at [559, 203] on td "1" at bounding box center [560, 207] width 28 height 28
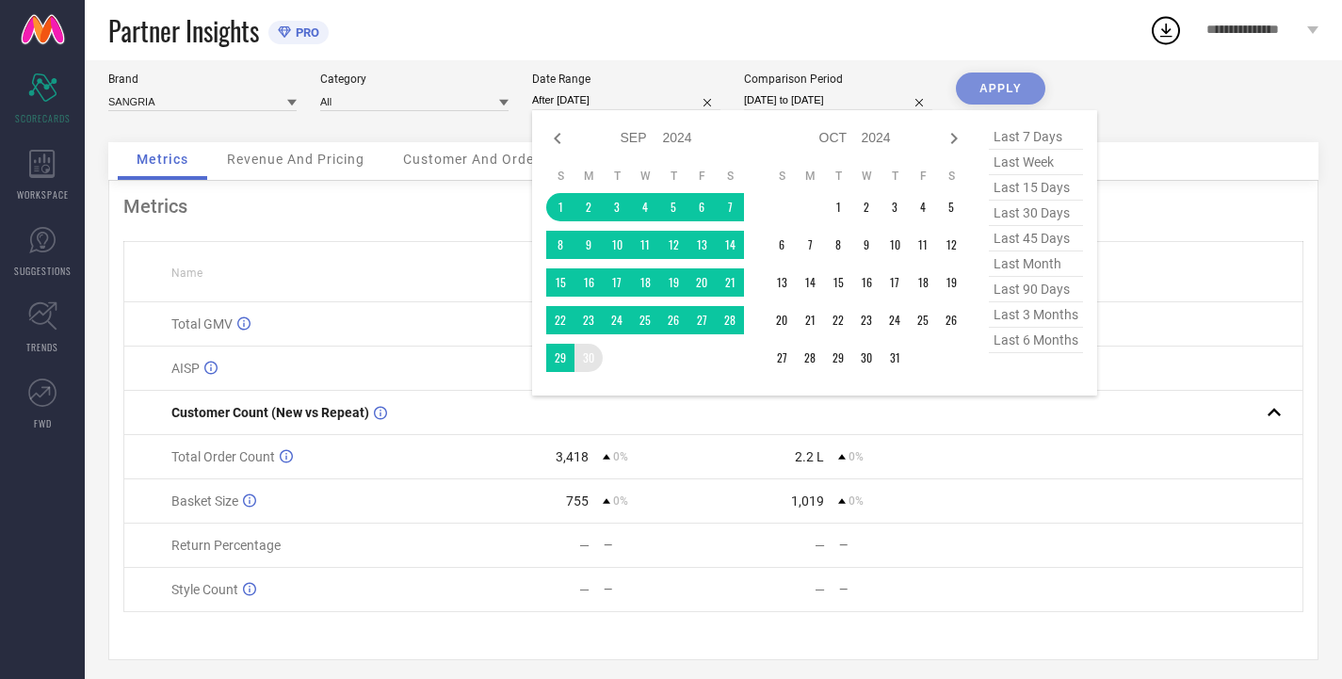
type input "[DATE] to [DATE]"
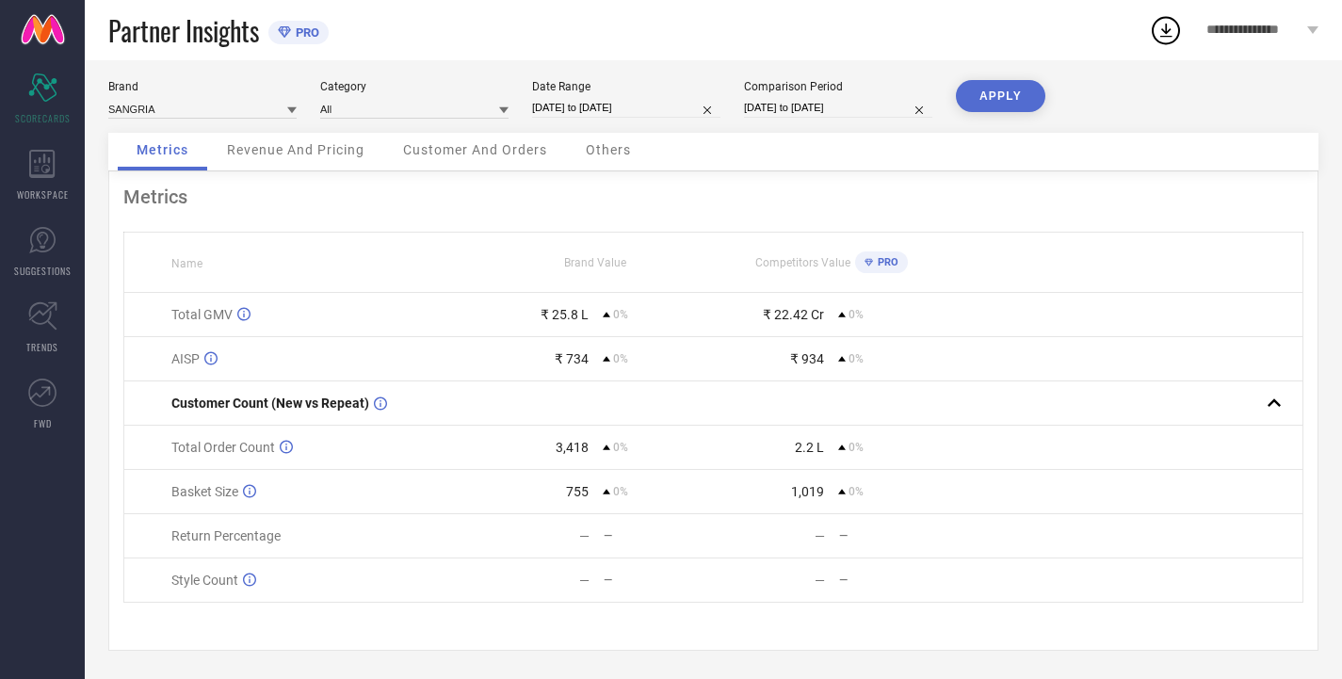
click at [993, 84] on button "APPLY" at bounding box center [1000, 96] width 89 height 32
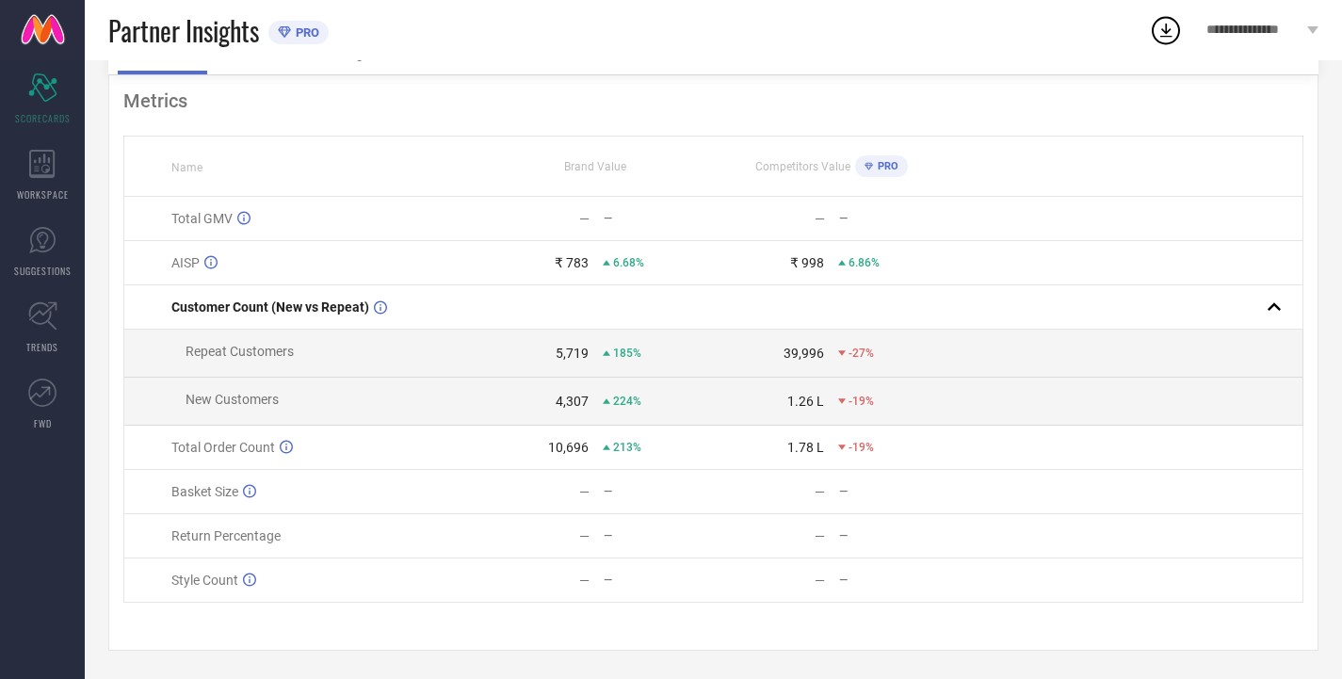
scroll to position [20, 0]
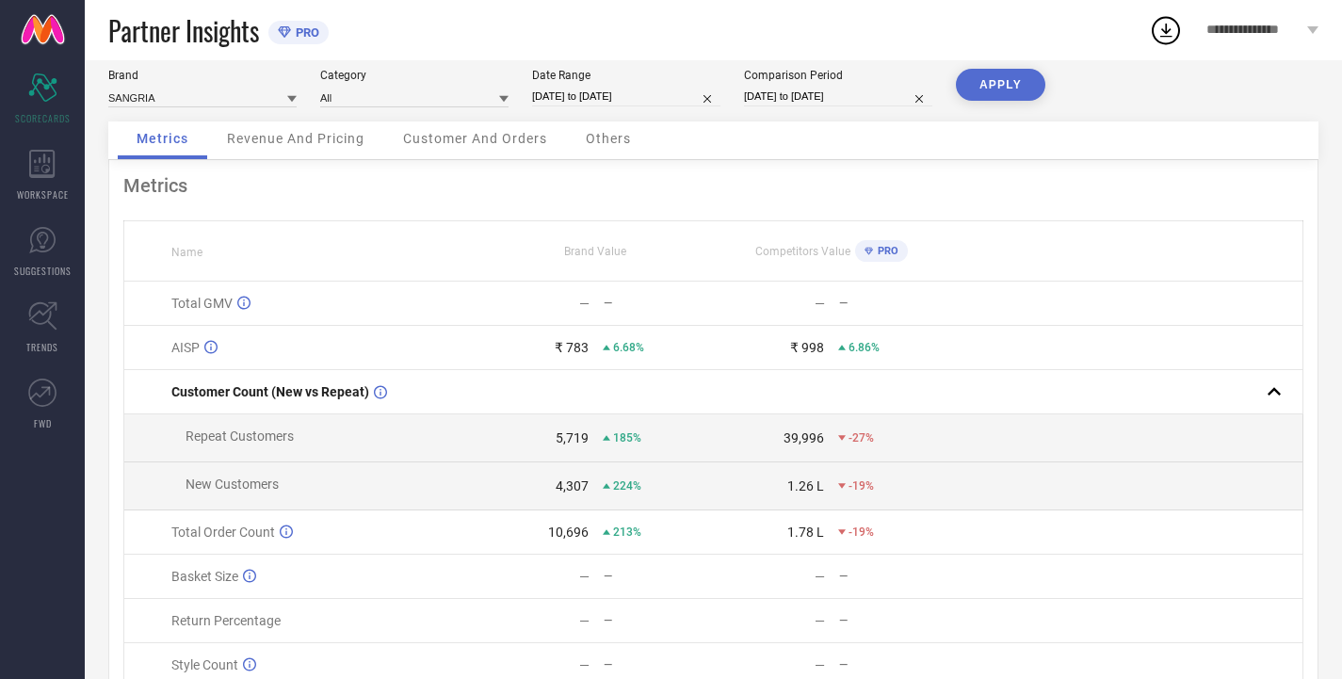
select select "8"
select select "2024"
select select "9"
select select "2024"
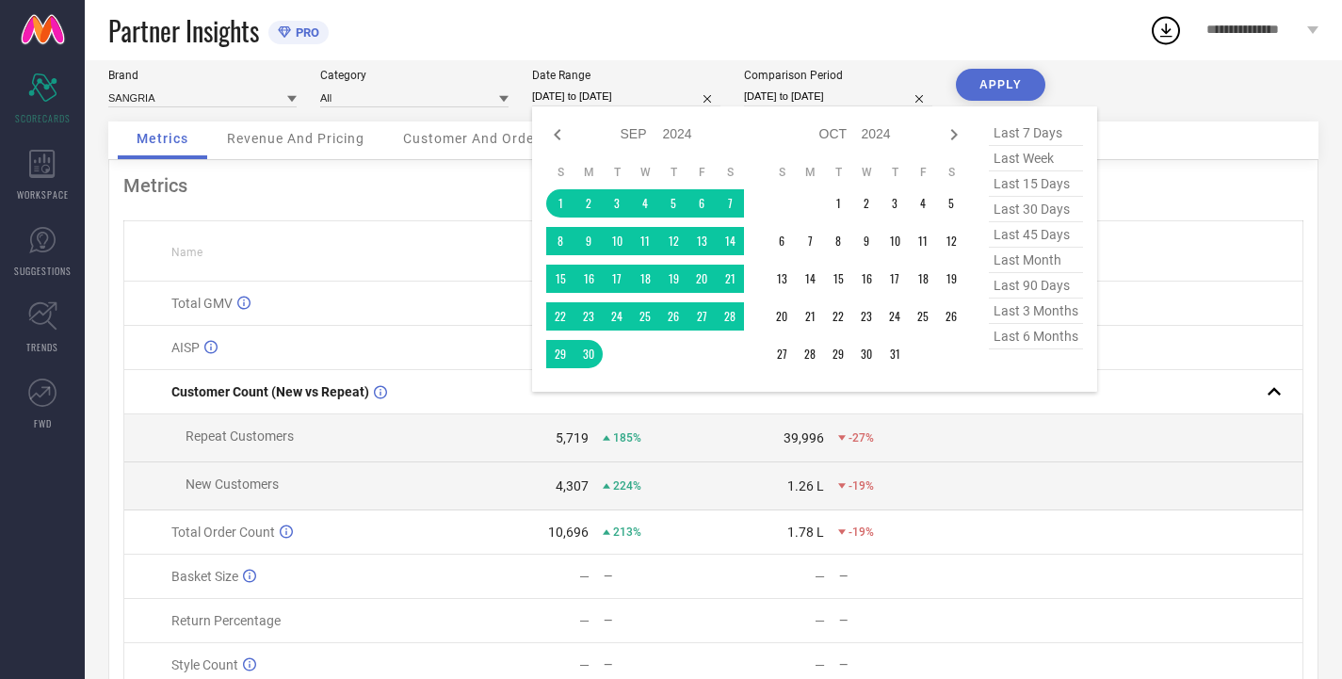
click at [672, 93] on input "[DATE] to [DATE]" at bounding box center [626, 97] width 188 height 20
click at [679, 136] on select "2014 2015 2016 2017 2018 2019 2020 2021 2022 2023 2024 2025 2026 2027 2028 2029…" at bounding box center [678, 134] width 30 height 27
select select "8"
select select "2025"
select select "9"
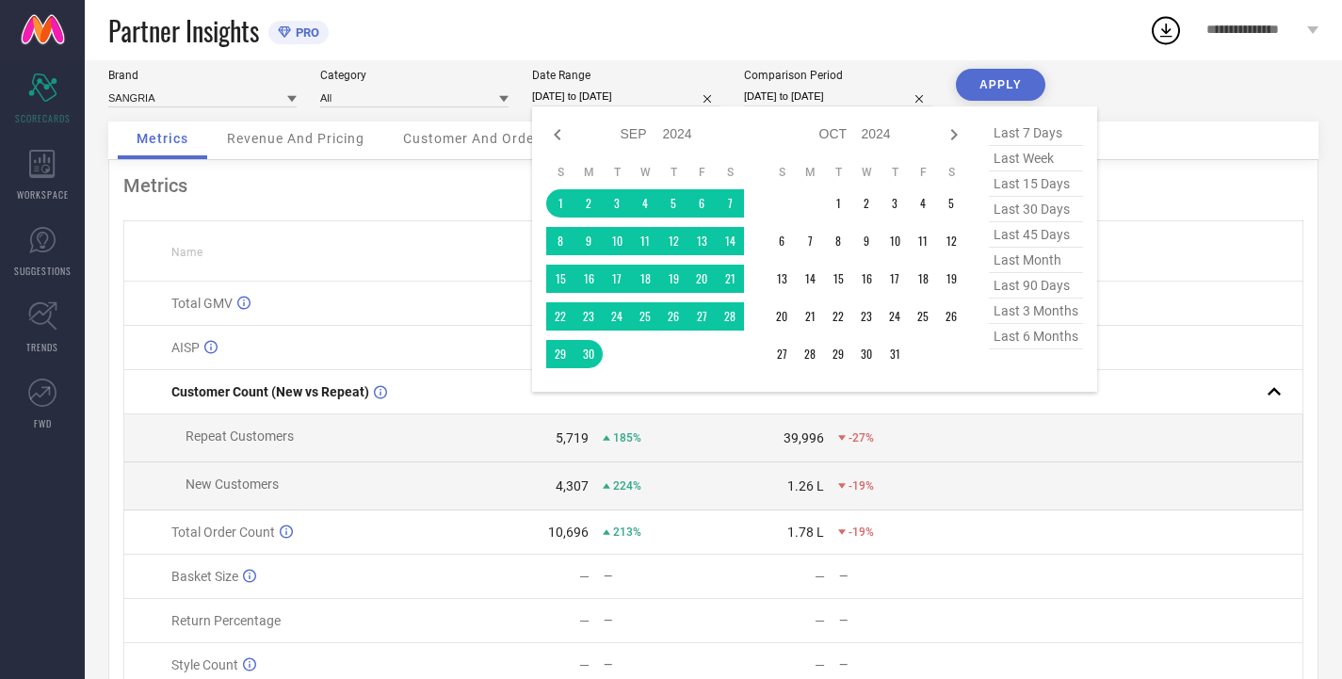
select select "2025"
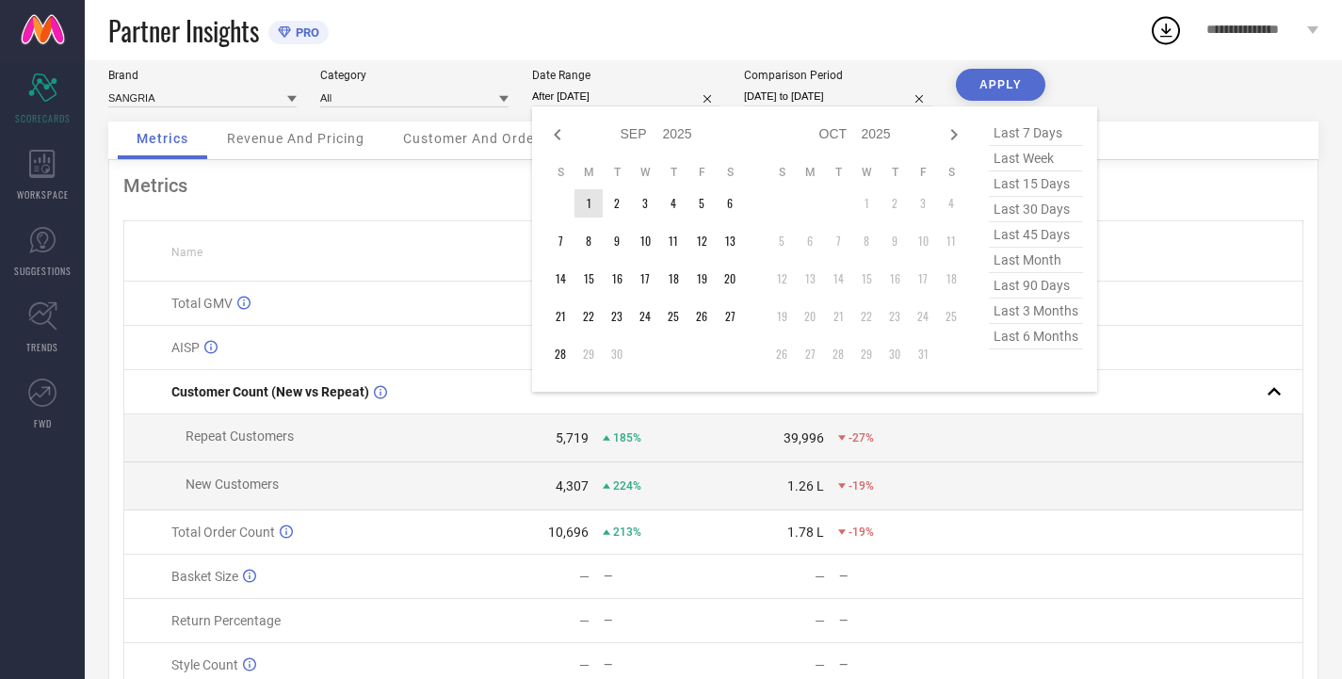
click at [594, 204] on td "1" at bounding box center [589, 203] width 28 height 28
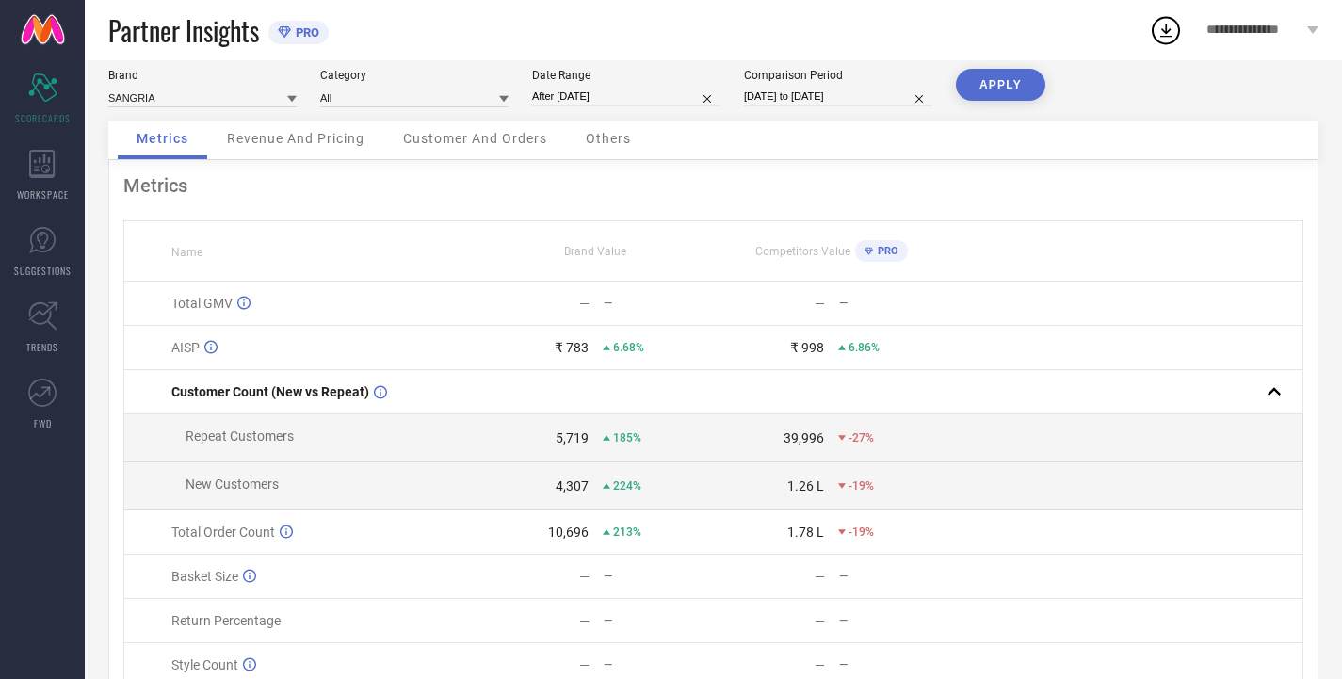
type input "[DATE] to [DATE]"
click at [993, 81] on button "APPLY" at bounding box center [1000, 85] width 89 height 32
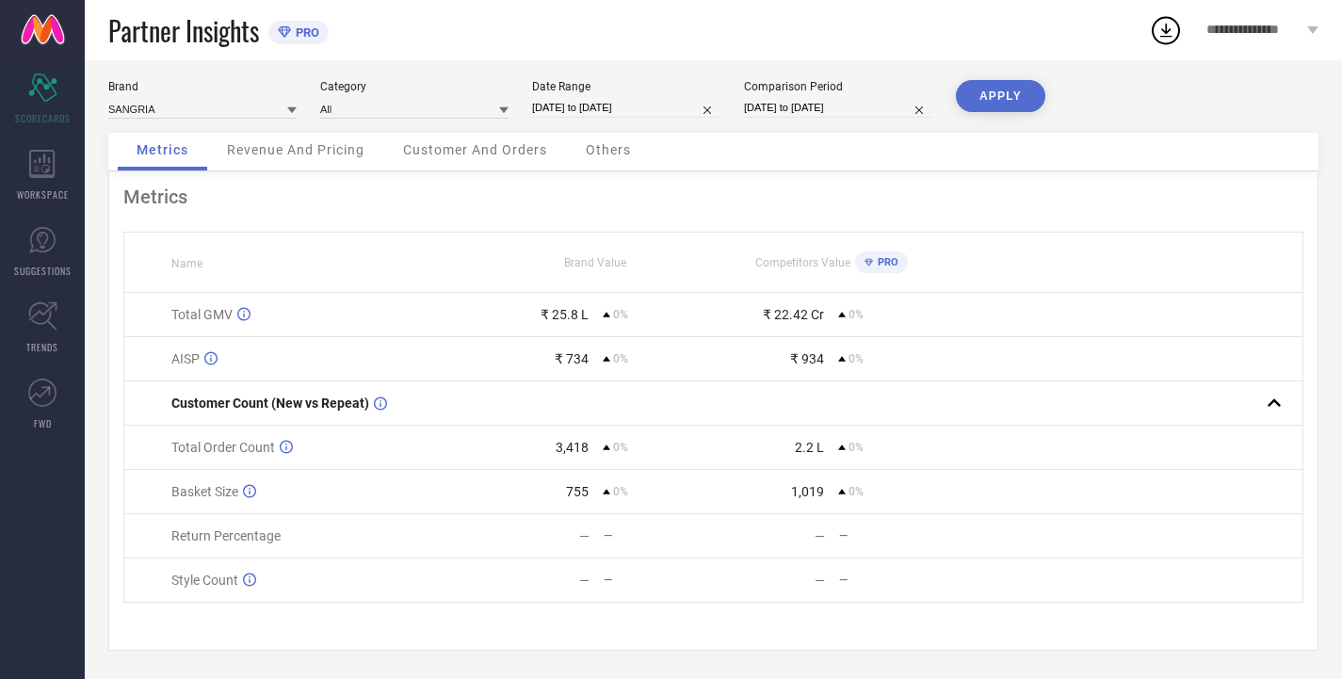
scroll to position [0, 0]
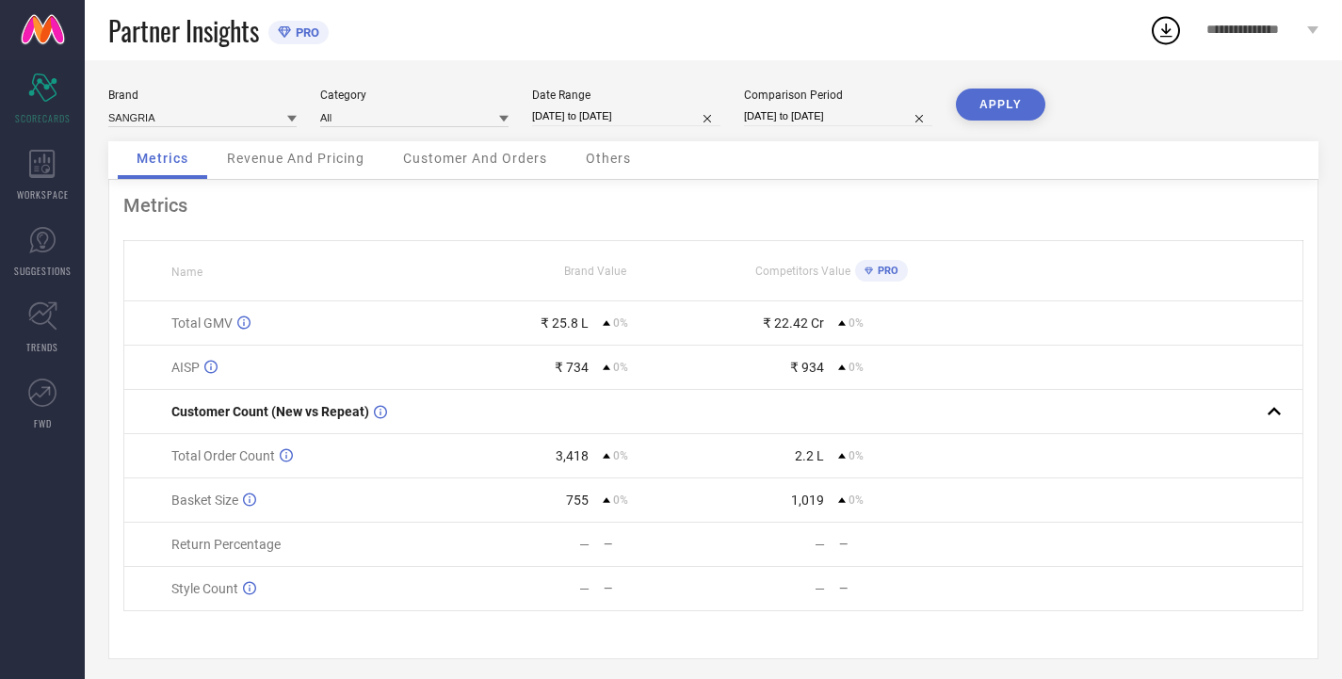
click at [1014, 94] on button "APPLY" at bounding box center [1000, 105] width 89 height 32
